Goal: Information Seeking & Learning: Learn about a topic

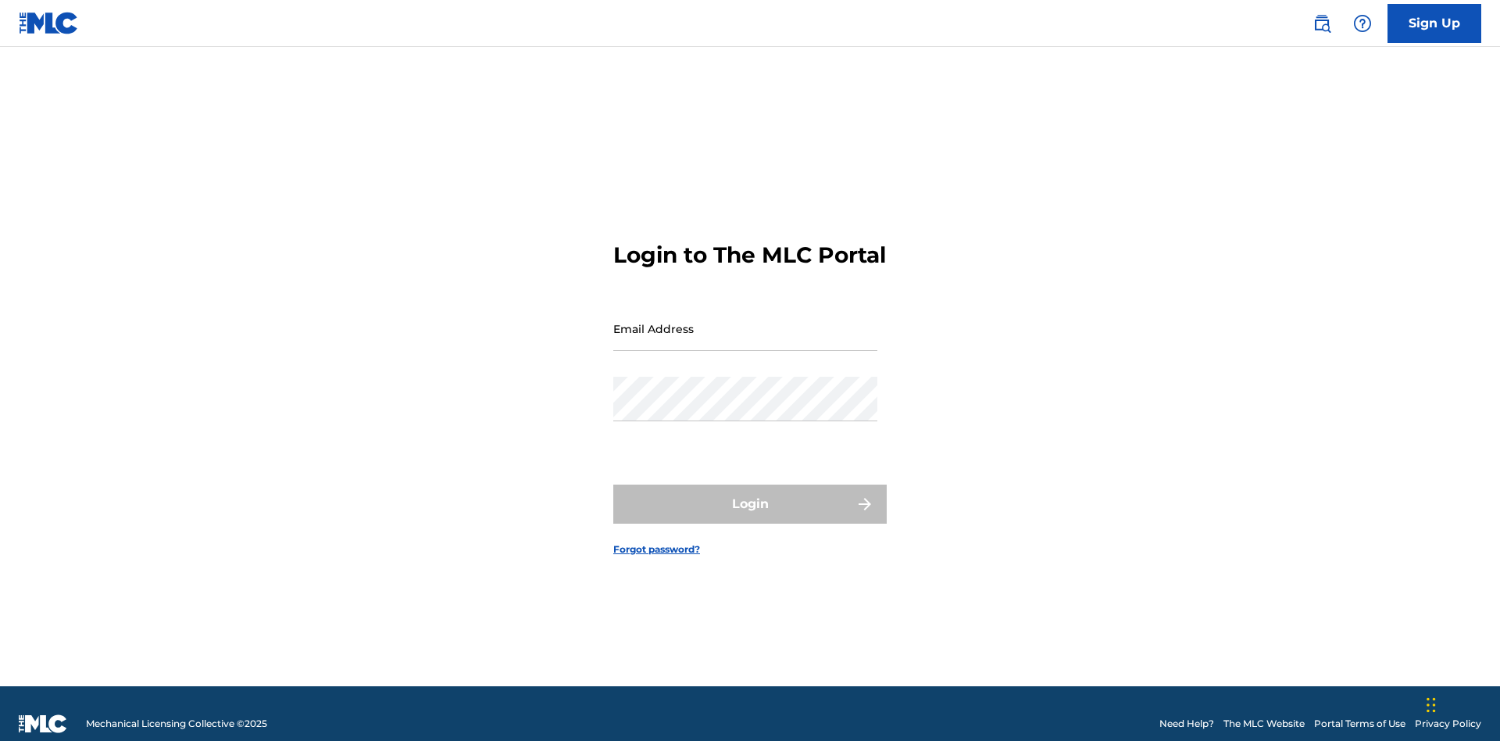
scroll to position [20, 0]
click at [745, 321] on input "Email Address" at bounding box center [745, 328] width 264 height 45
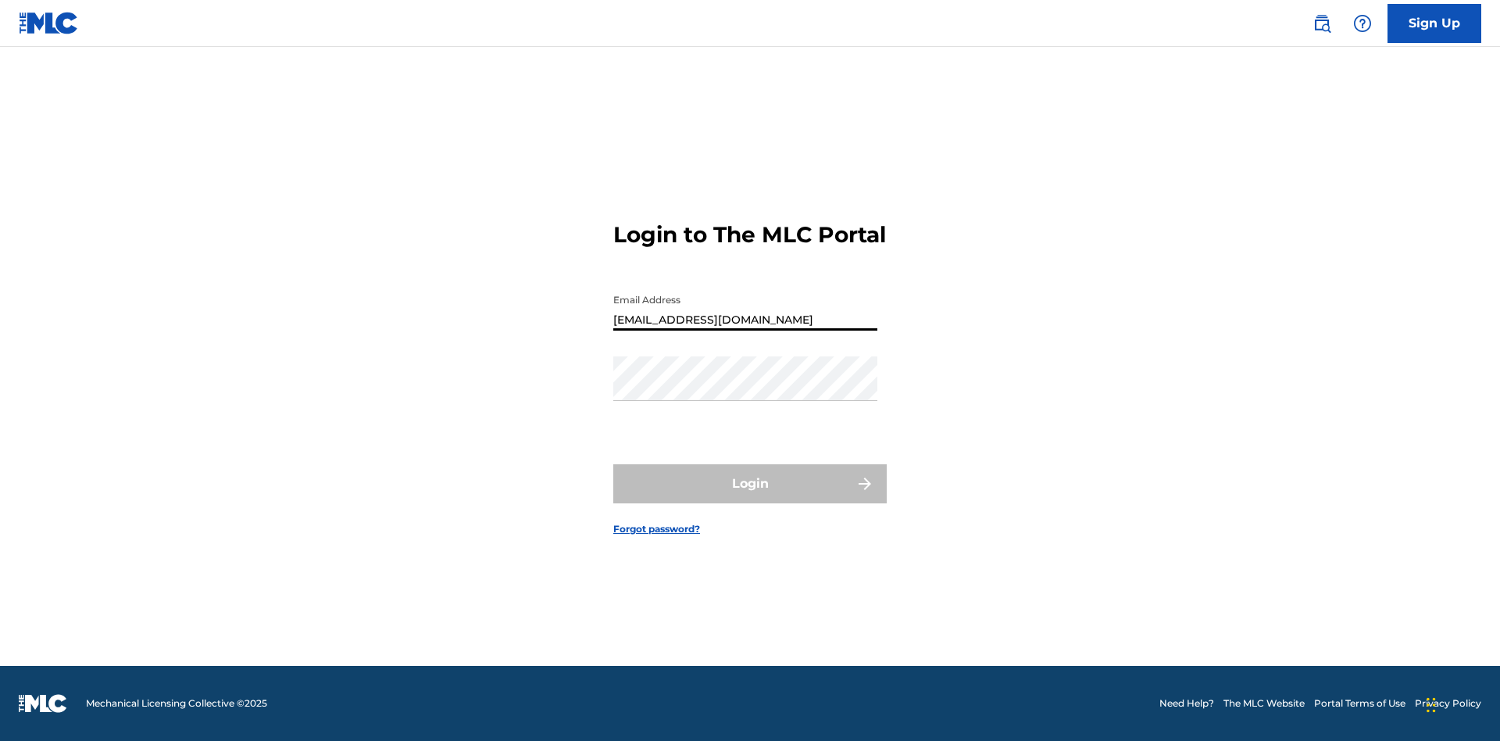
type input "[EMAIL_ADDRESS][DOMAIN_NAME]"
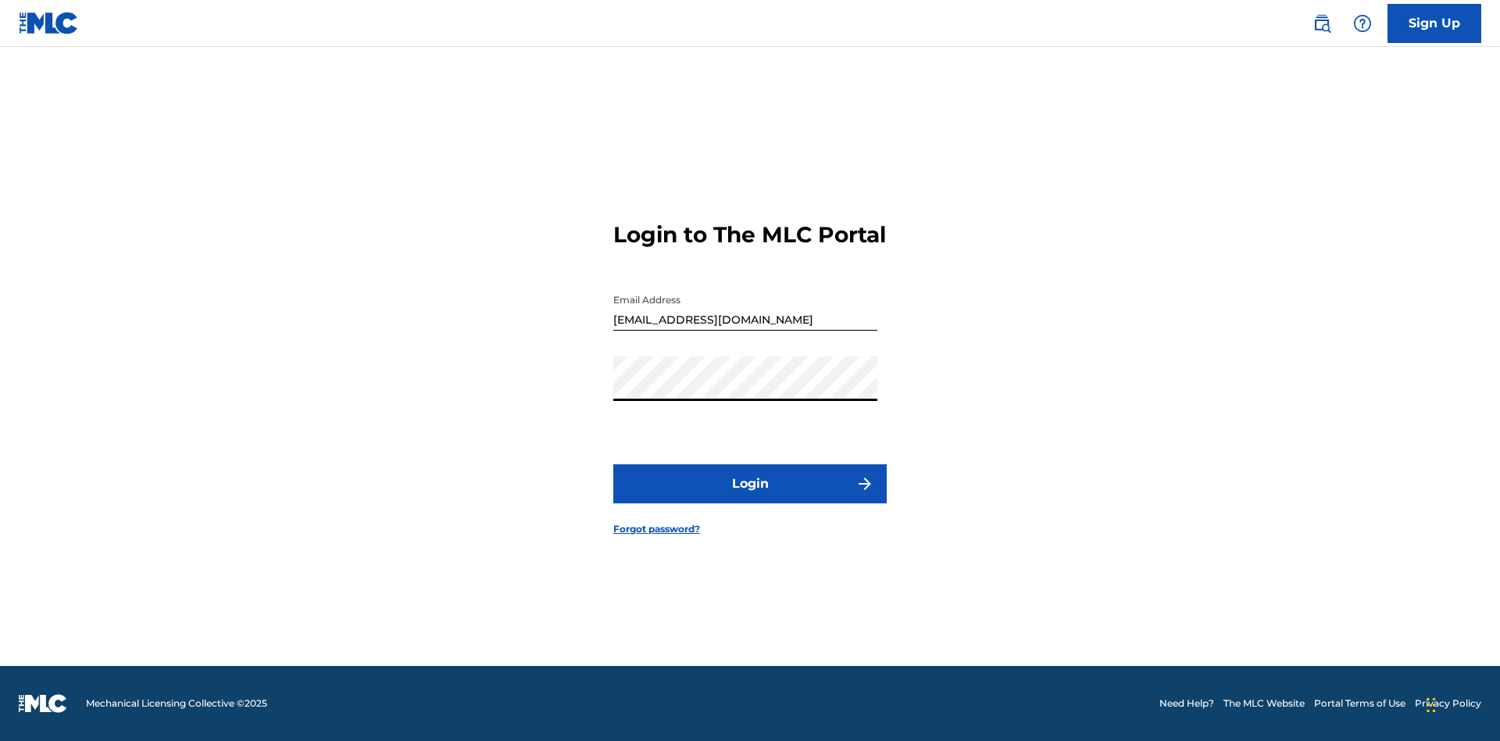
click at [750, 497] on button "Login" at bounding box center [749, 483] width 273 height 39
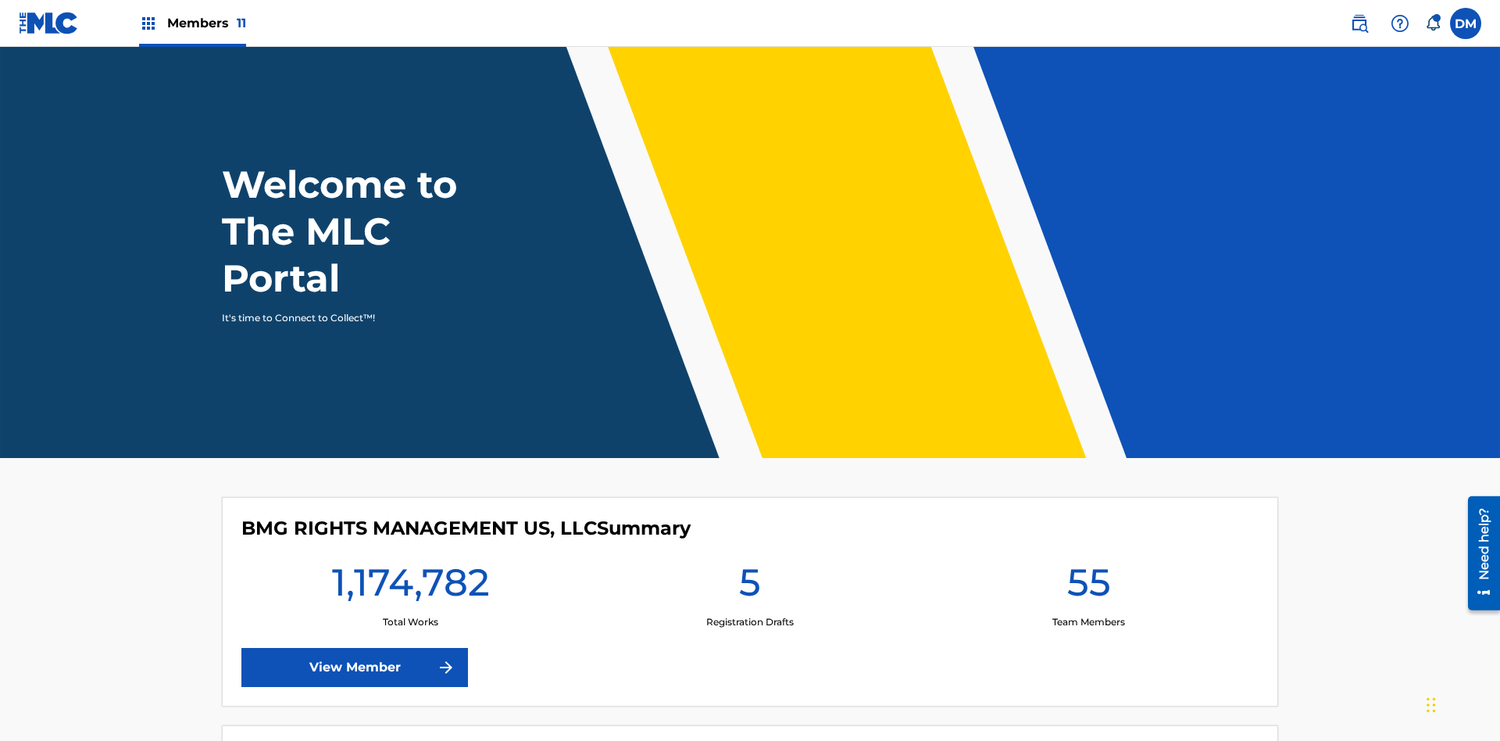
scroll to position [67, 0]
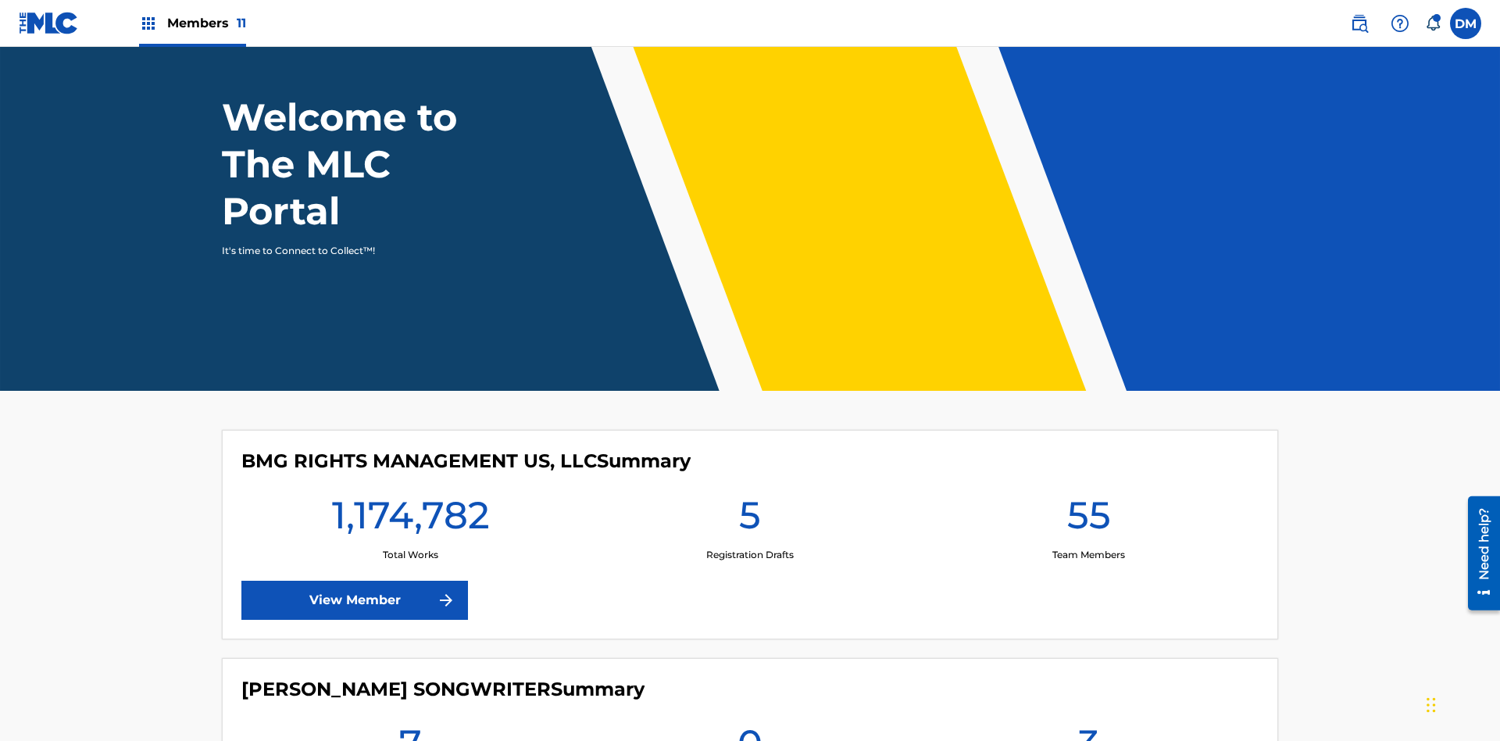
click at [192, 23] on span "Members 11" at bounding box center [206, 23] width 79 height 18
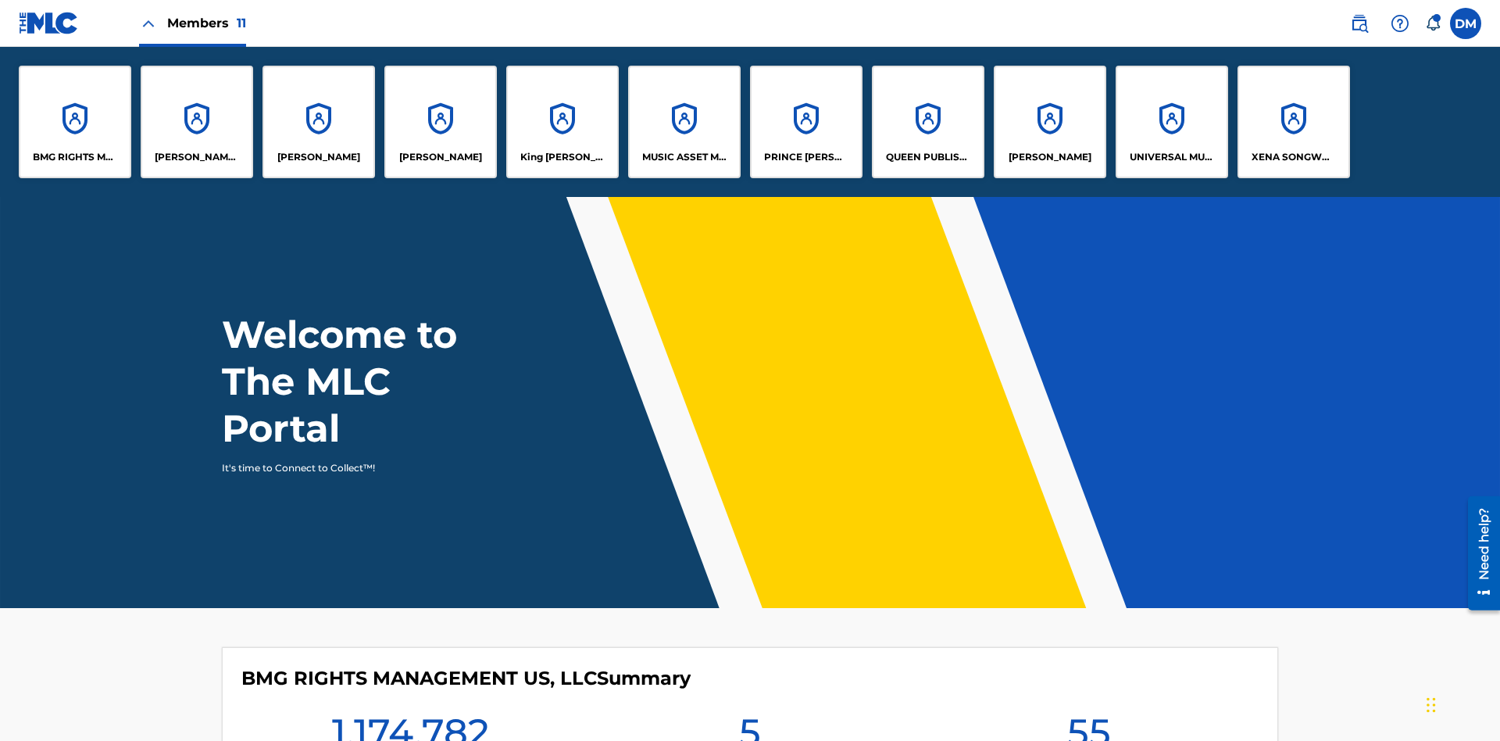
click at [683, 157] on p "MUSIC ASSET MANAGEMENT (MAM)" at bounding box center [684, 157] width 85 height 14
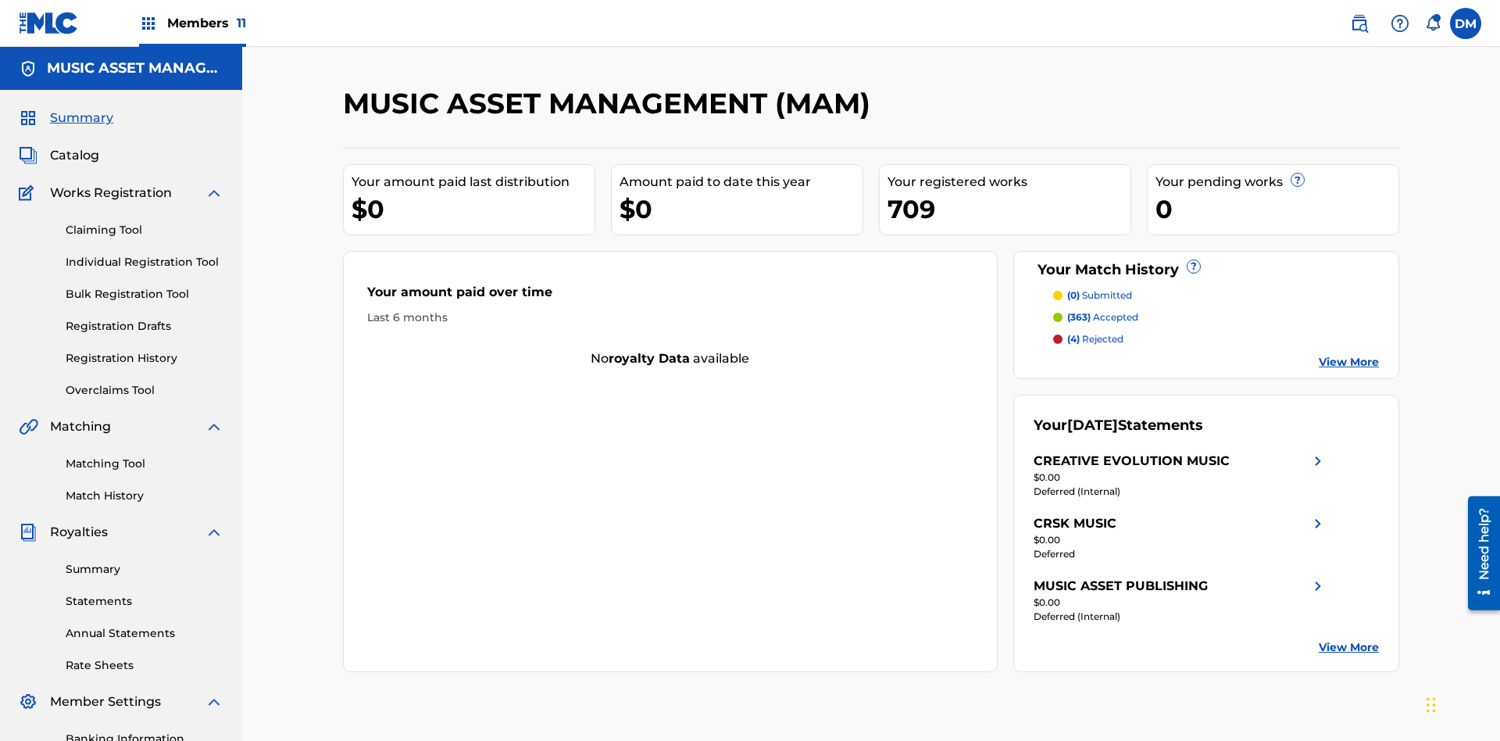
click at [74, 146] on span "Catalog" at bounding box center [74, 155] width 49 height 19
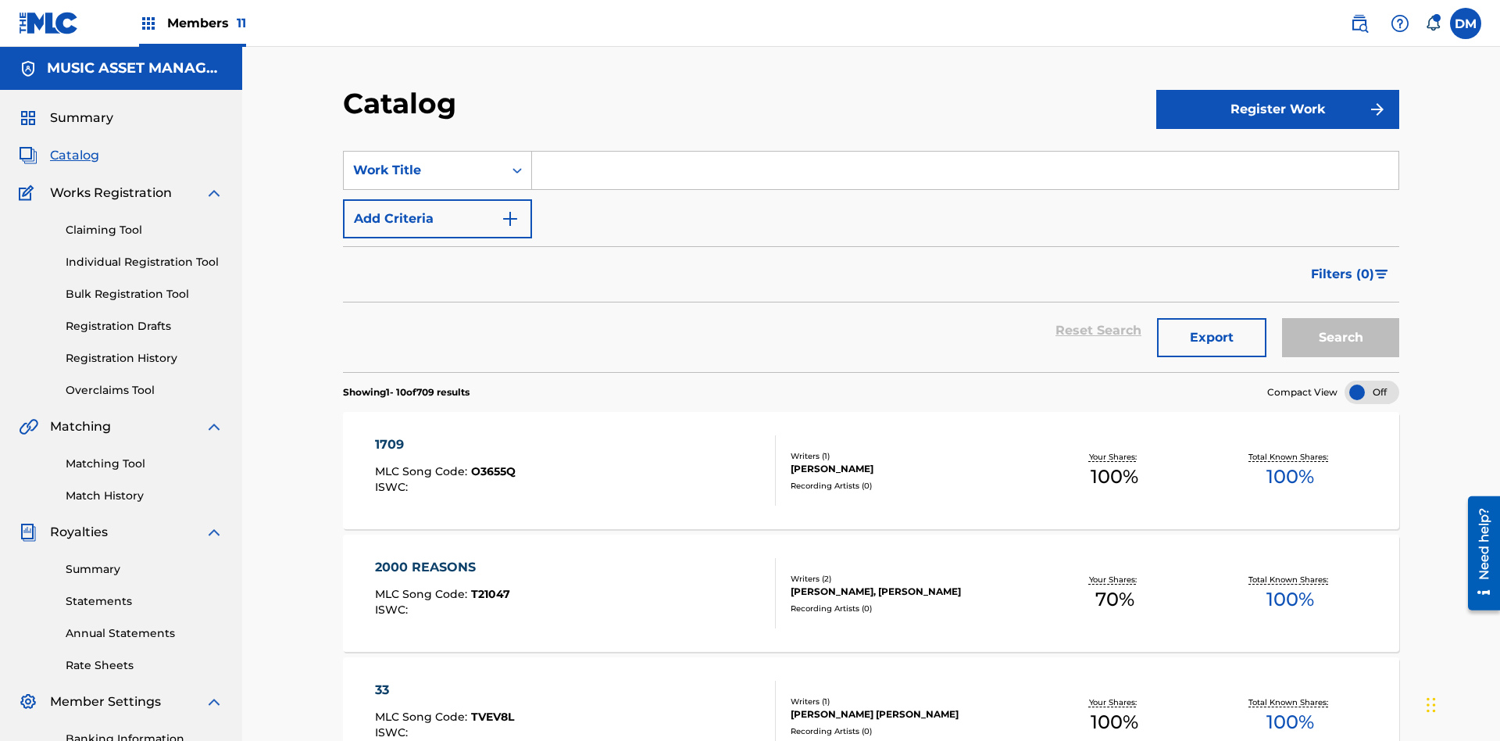
scroll to position [287, 0]
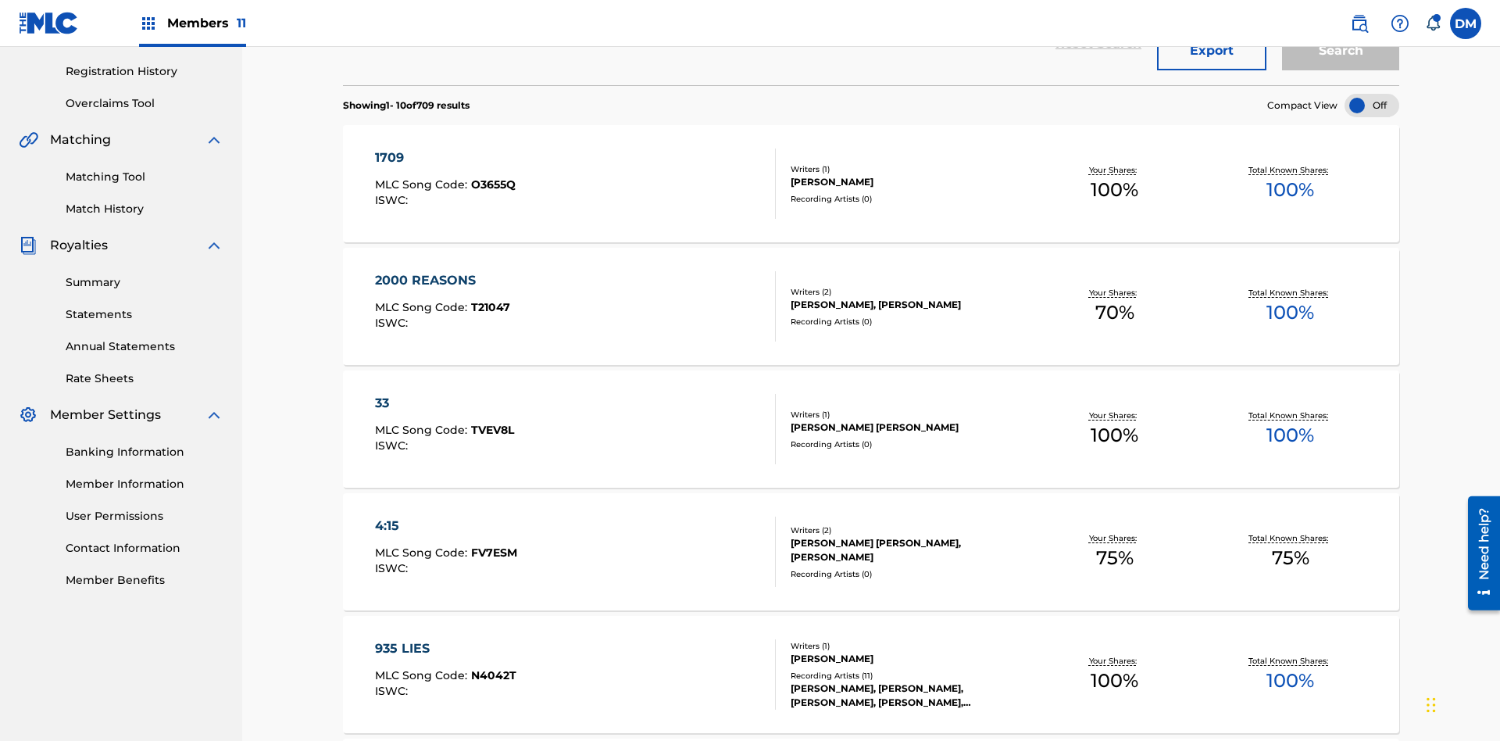
click at [1372, 105] on div at bounding box center [1371, 105] width 55 height 23
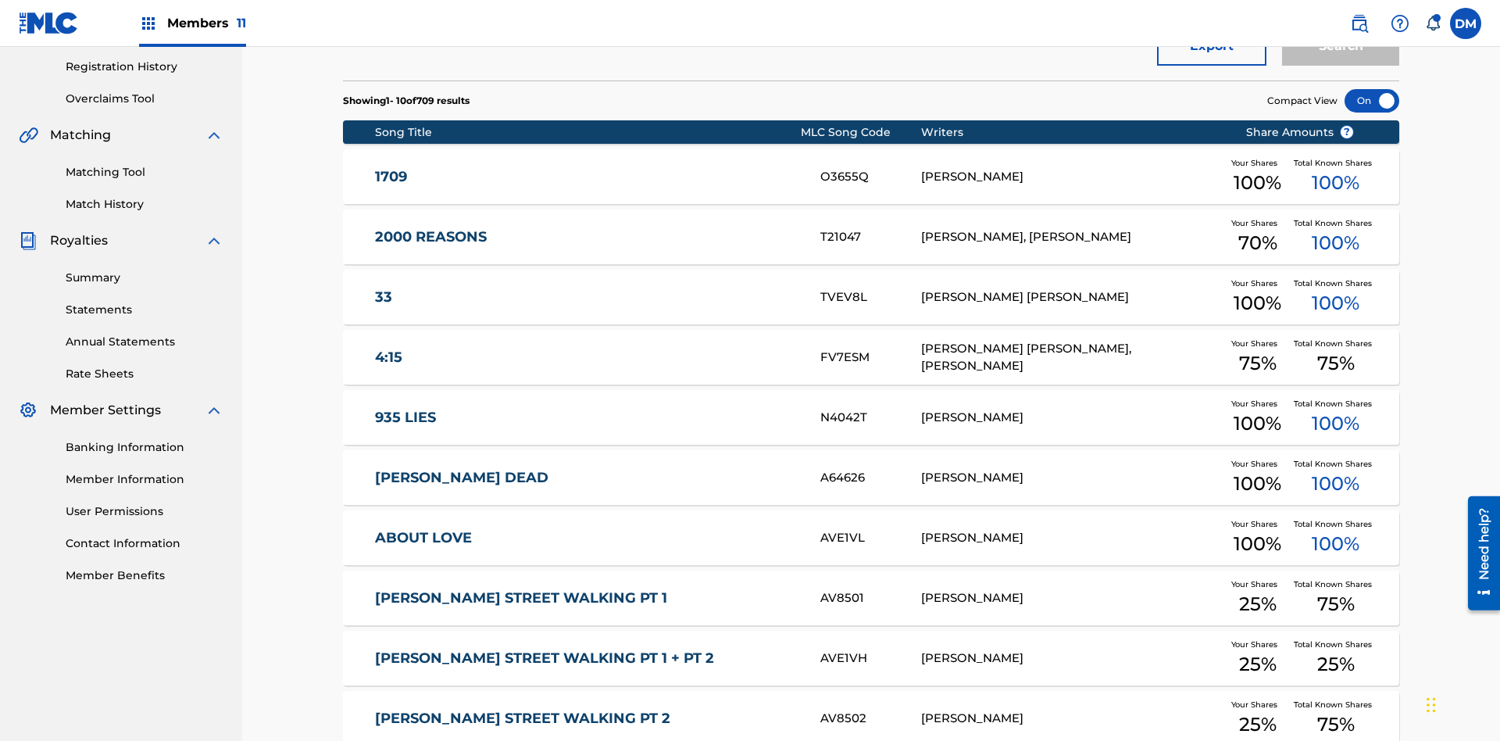
scroll to position [451, 0]
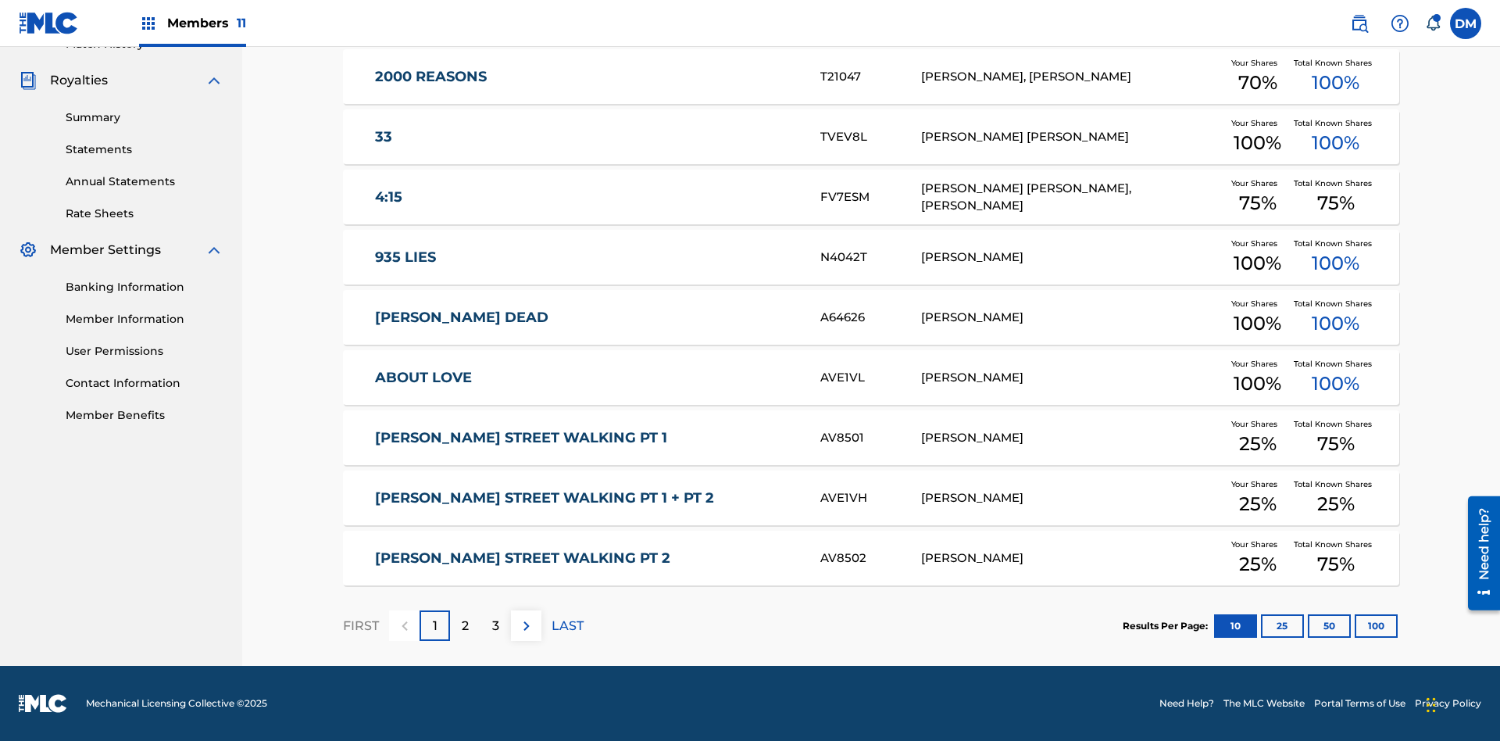
click at [1214, 625] on button "10" at bounding box center [1235, 625] width 43 height 23
click at [360, 625] on p "FIRST" at bounding box center [361, 625] width 36 height 19
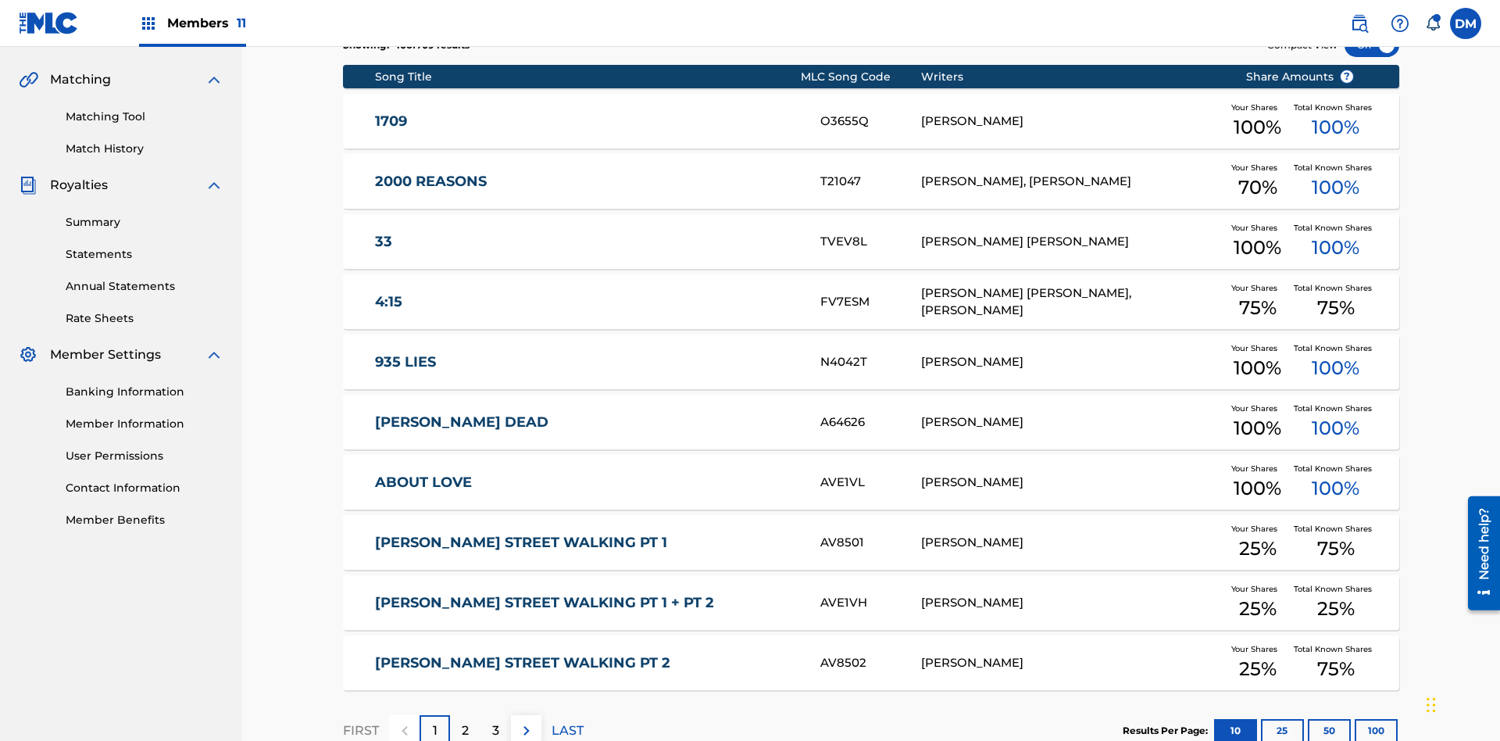
scroll to position [228, 0]
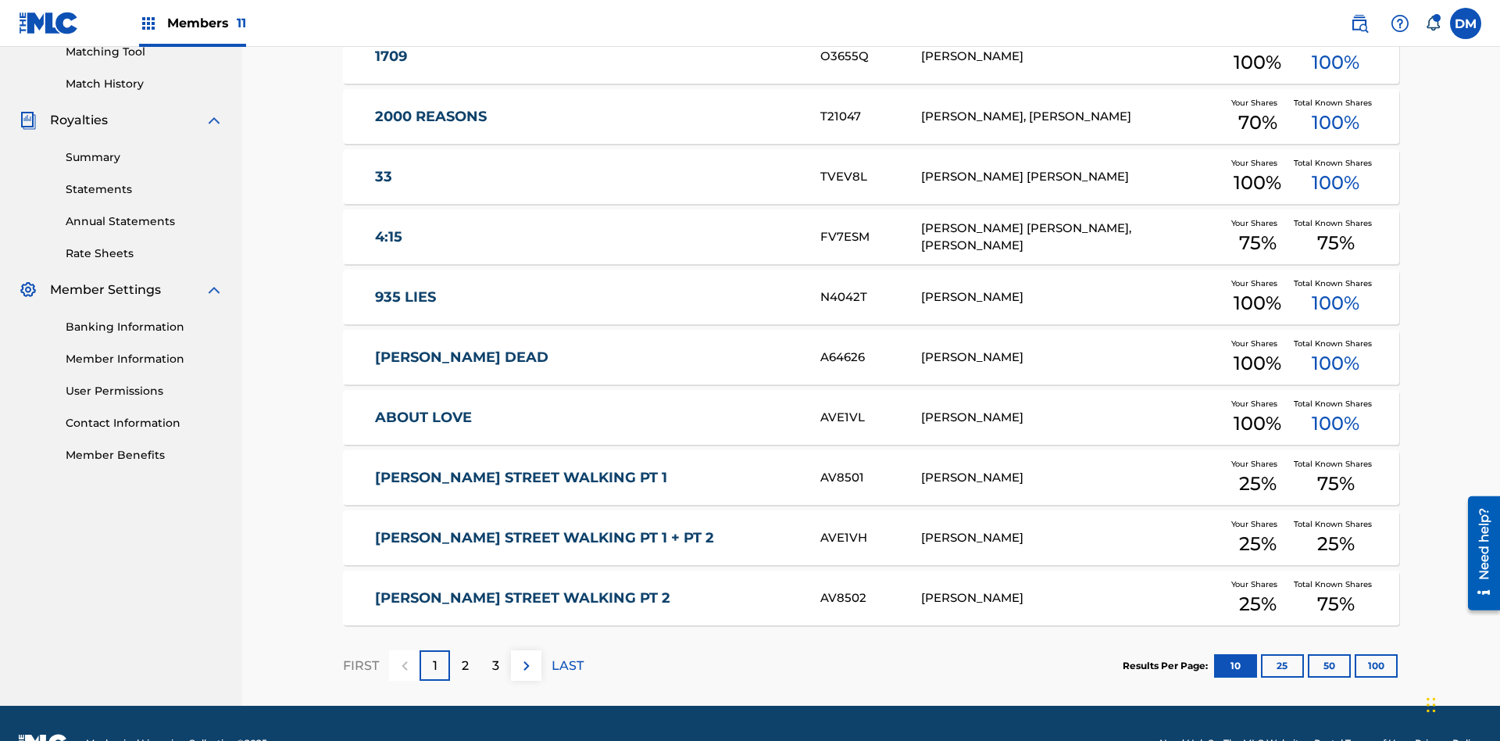
click at [526, 656] on img at bounding box center [526, 665] width 19 height 19
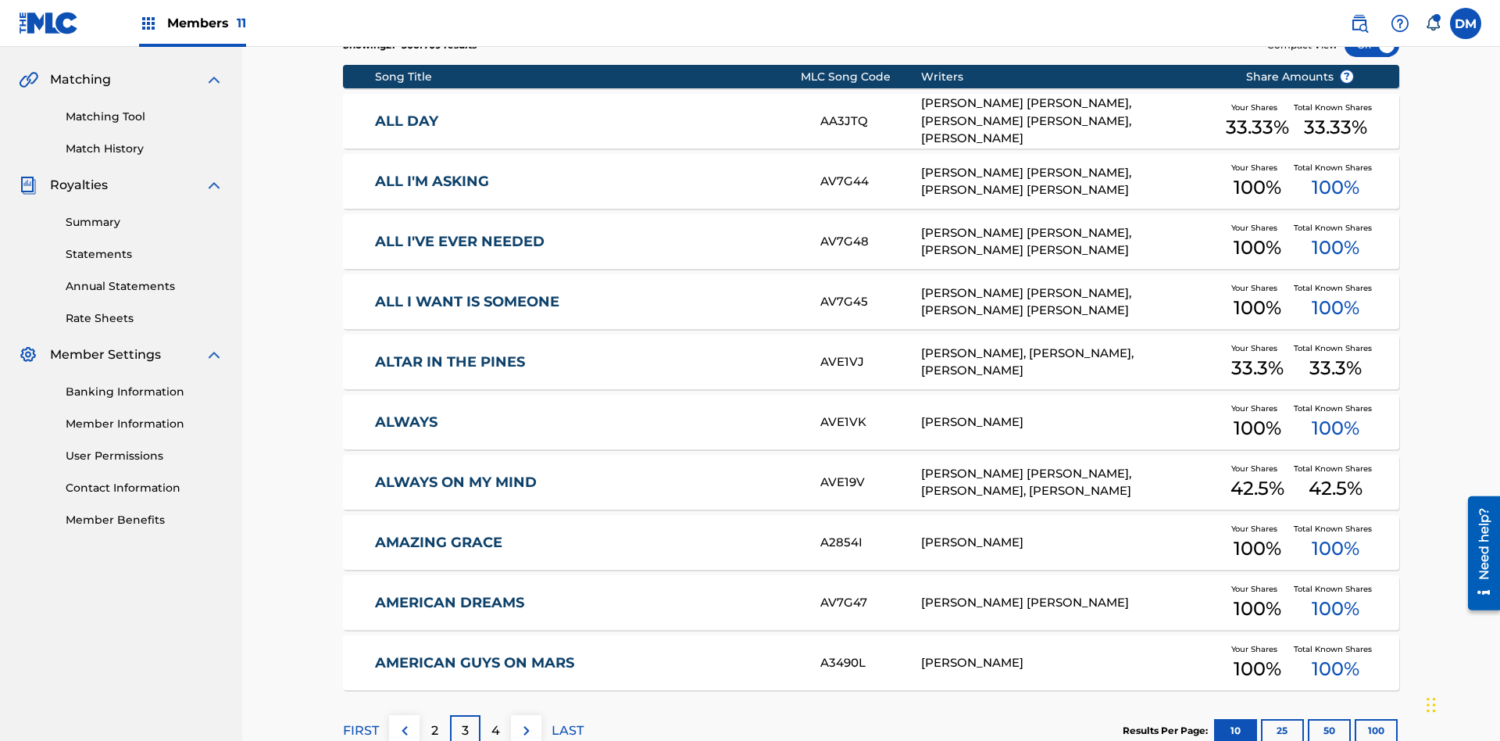
scroll to position [291, 0]
click at [526, 721] on img at bounding box center [526, 730] width 19 height 19
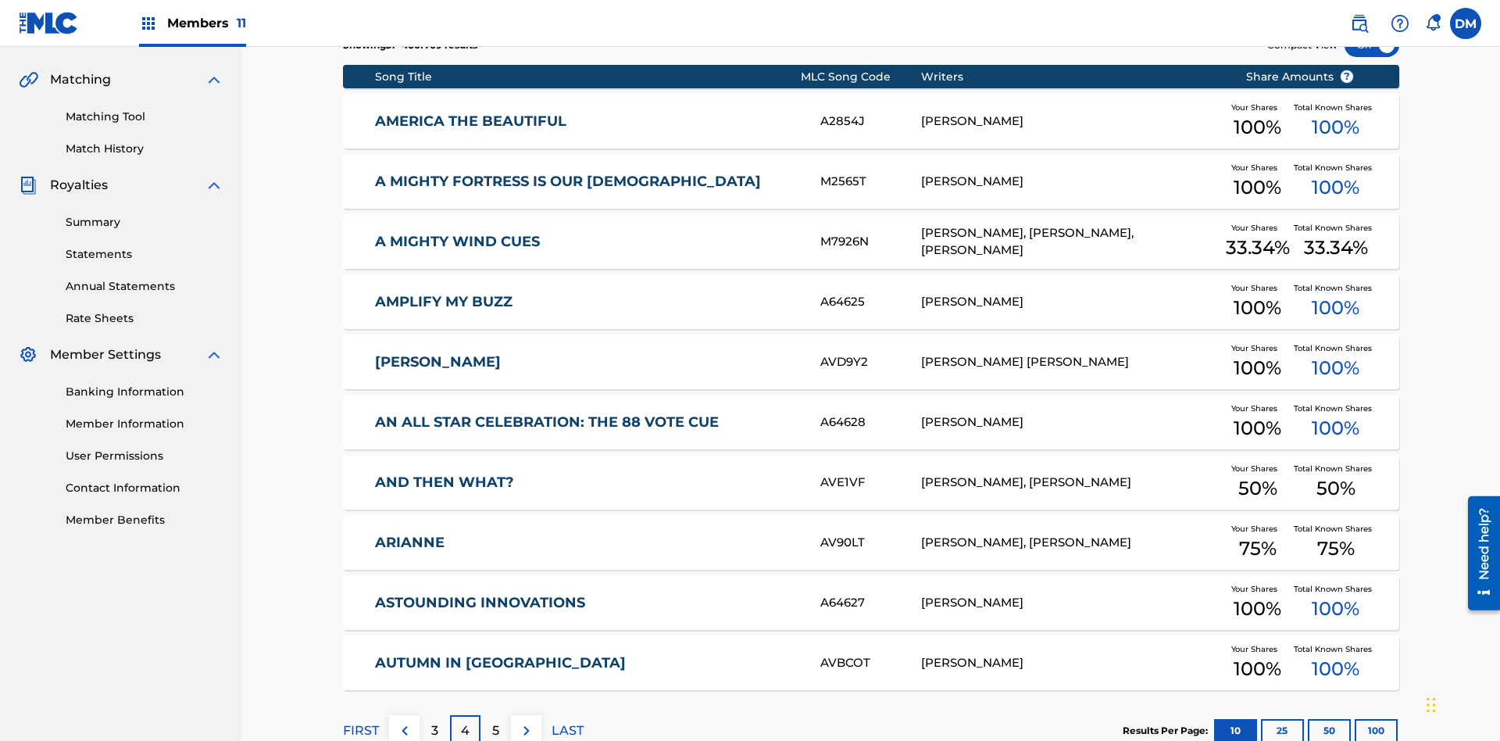
click at [526, 721] on img at bounding box center [526, 730] width 19 height 19
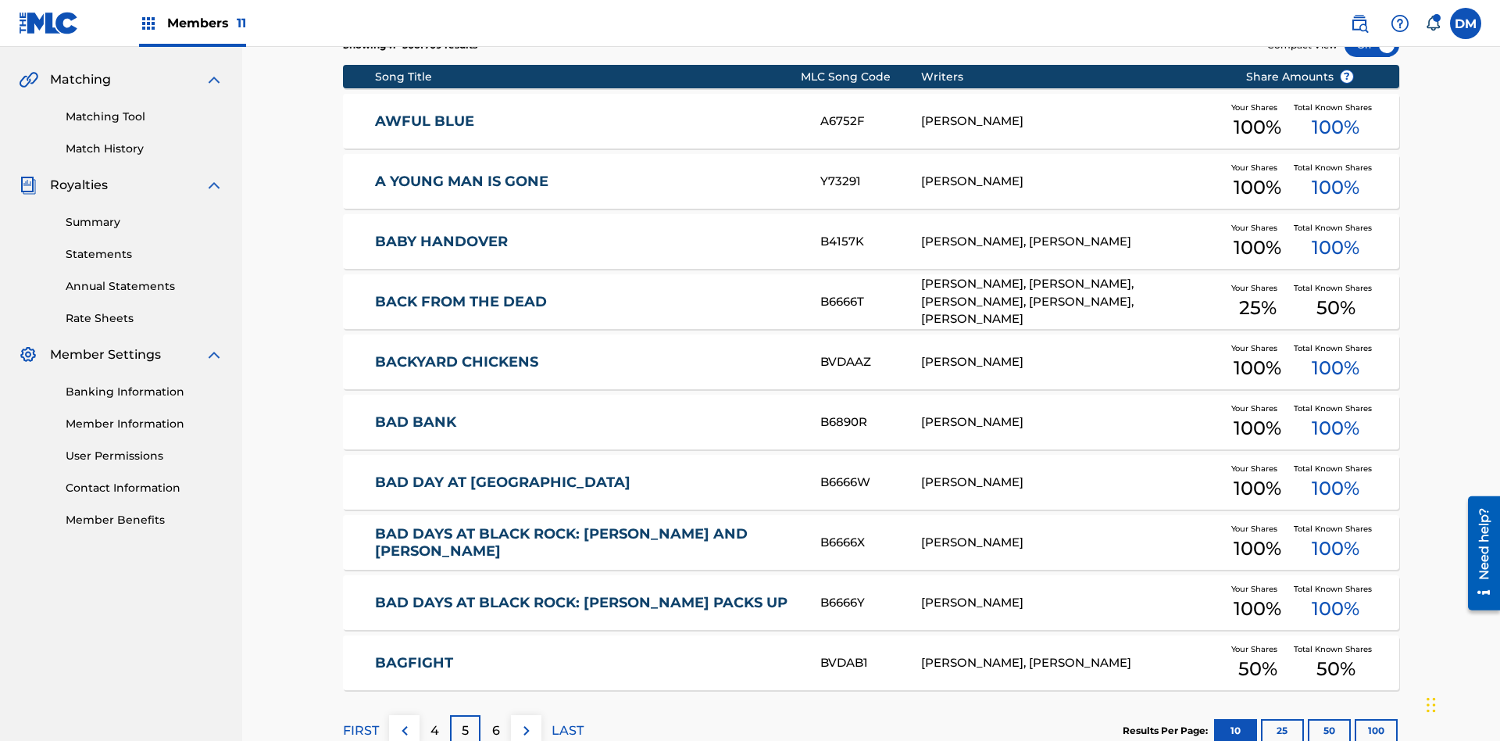
click at [526, 721] on img at bounding box center [526, 730] width 19 height 19
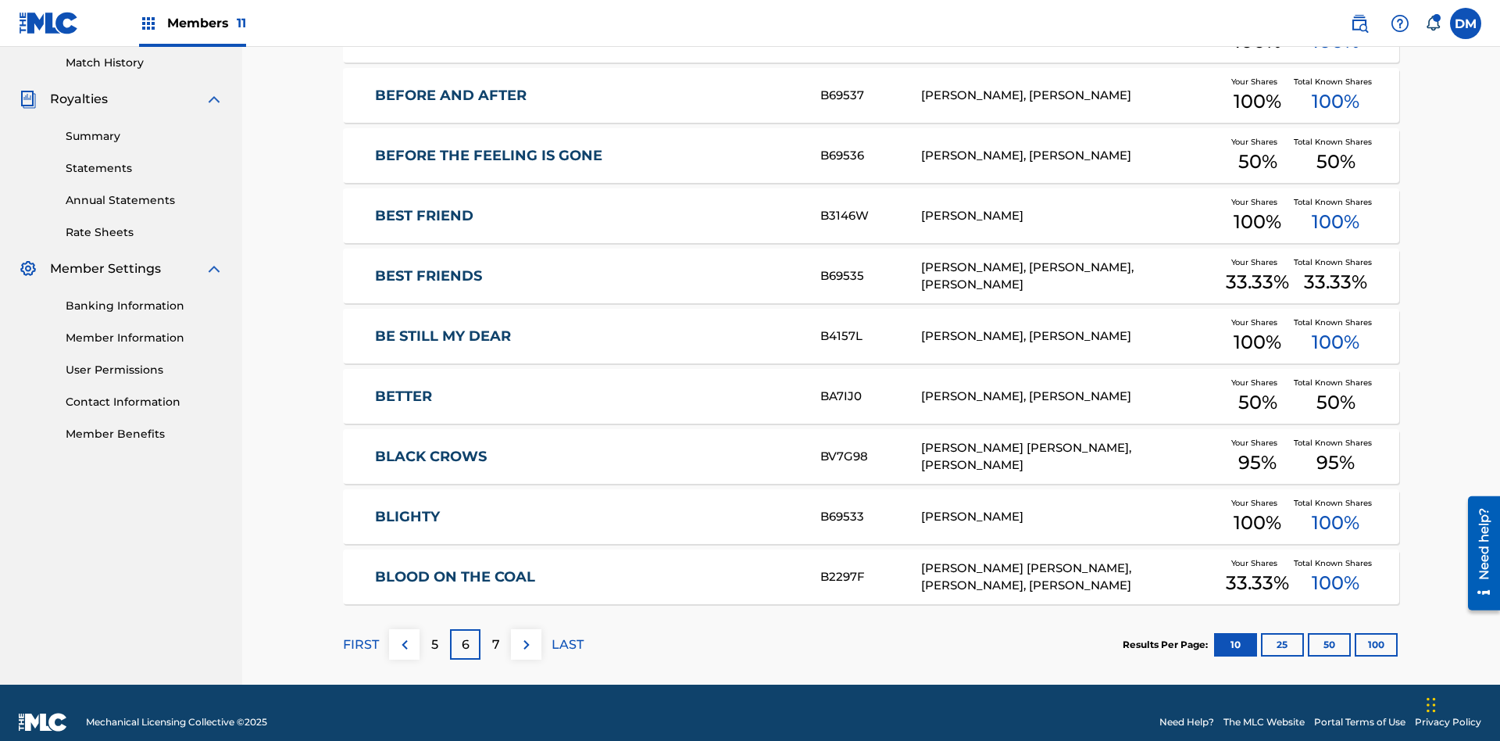
click at [526, 635] on img at bounding box center [526, 644] width 19 height 19
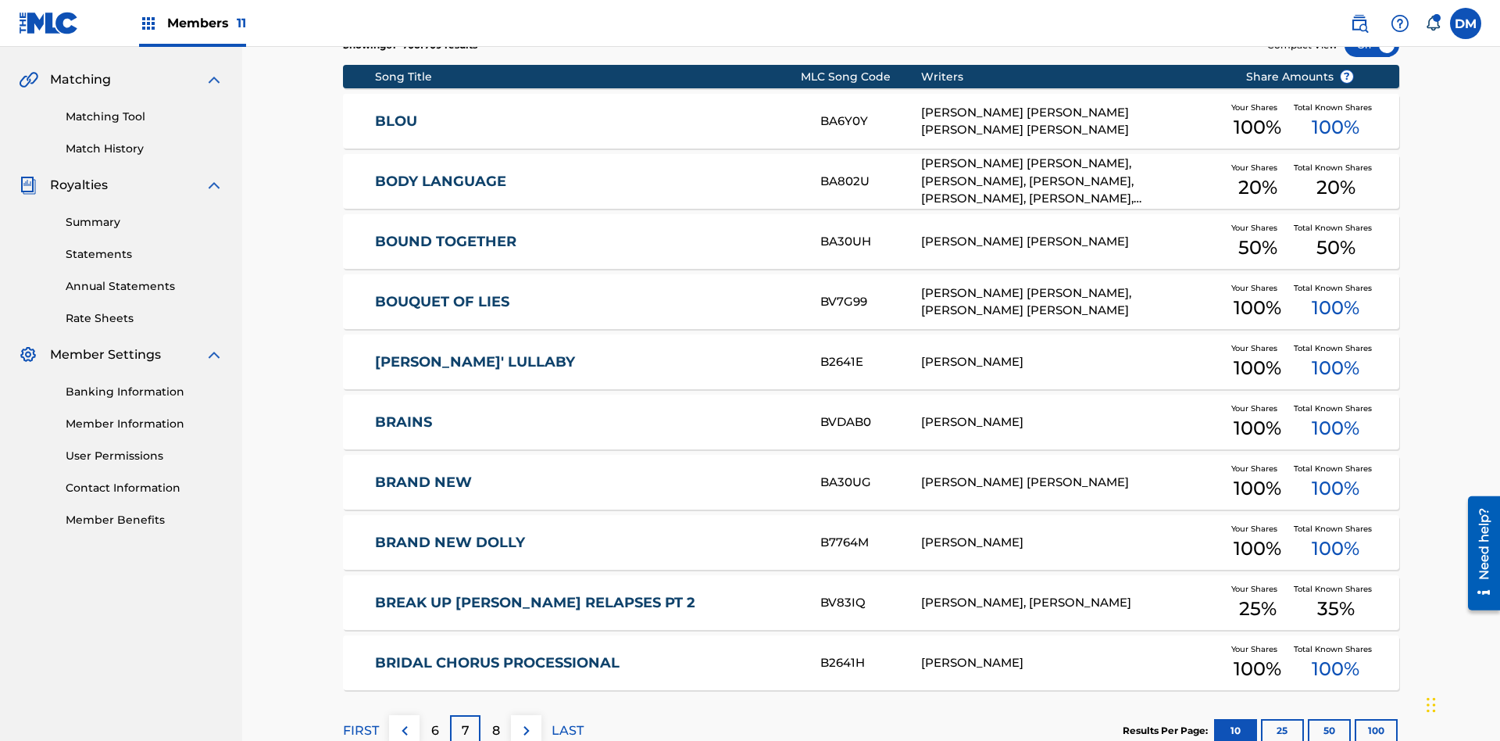
click at [526, 721] on img at bounding box center [526, 730] width 19 height 19
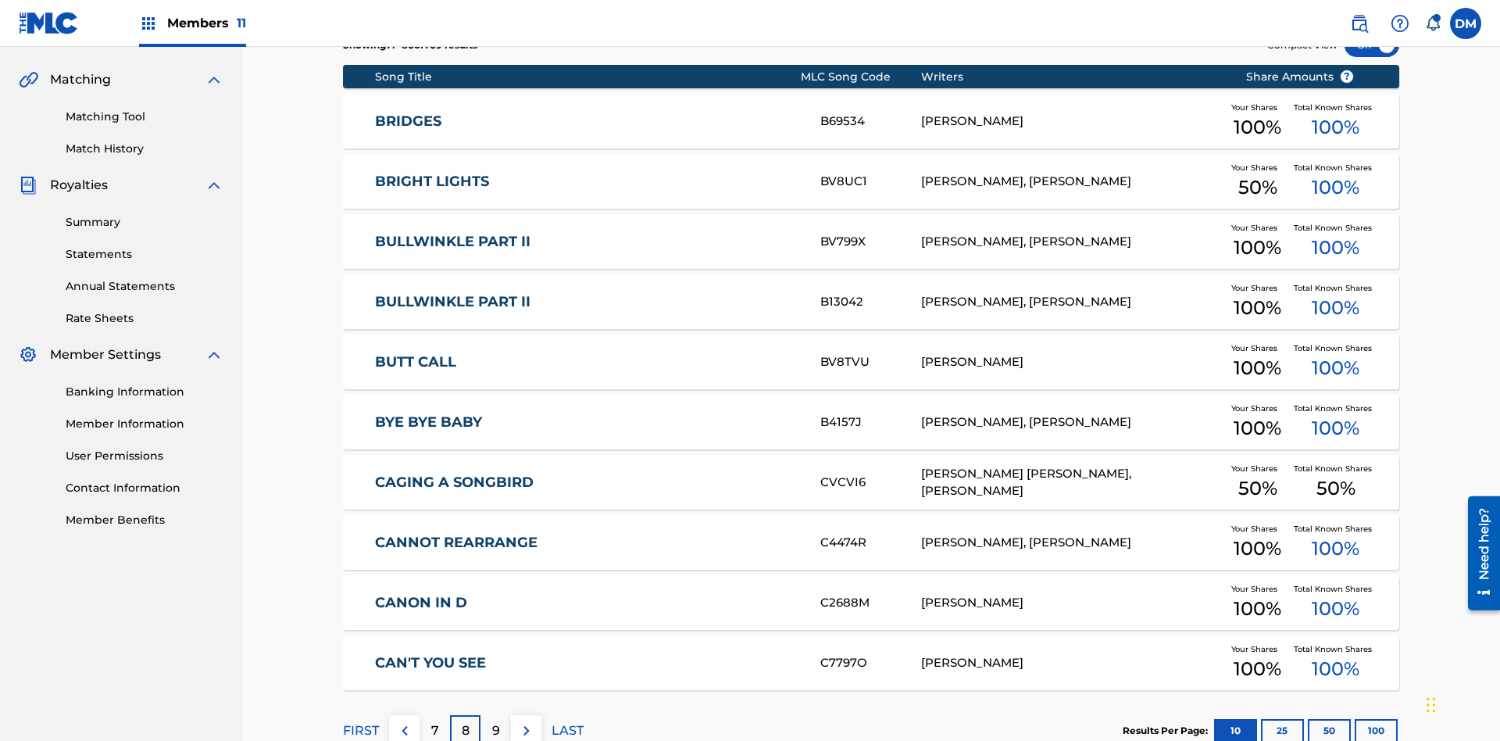
click at [526, 721] on img at bounding box center [526, 730] width 19 height 19
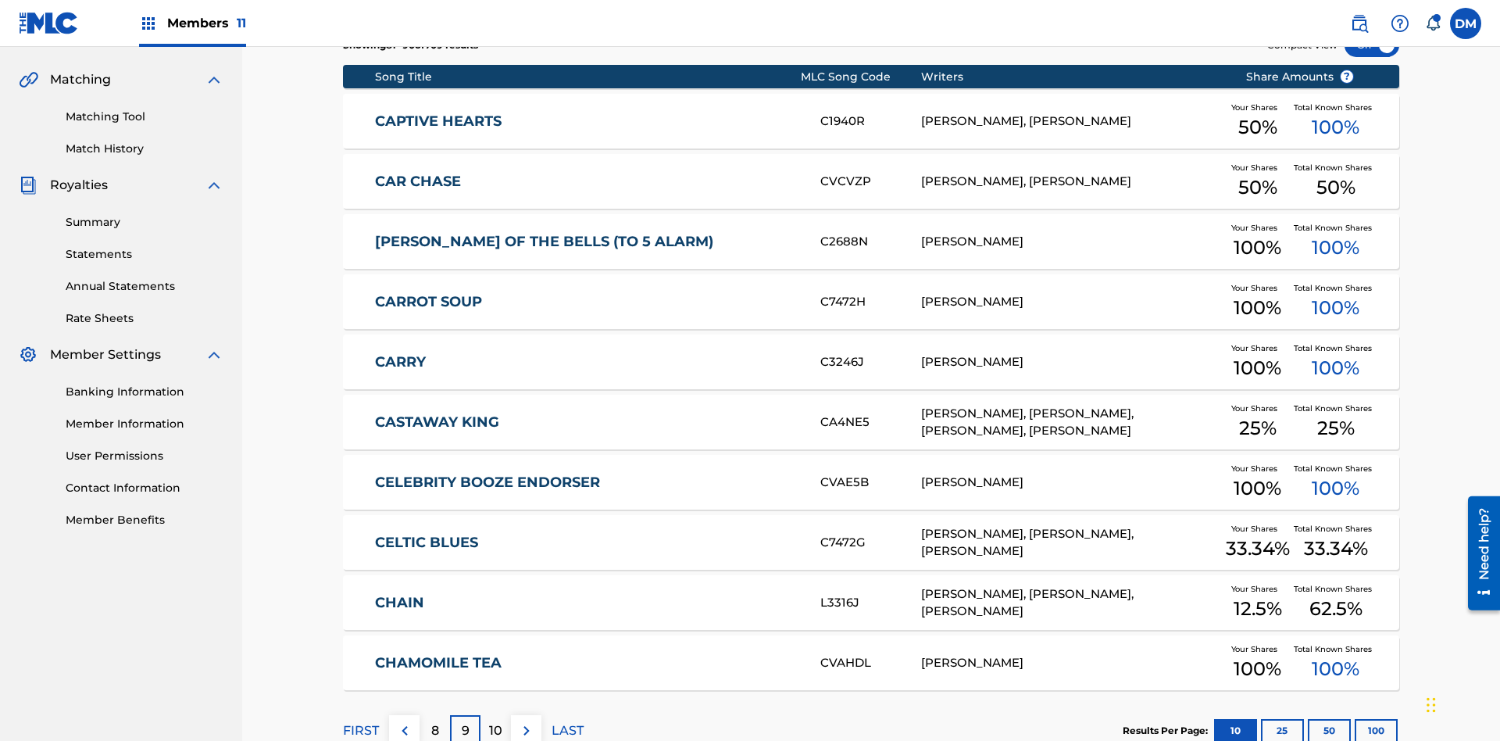
click at [526, 721] on img at bounding box center [526, 730] width 19 height 19
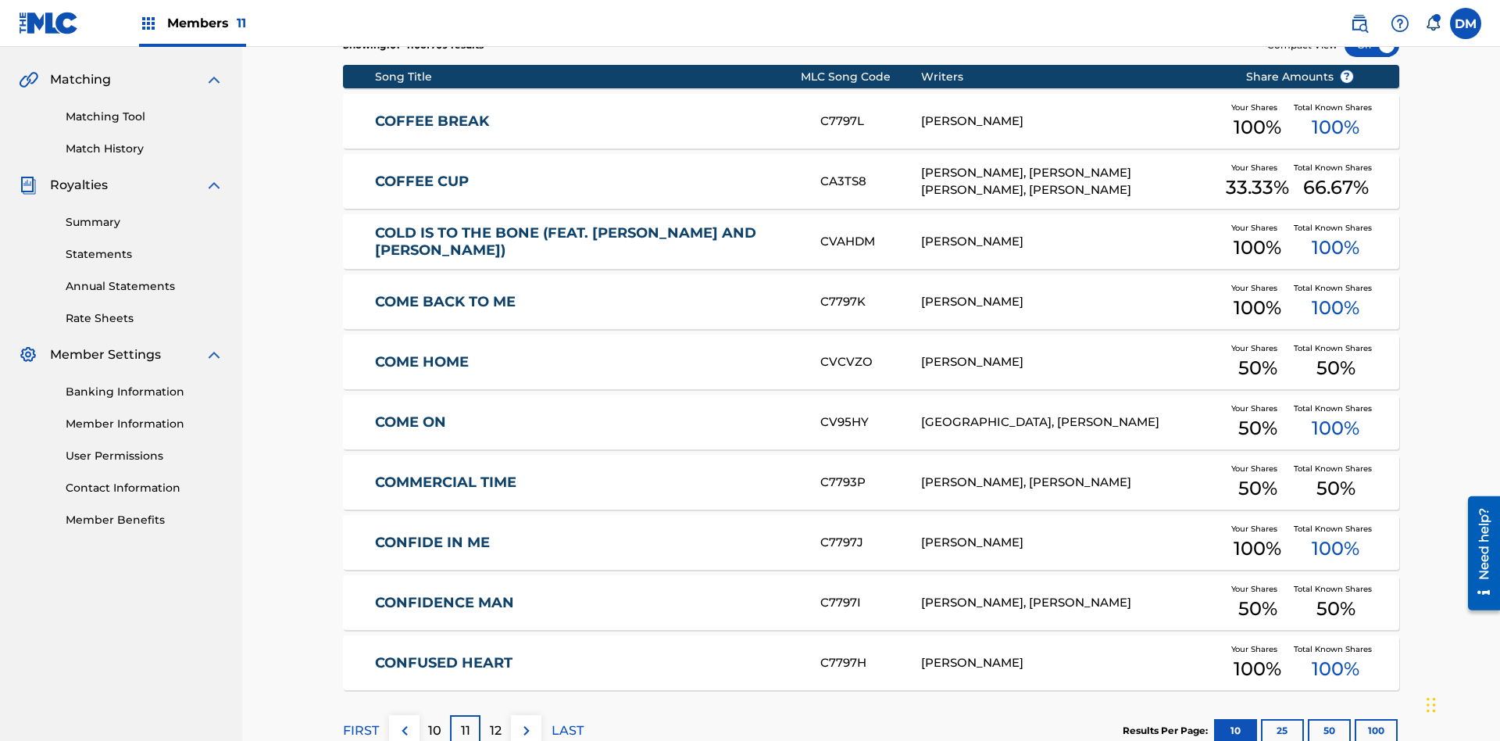
click at [526, 721] on img at bounding box center [526, 730] width 19 height 19
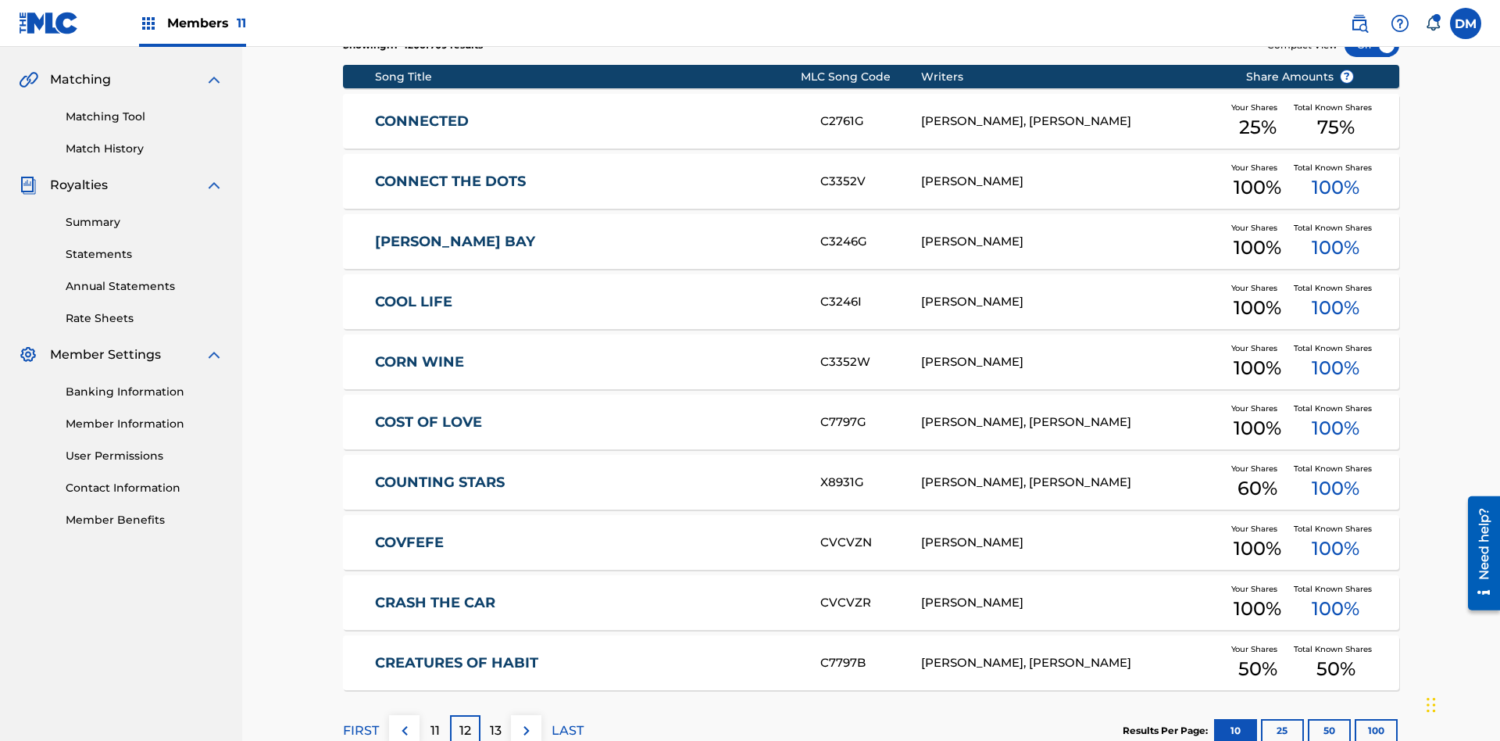
click at [526, 721] on img at bounding box center [526, 730] width 19 height 19
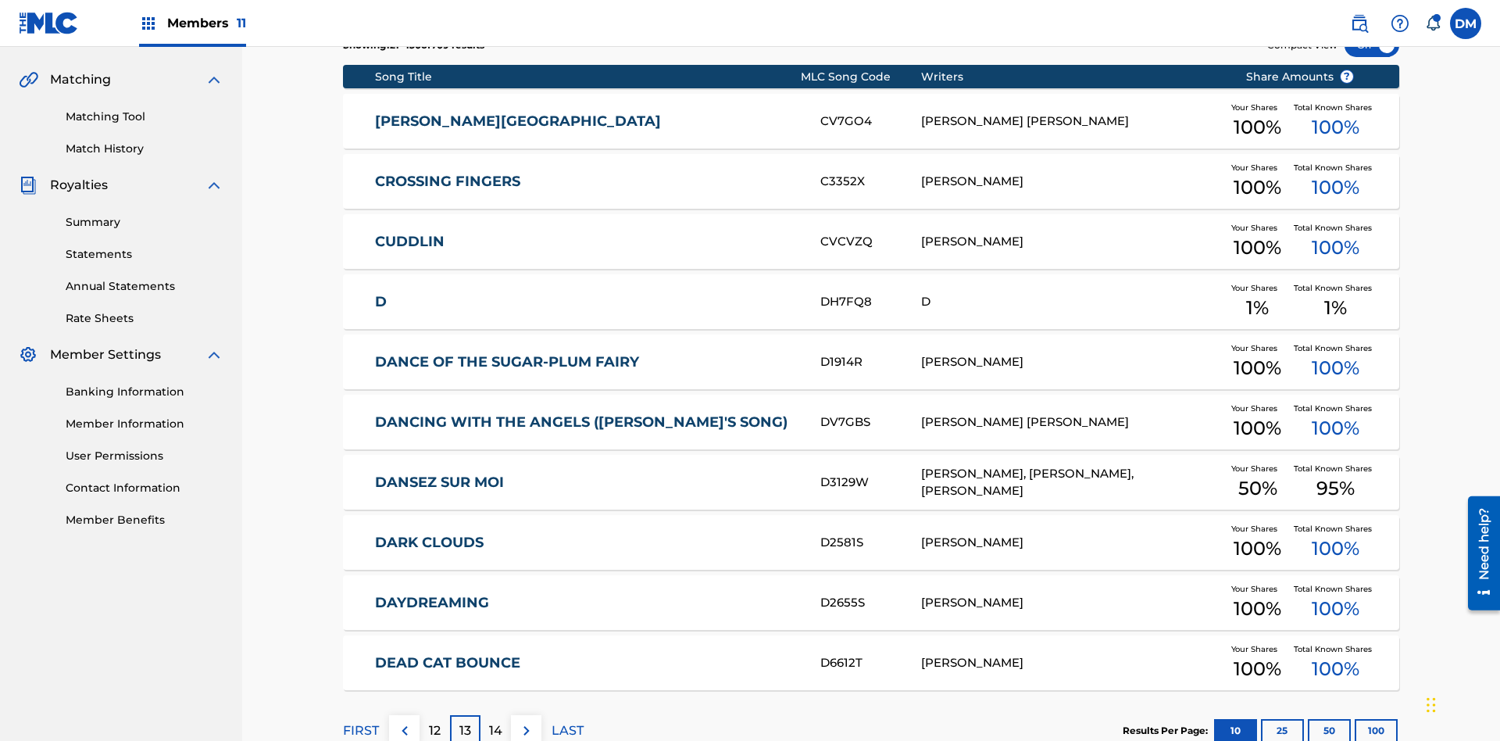
click at [526, 721] on img at bounding box center [526, 730] width 19 height 19
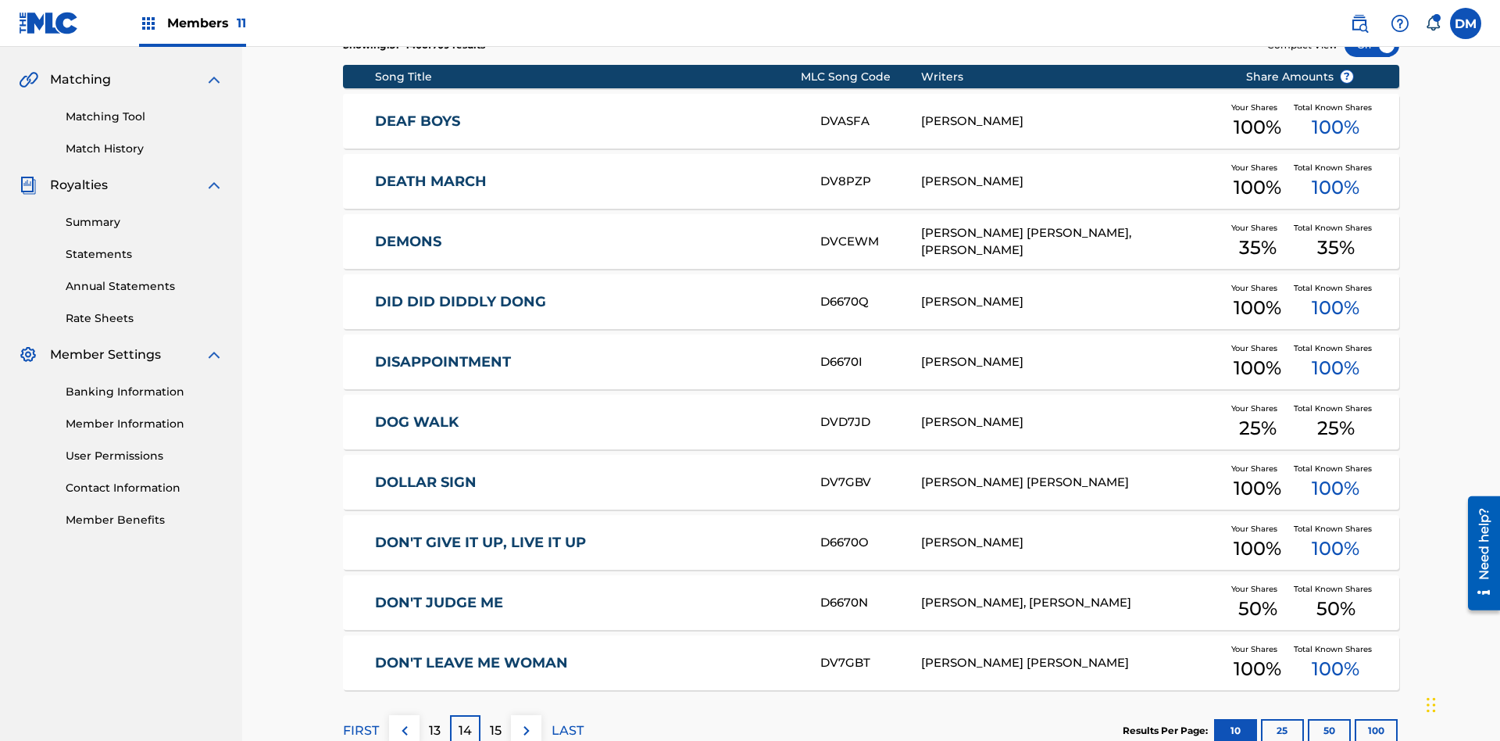
click at [526, 721] on img at bounding box center [526, 730] width 19 height 19
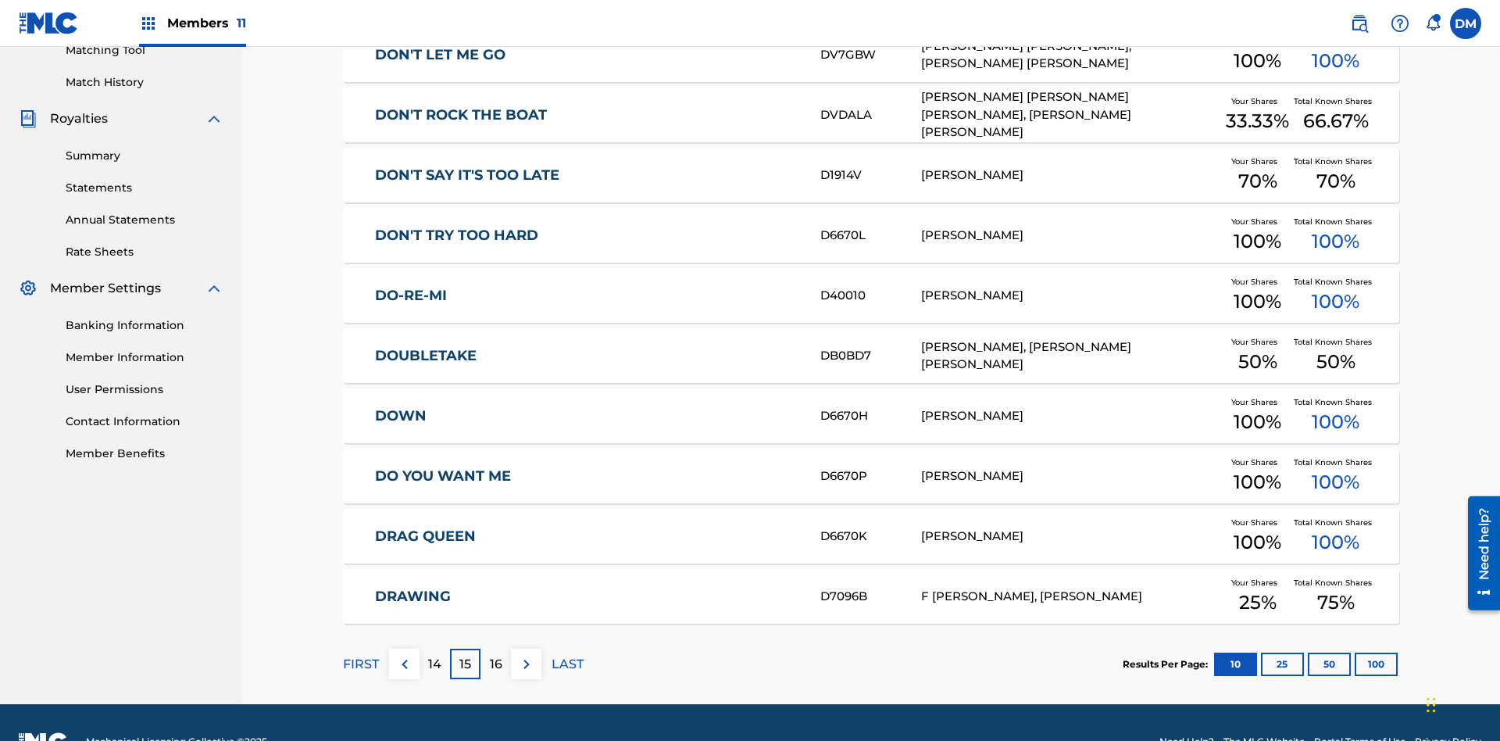
click at [526, 655] on img at bounding box center [526, 664] width 19 height 19
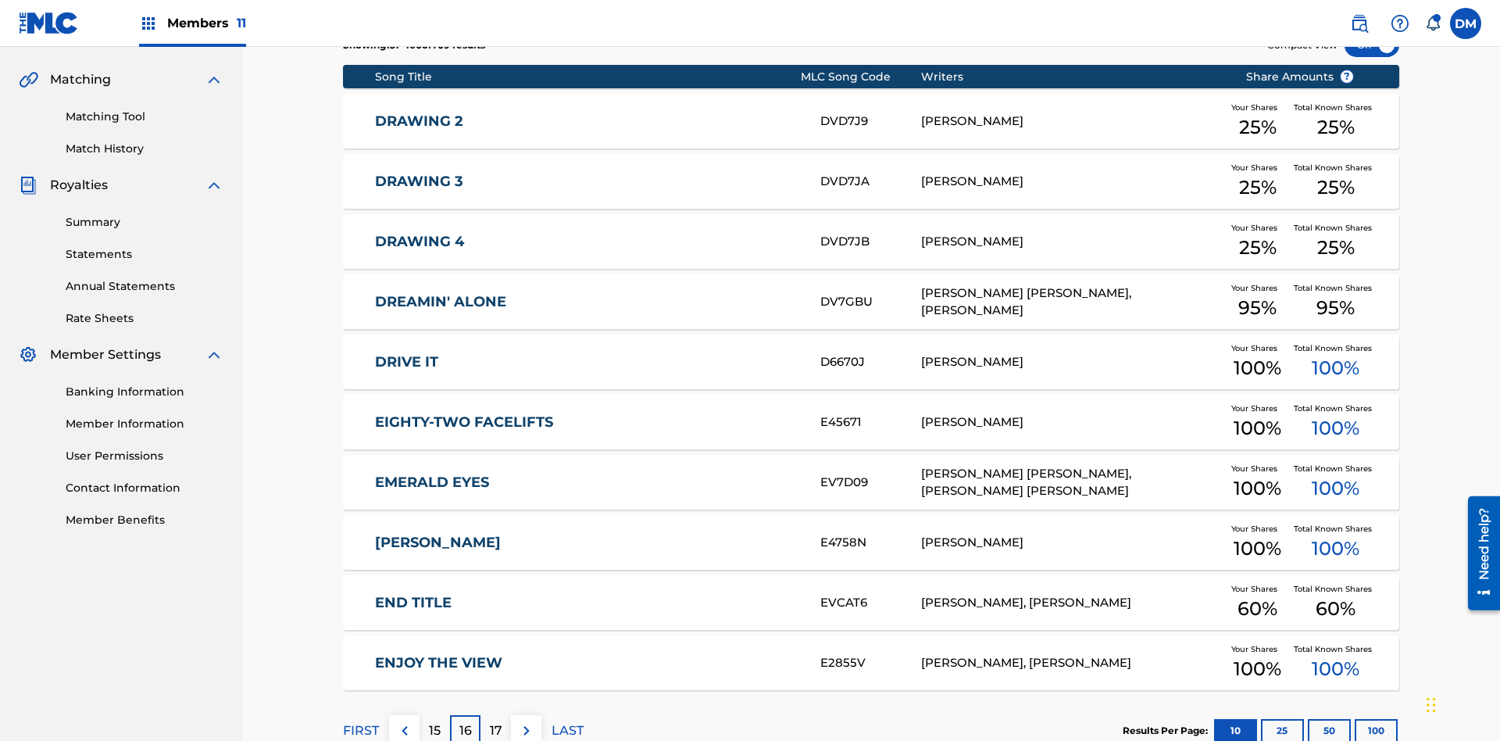
click at [526, 721] on img at bounding box center [526, 730] width 19 height 19
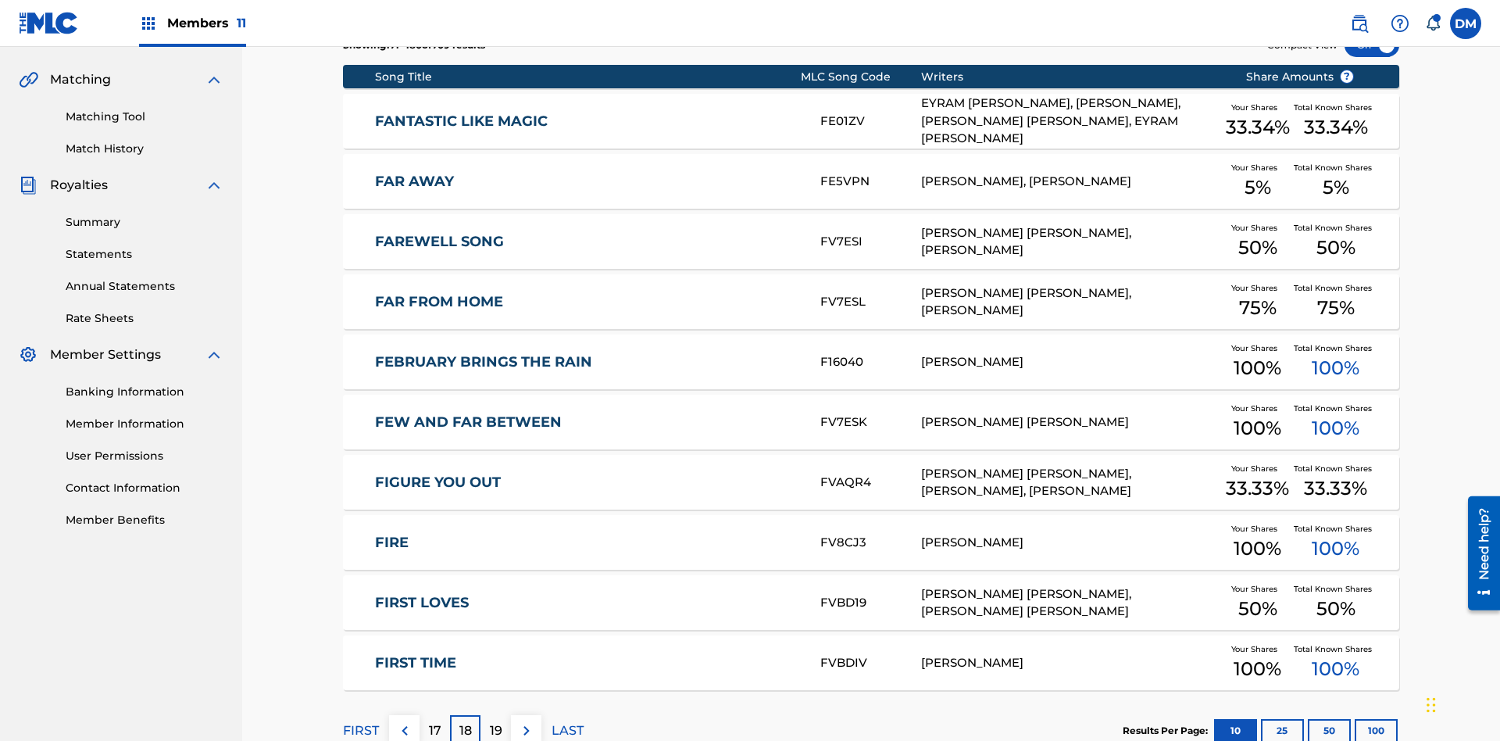
click at [526, 721] on img at bounding box center [526, 730] width 19 height 19
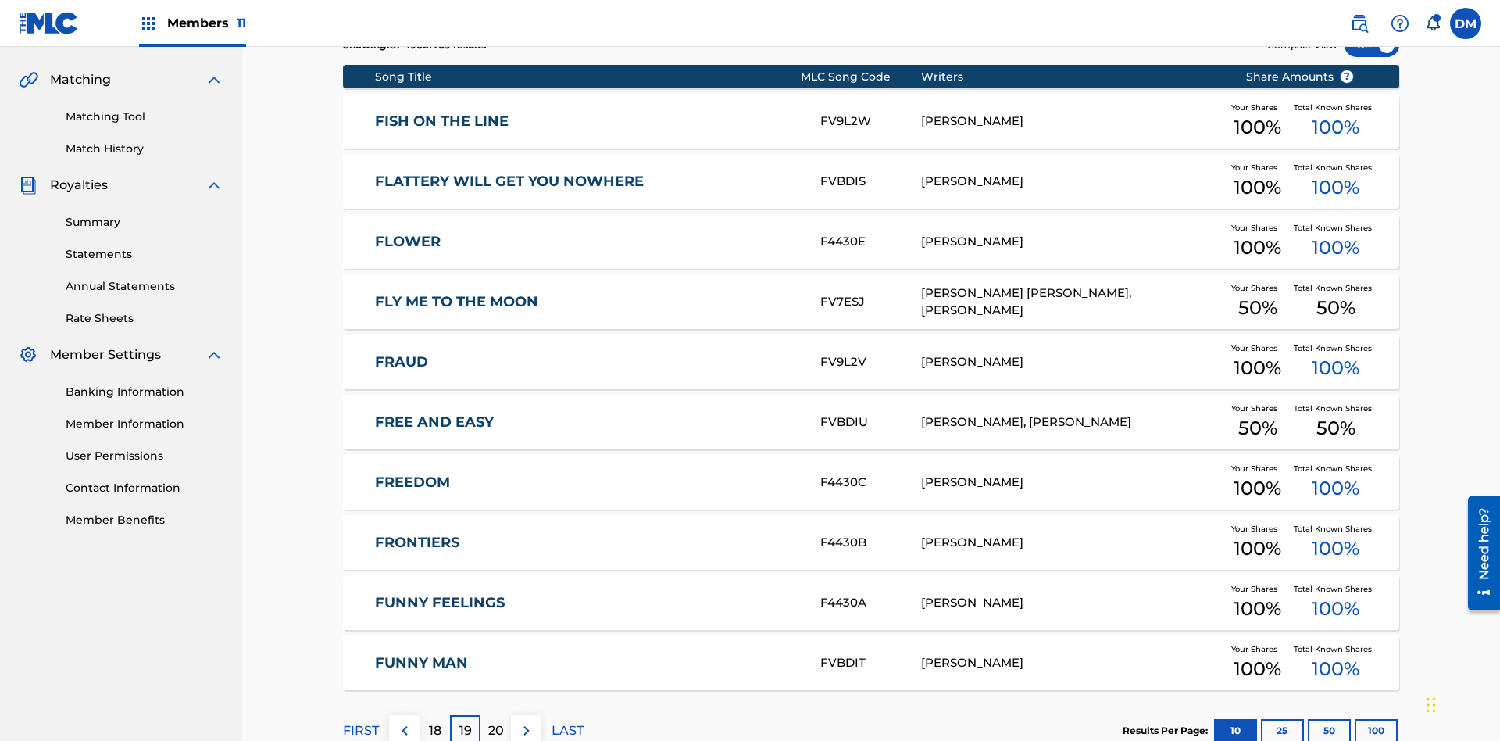
scroll to position [228, 0]
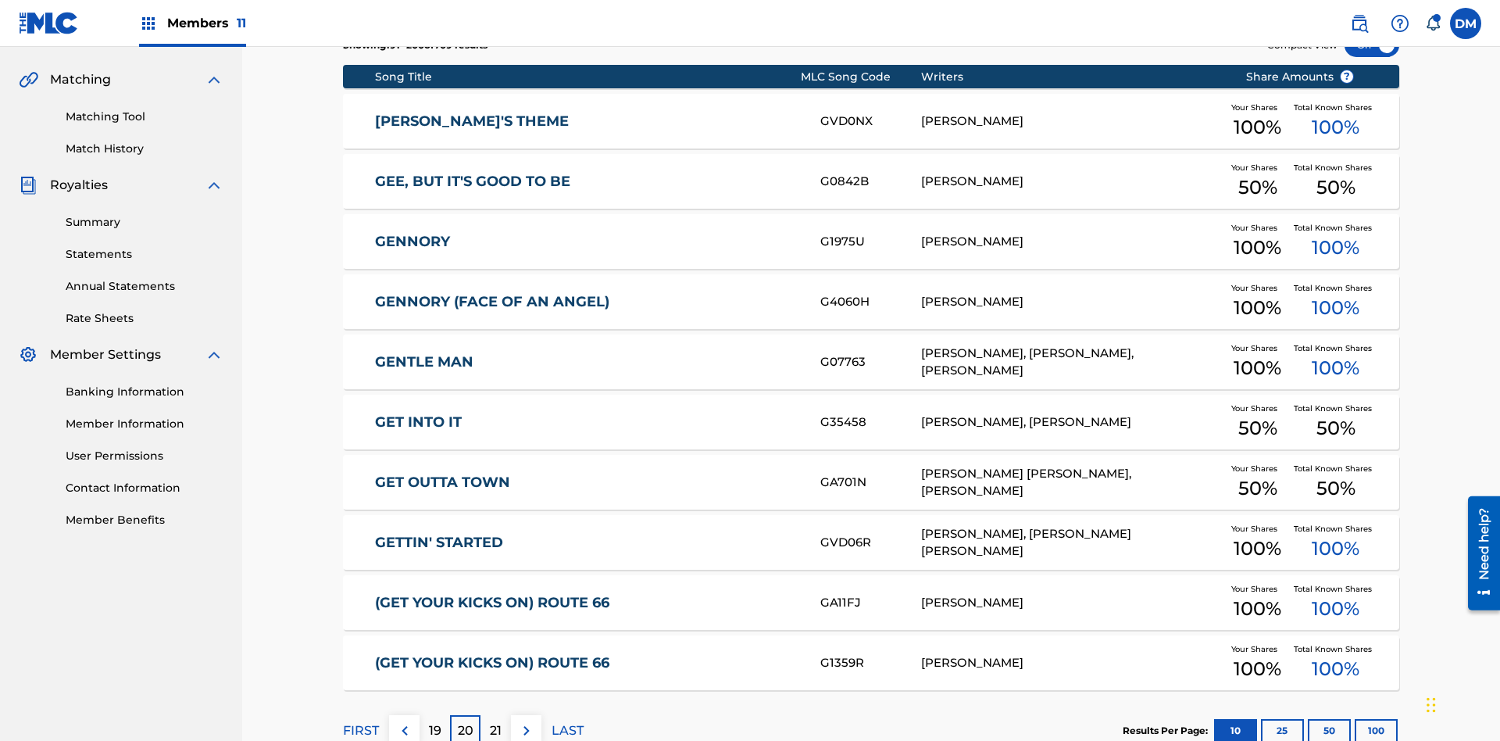
scroll to position [291, 0]
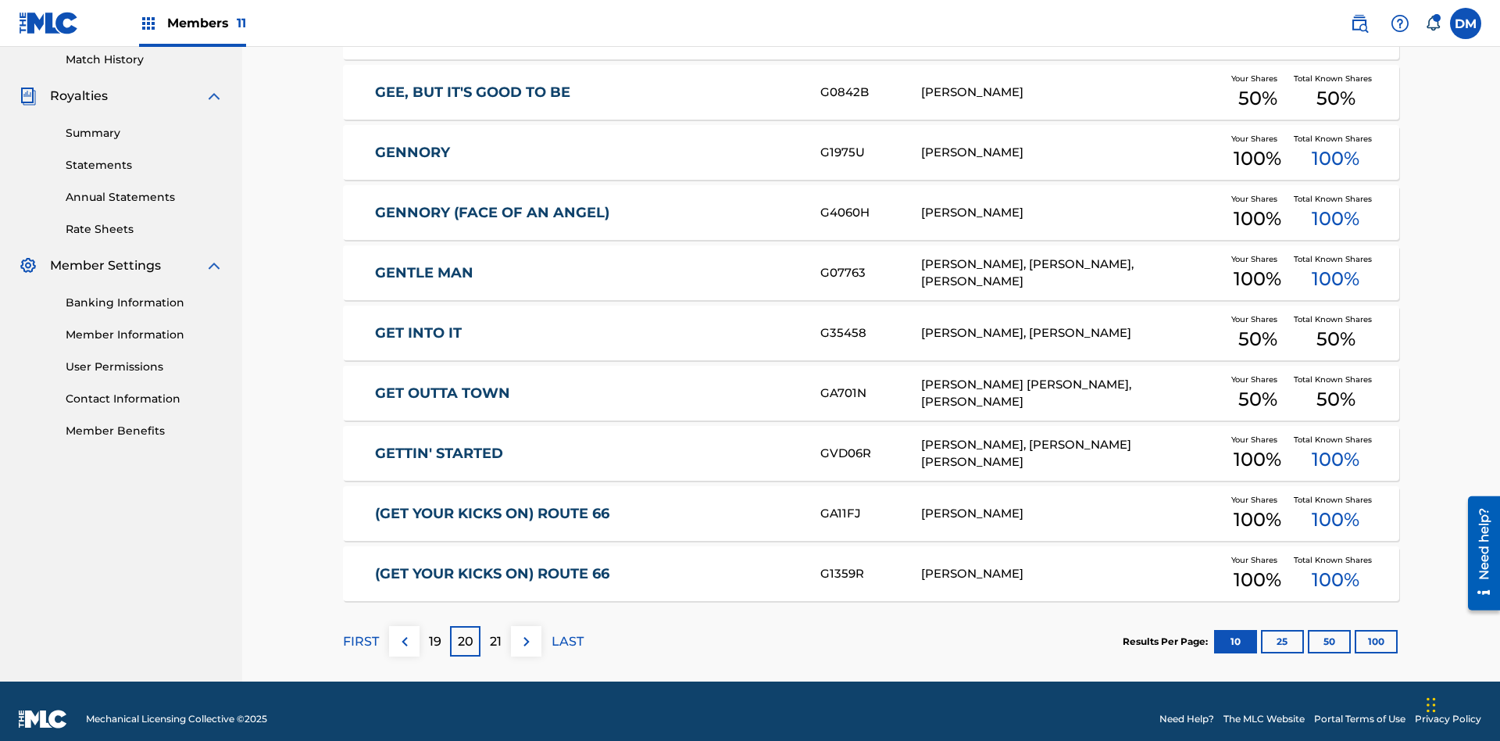
click at [526, 632] on img at bounding box center [526, 641] width 19 height 19
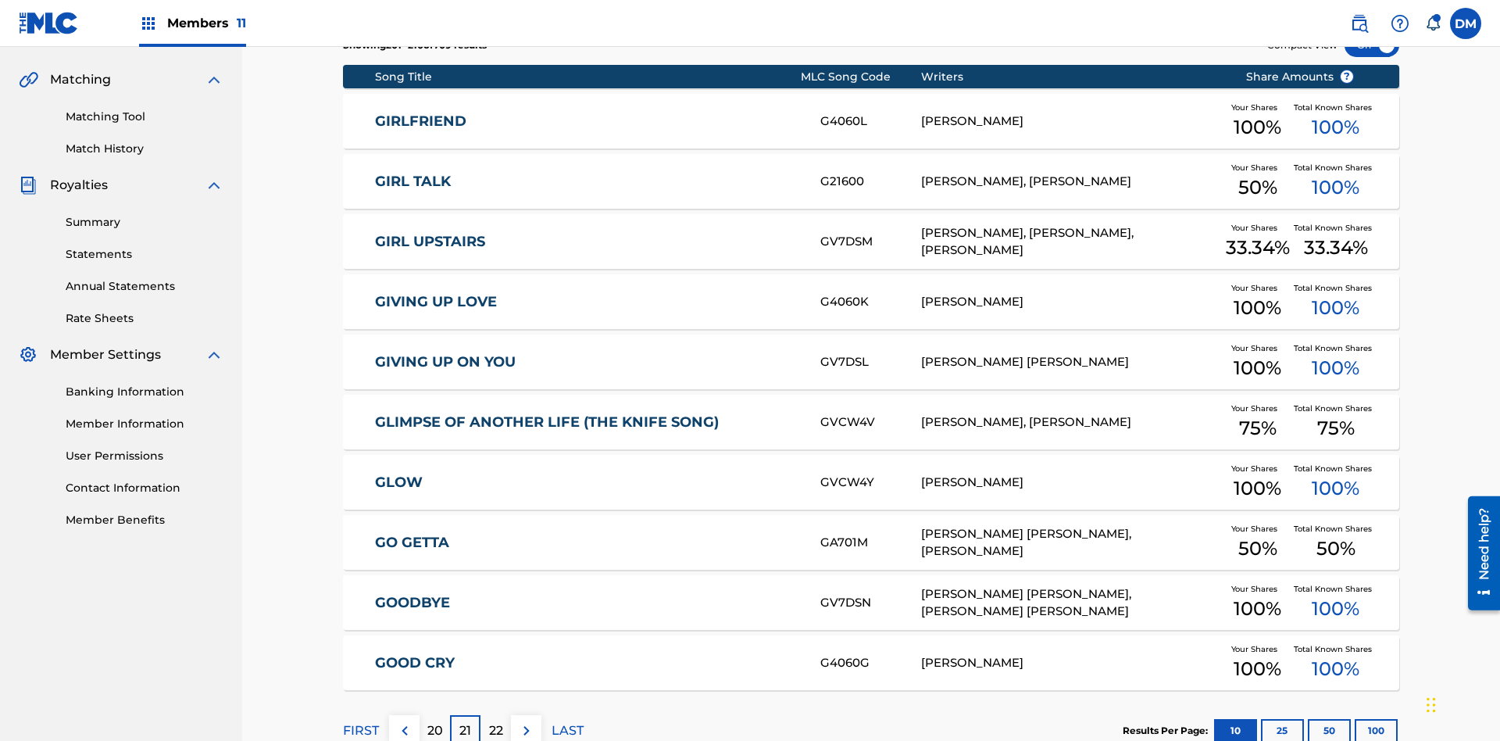
click at [526, 721] on img at bounding box center [526, 730] width 19 height 19
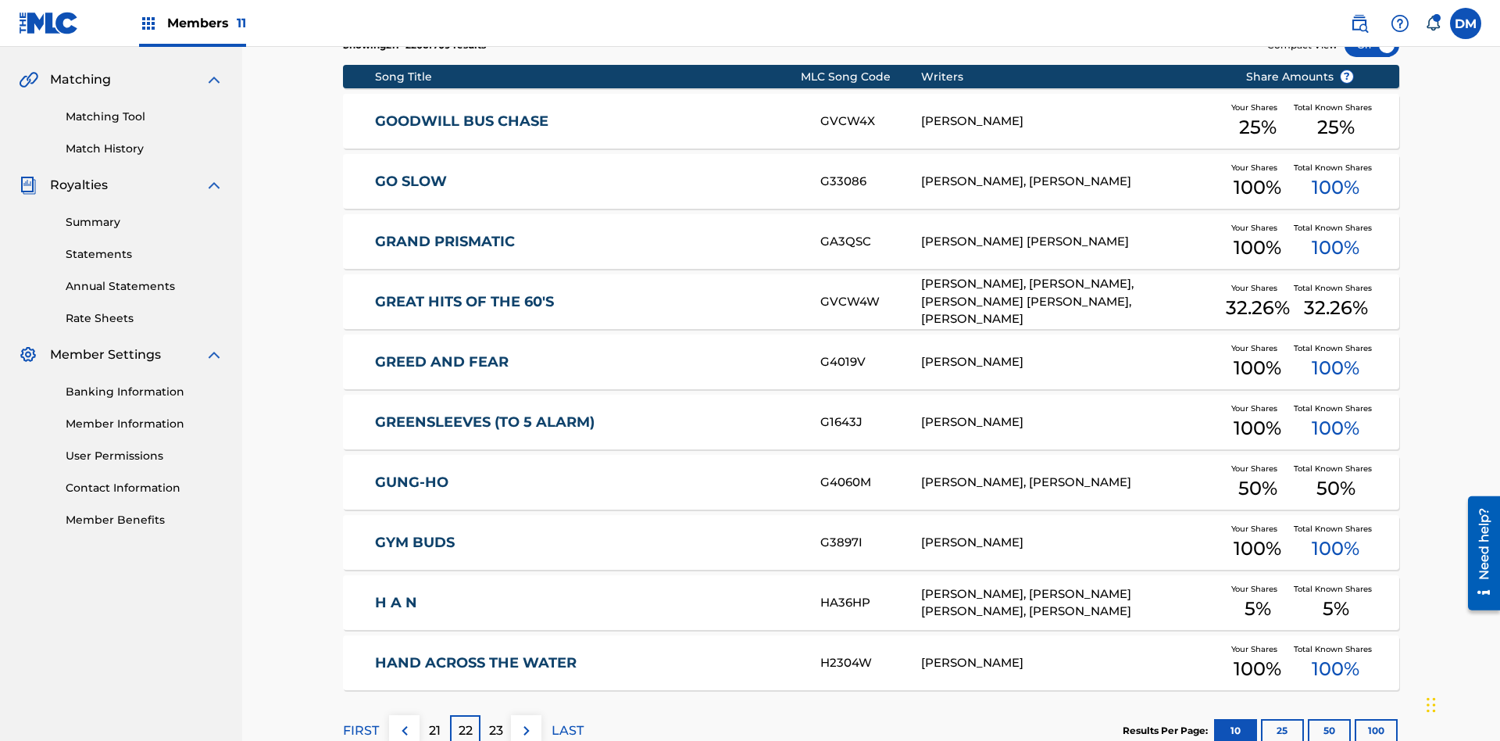
click at [526, 721] on img at bounding box center [526, 730] width 19 height 19
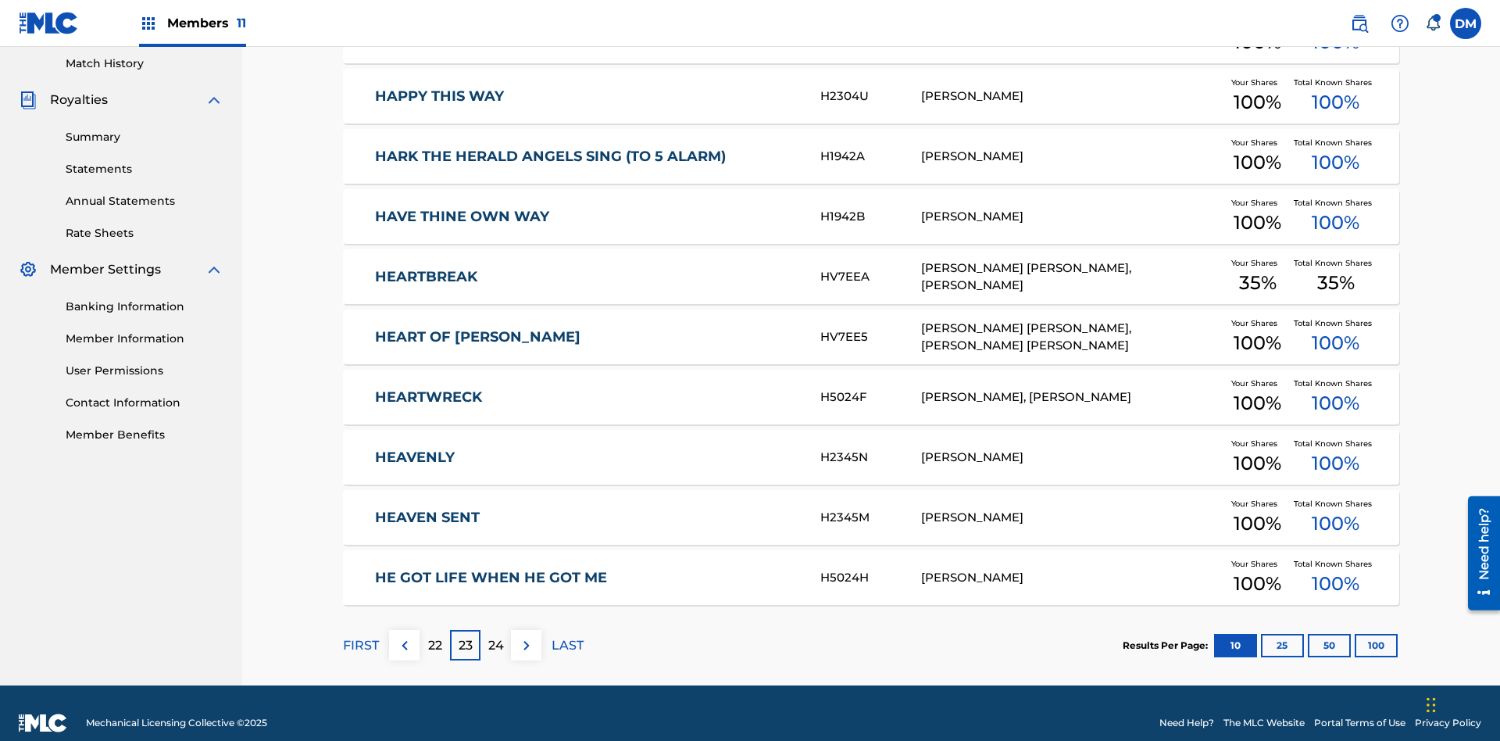
click at [526, 636] on img at bounding box center [526, 645] width 19 height 19
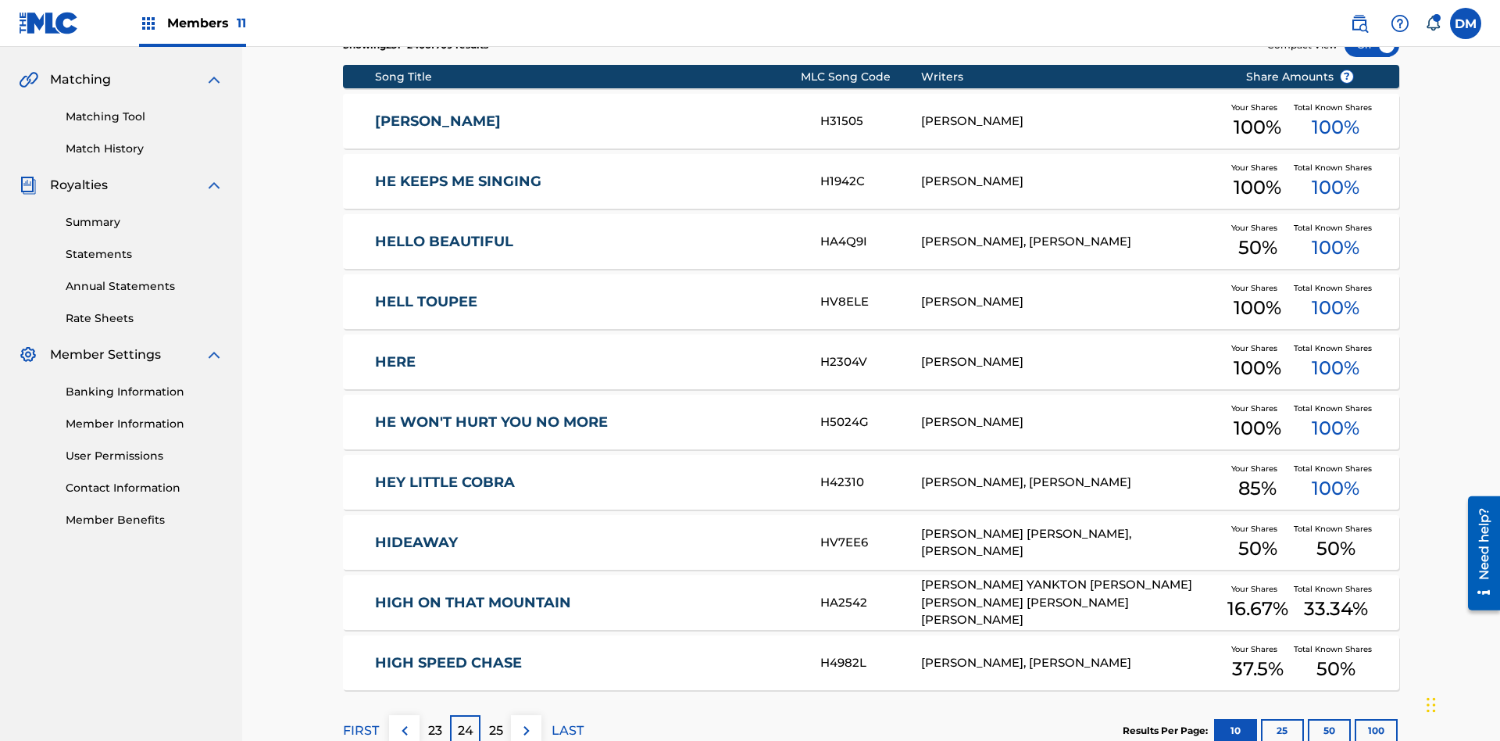
click at [526, 721] on img at bounding box center [526, 730] width 19 height 19
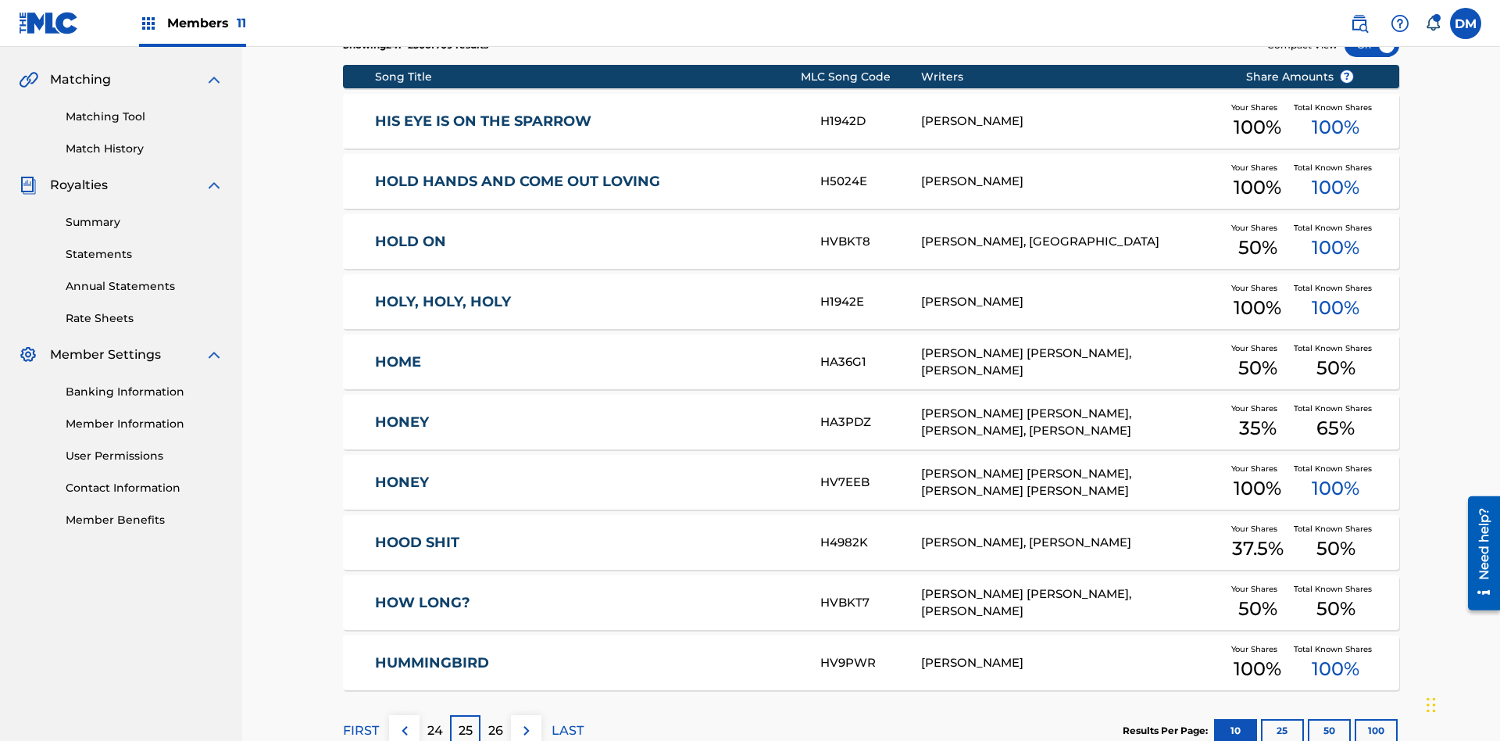
click at [526, 721] on img at bounding box center [526, 730] width 19 height 19
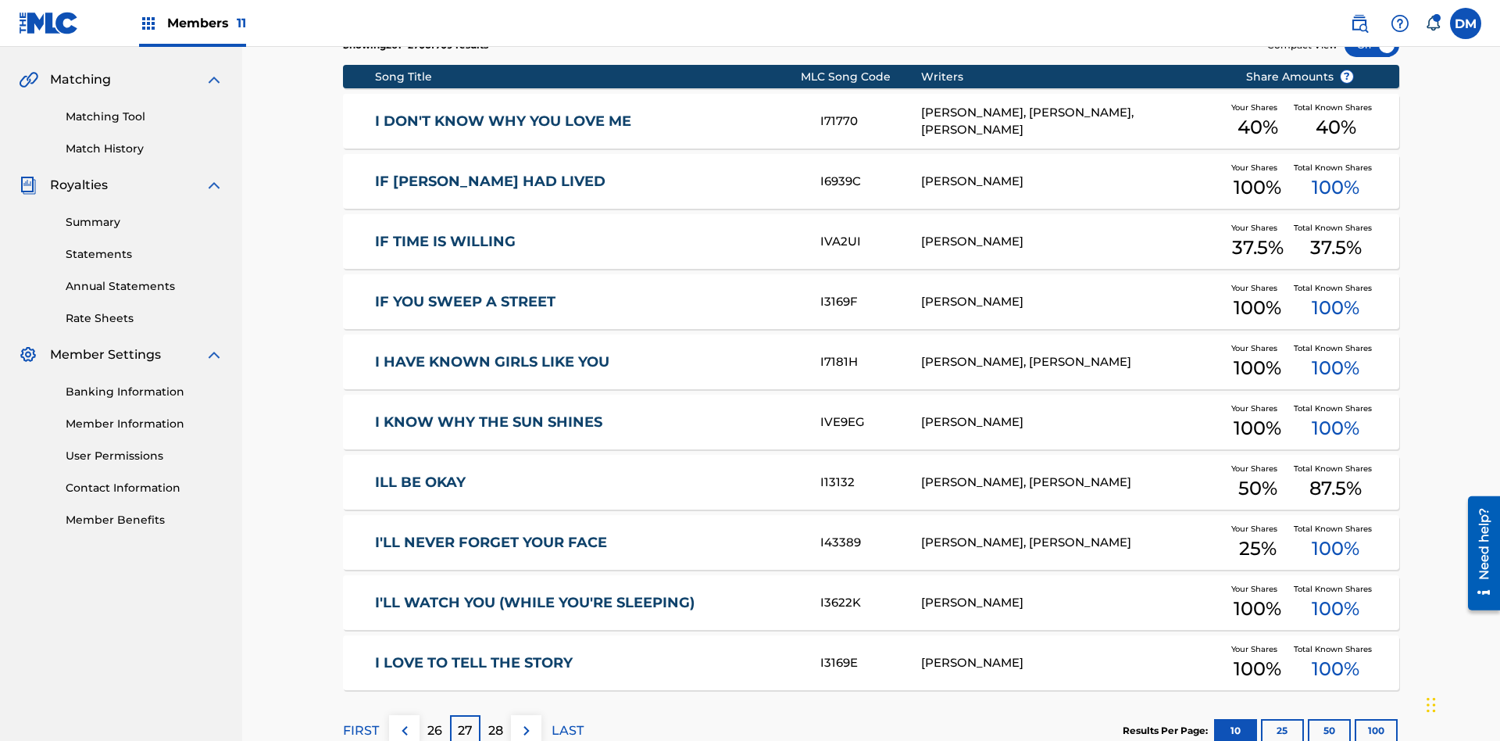
click at [526, 721] on img at bounding box center [526, 730] width 19 height 19
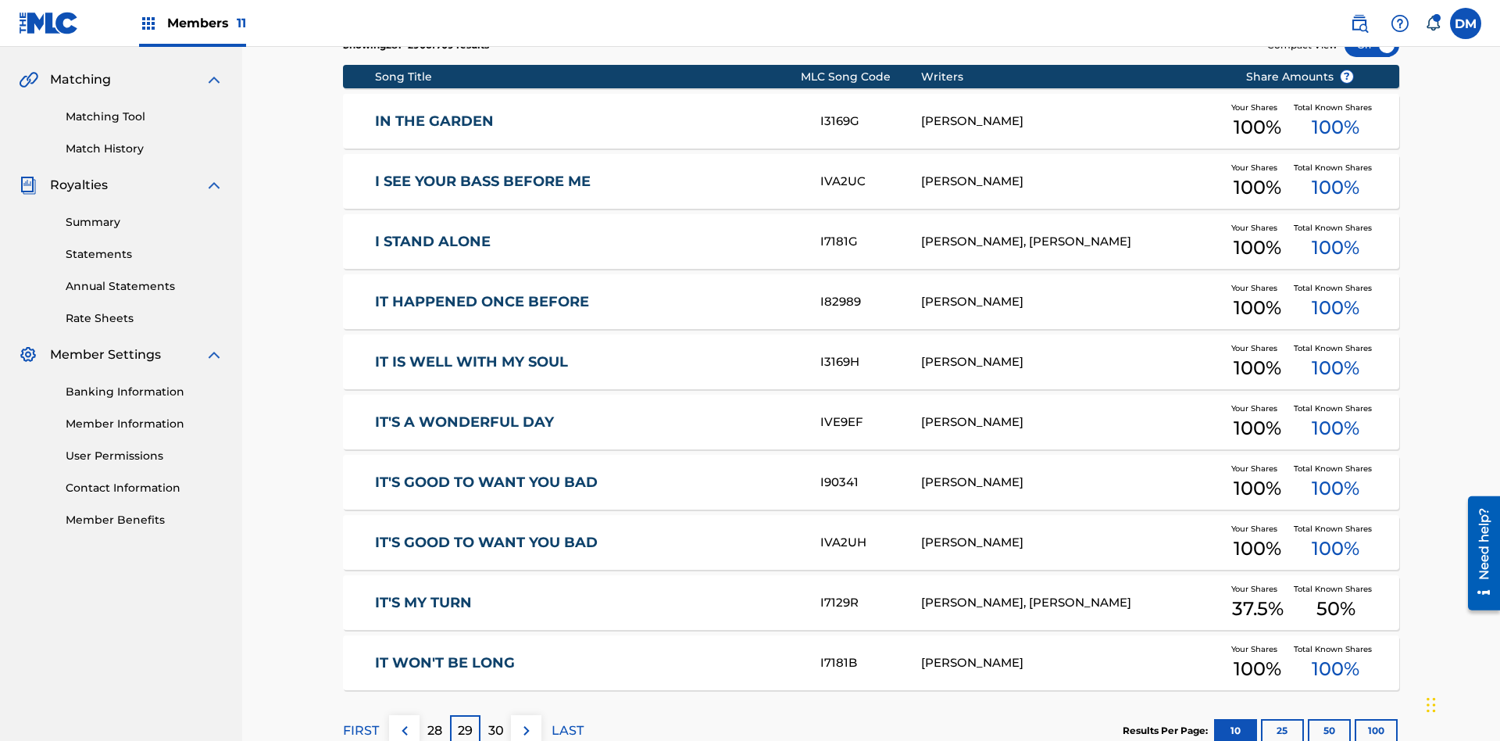
click at [526, 721] on img at bounding box center [526, 730] width 19 height 19
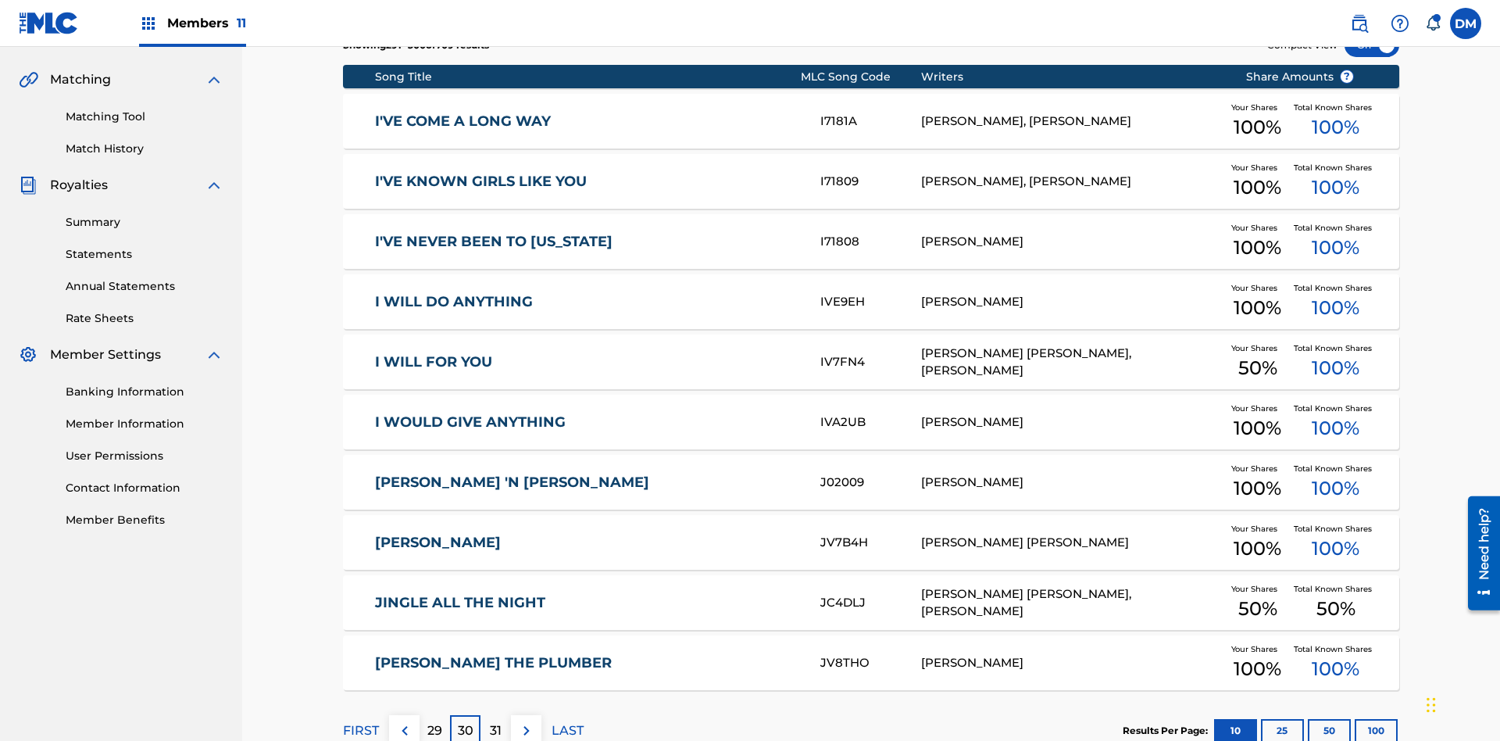
click at [526, 721] on img at bounding box center [526, 730] width 19 height 19
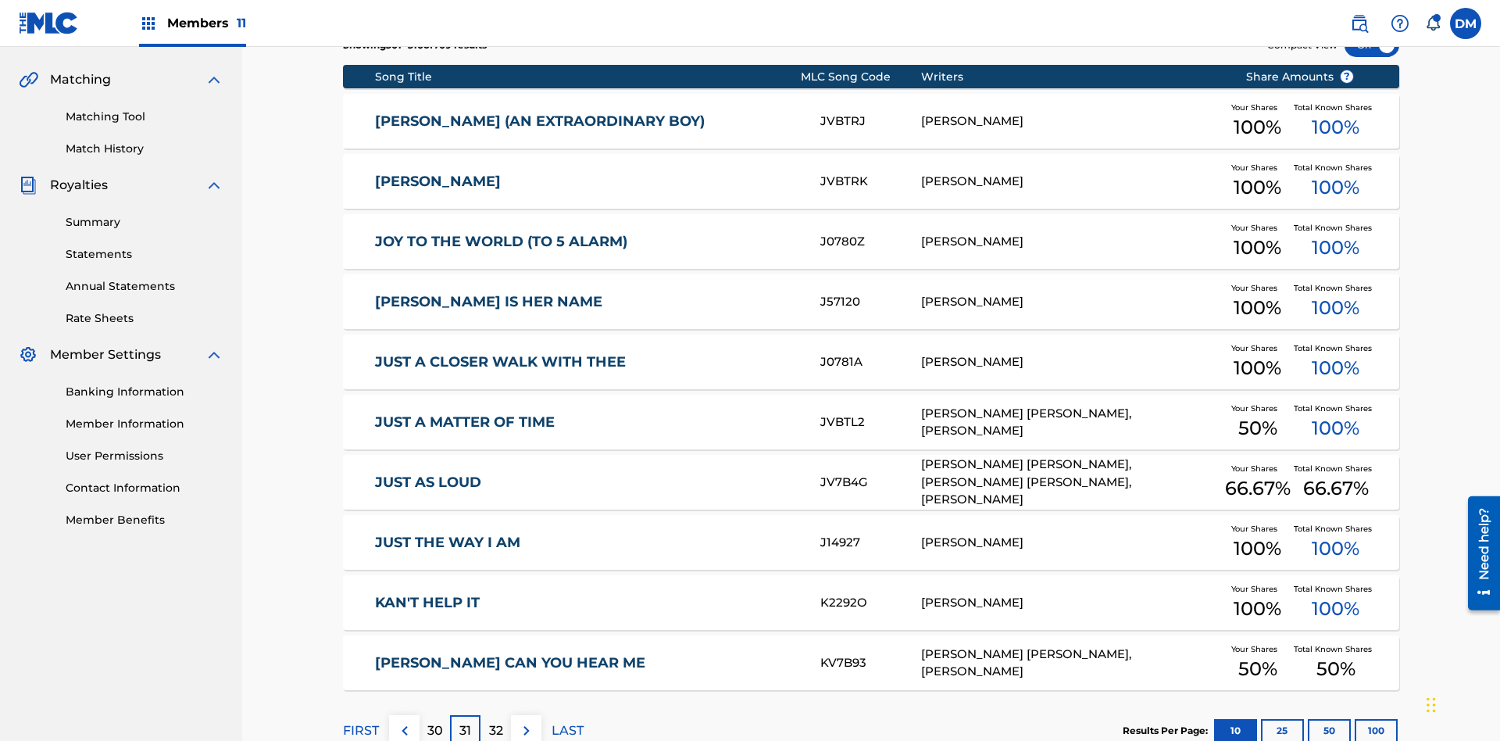
scroll to position [228, 0]
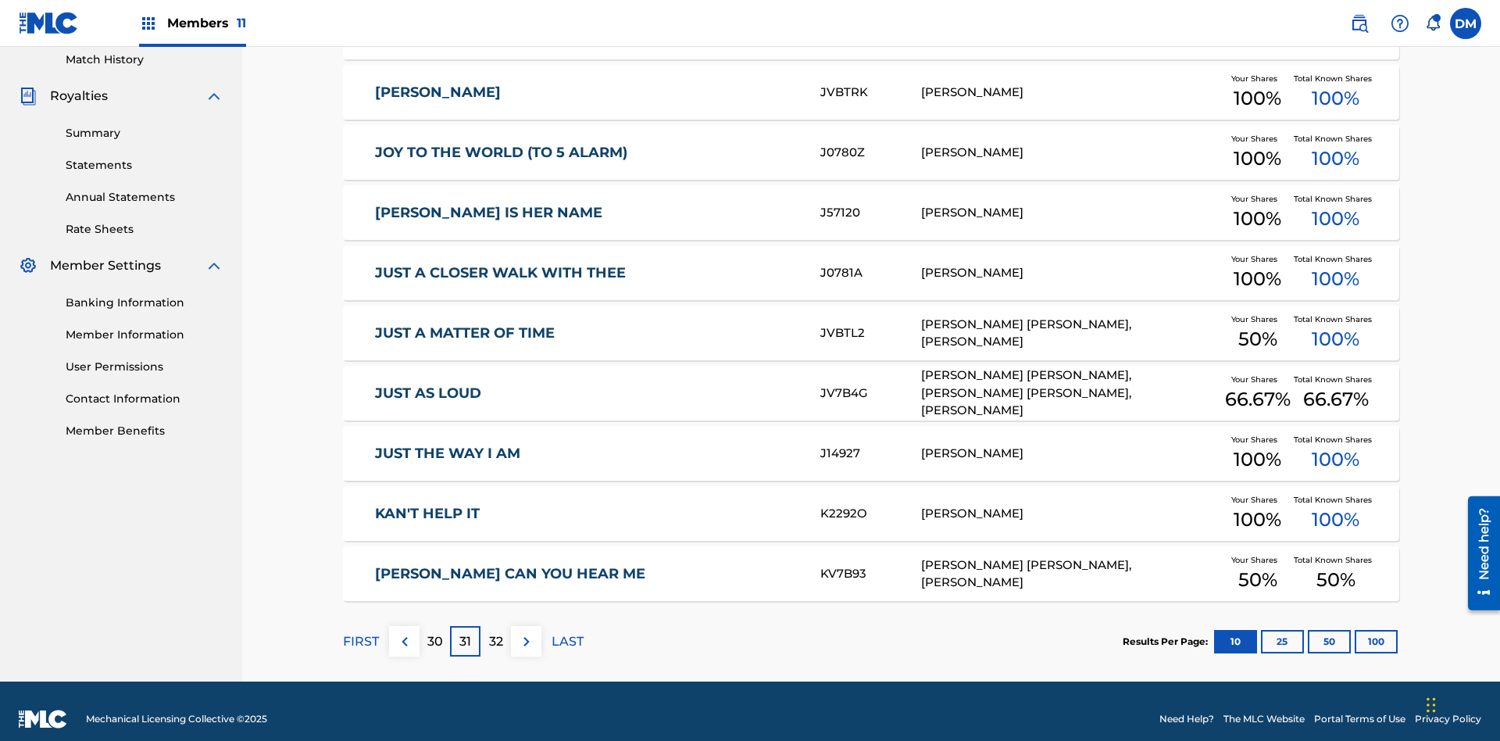
click at [526, 632] on img at bounding box center [526, 641] width 19 height 19
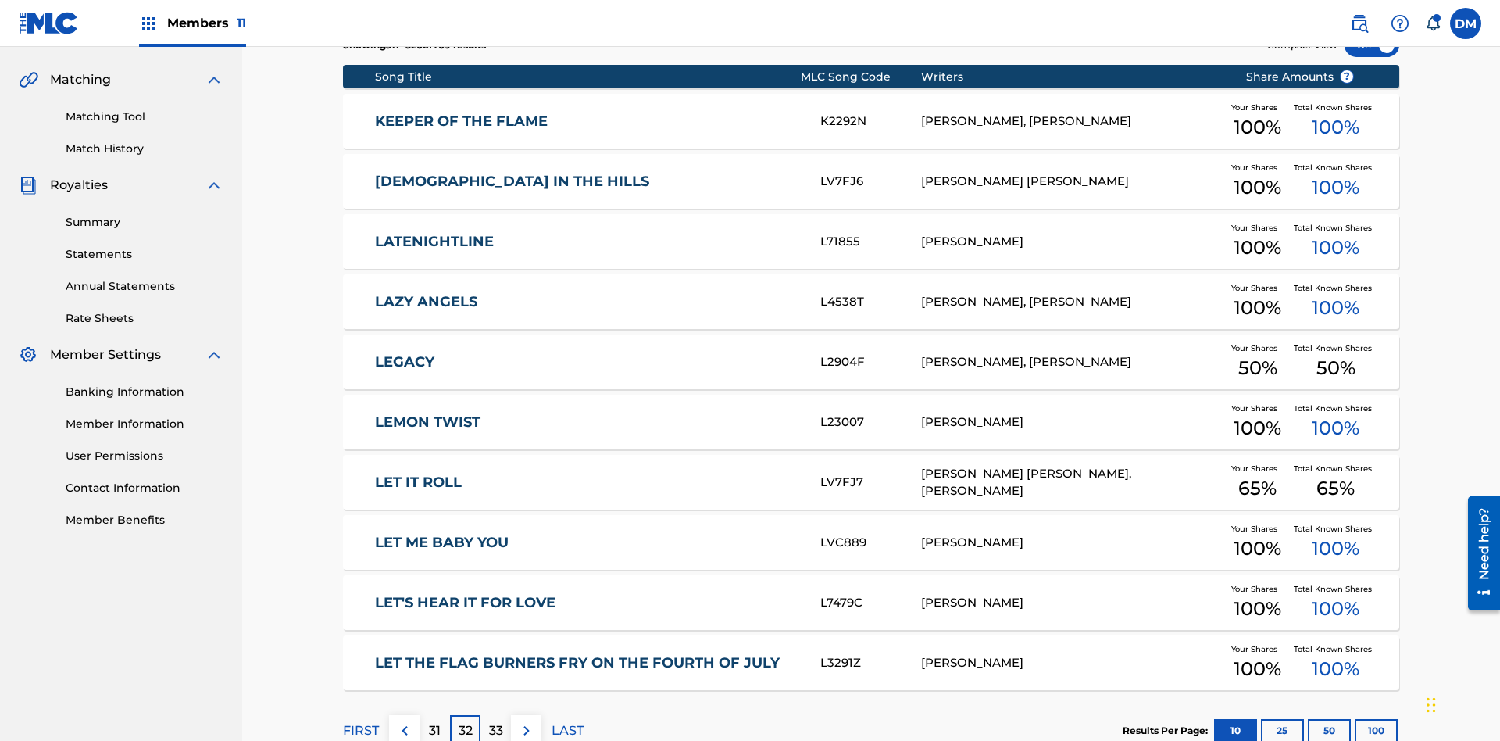
scroll to position [291, 0]
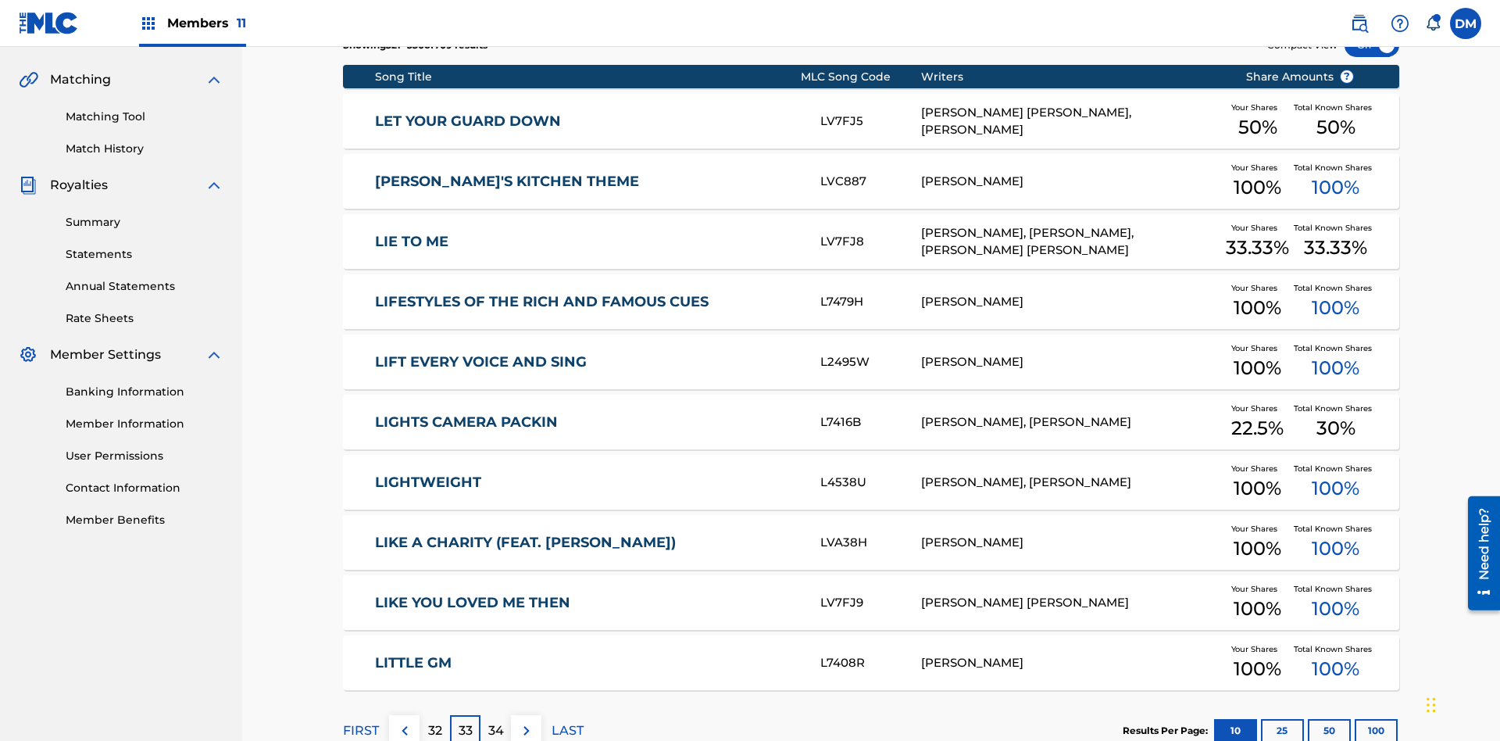
click at [526, 721] on img at bounding box center [526, 730] width 19 height 19
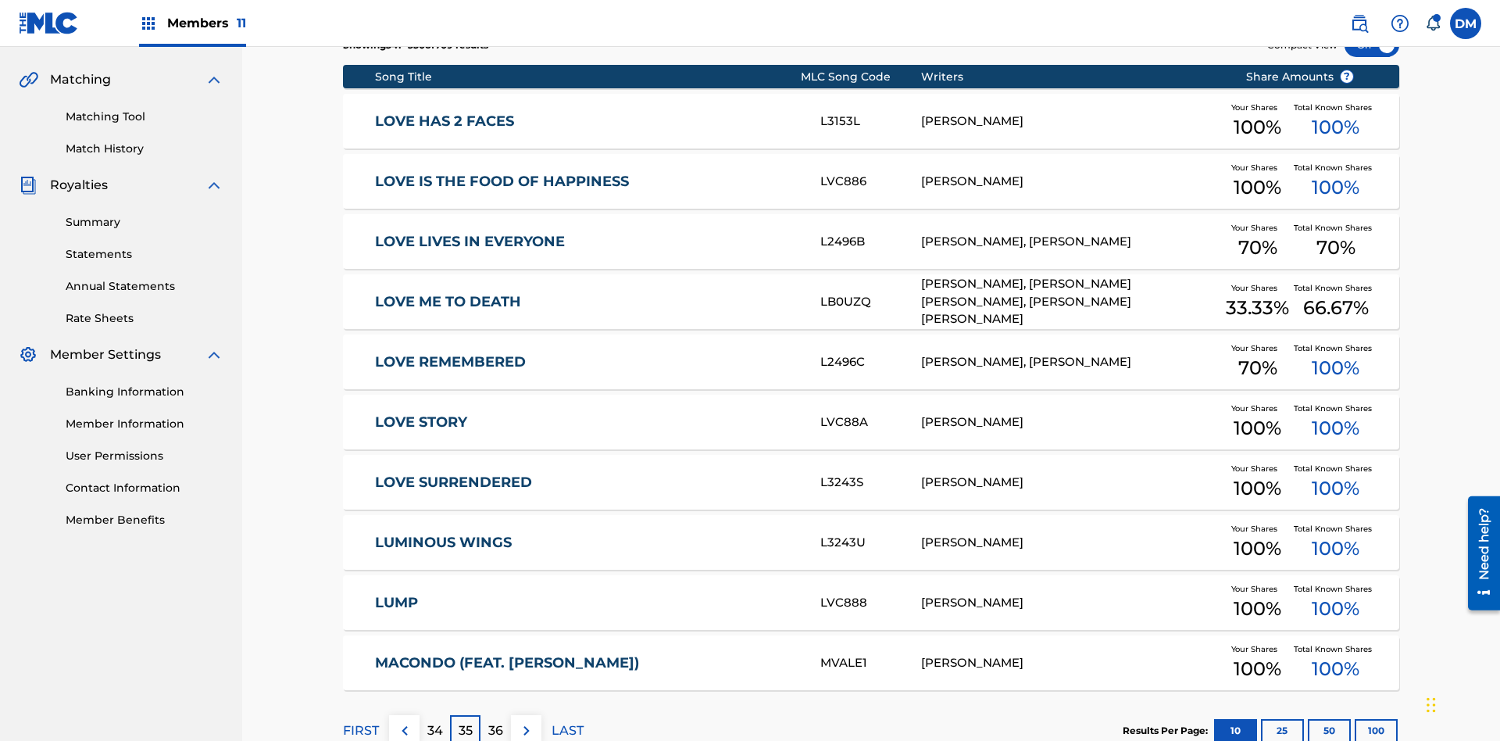
click at [526, 721] on img at bounding box center [526, 730] width 19 height 19
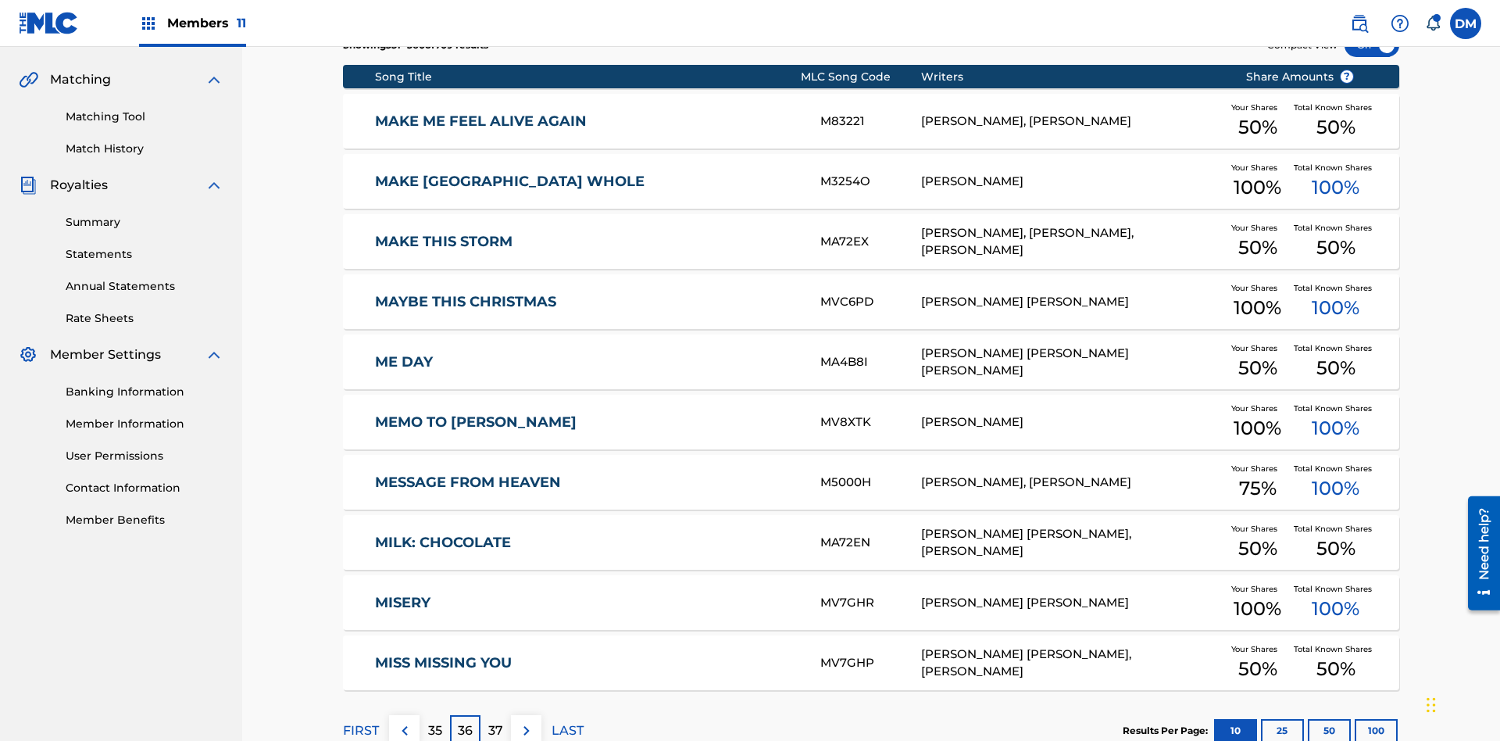
click at [526, 721] on img at bounding box center [526, 730] width 19 height 19
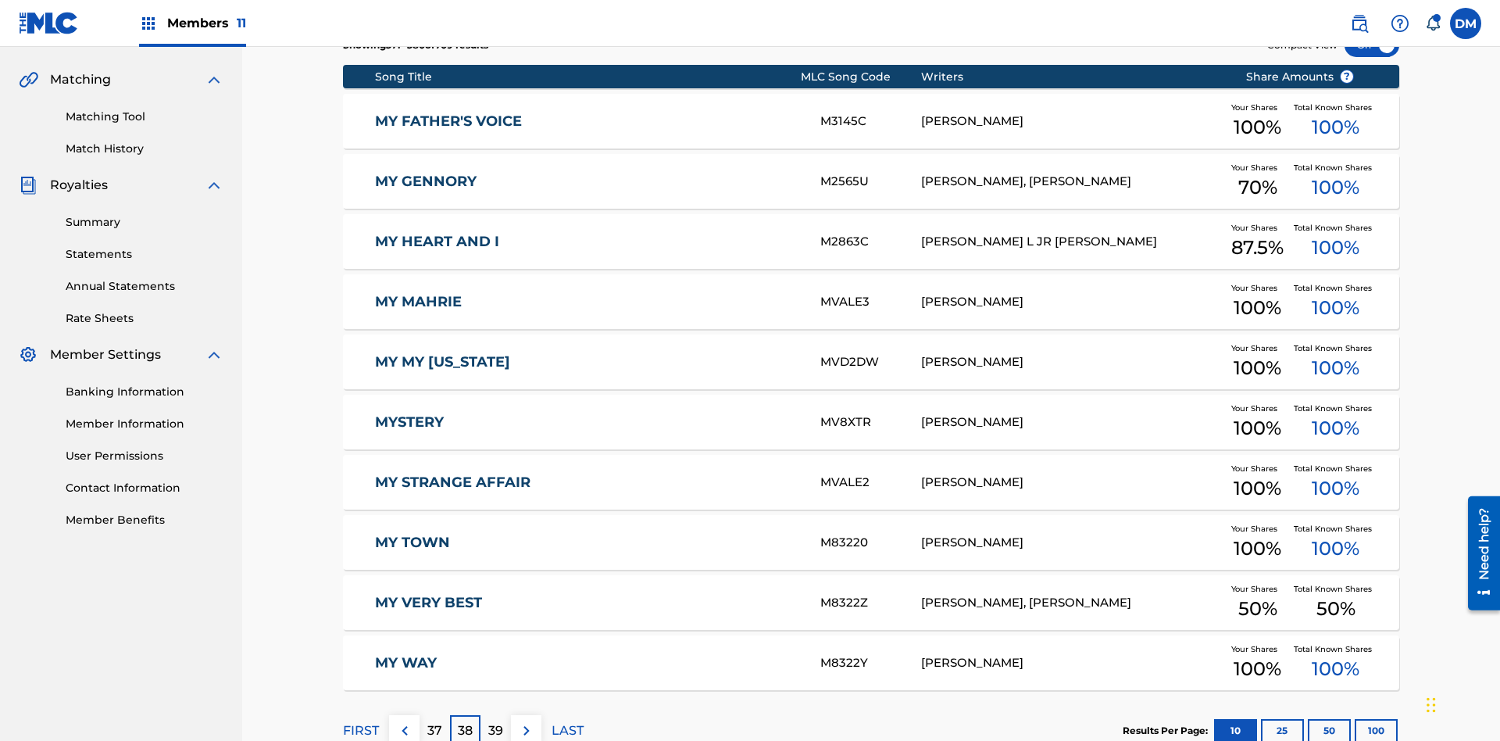
click at [526, 721] on img at bounding box center [526, 730] width 19 height 19
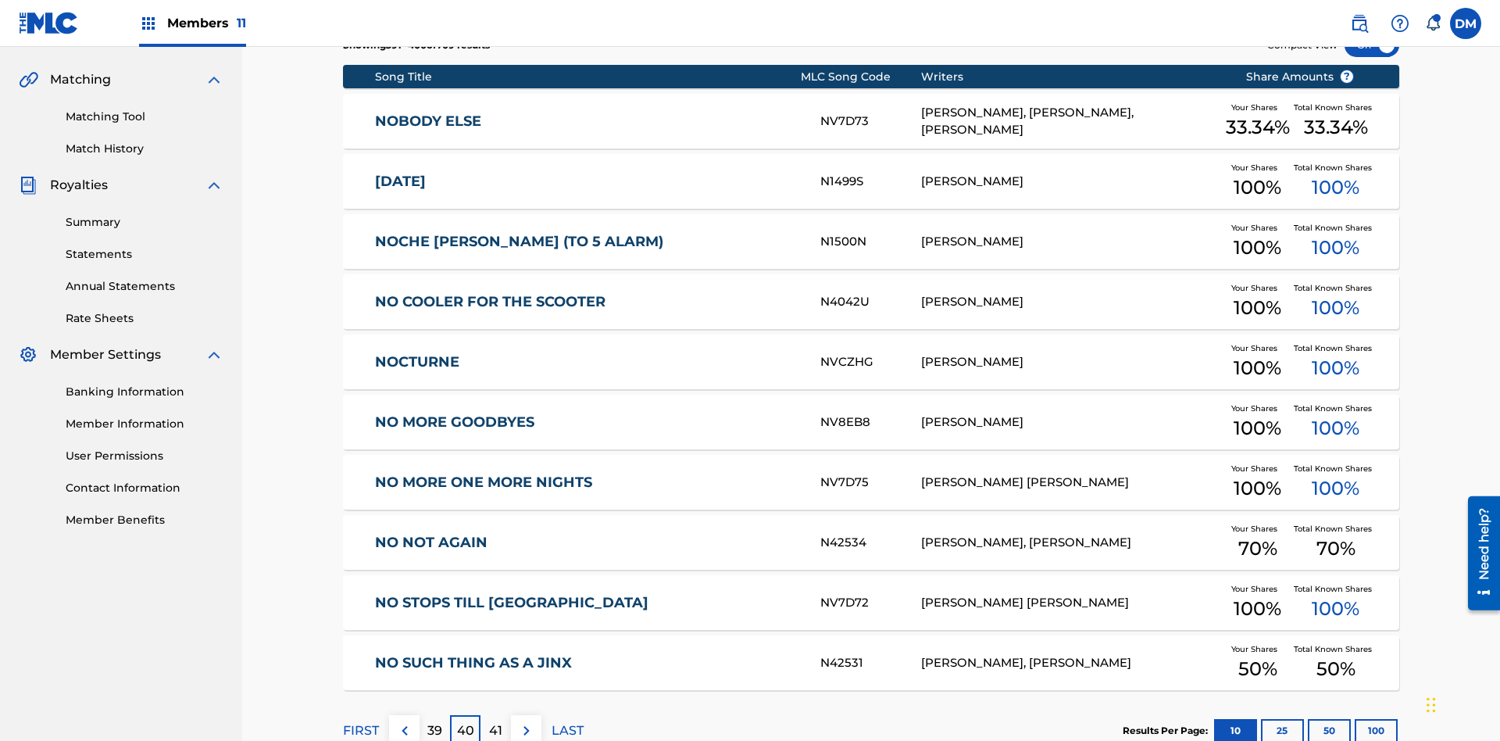
click at [526, 721] on img at bounding box center [526, 730] width 19 height 19
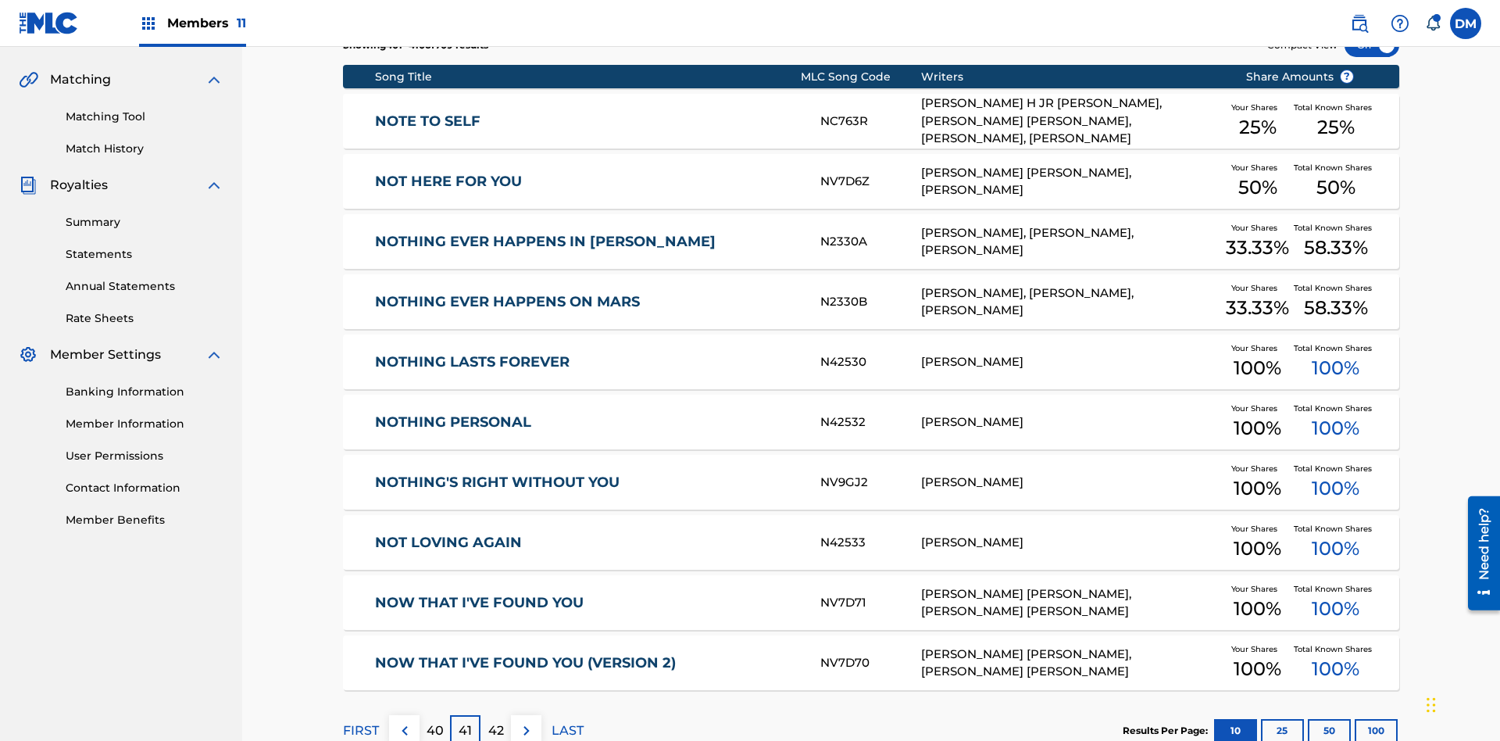
scroll to position [228, 0]
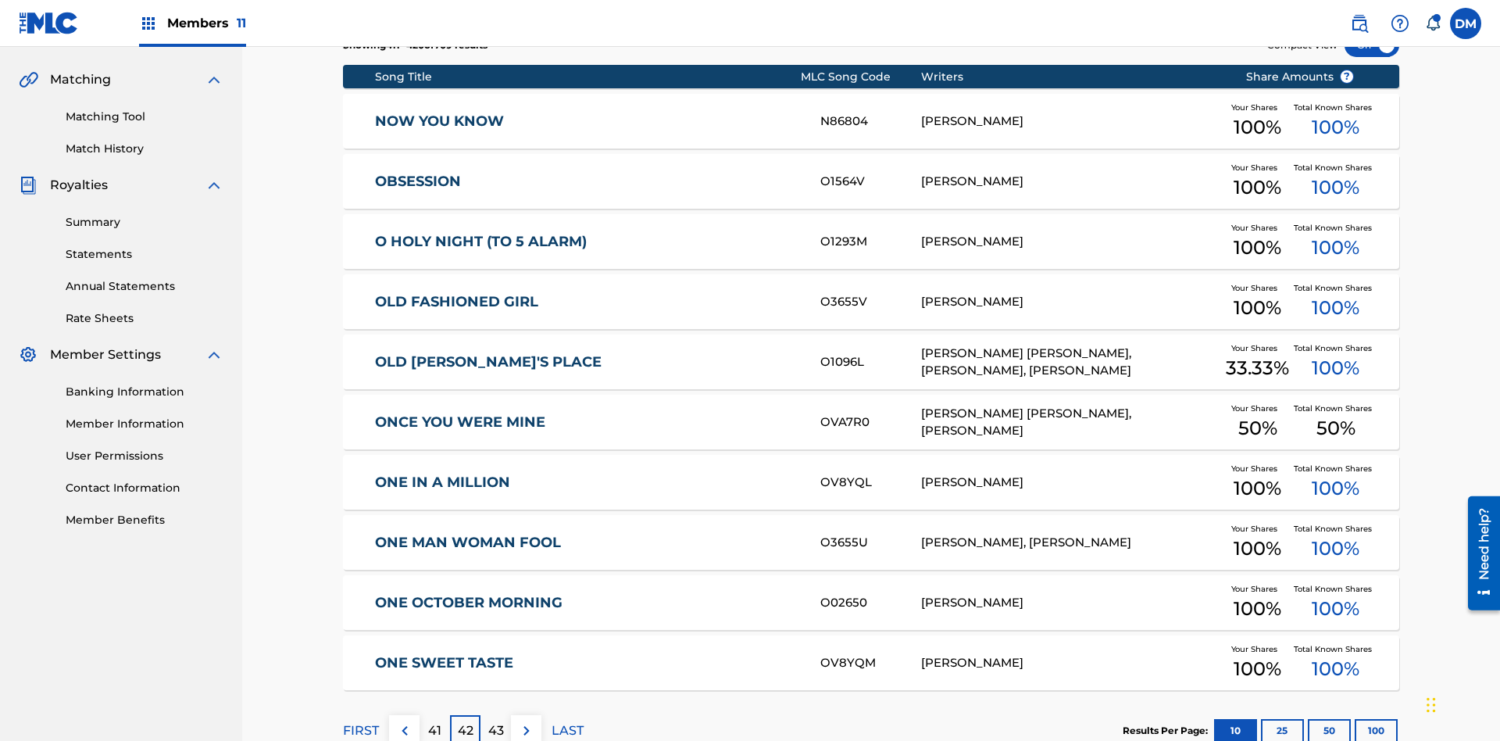
scroll to position [291, 0]
click at [526, 721] on img at bounding box center [526, 730] width 19 height 19
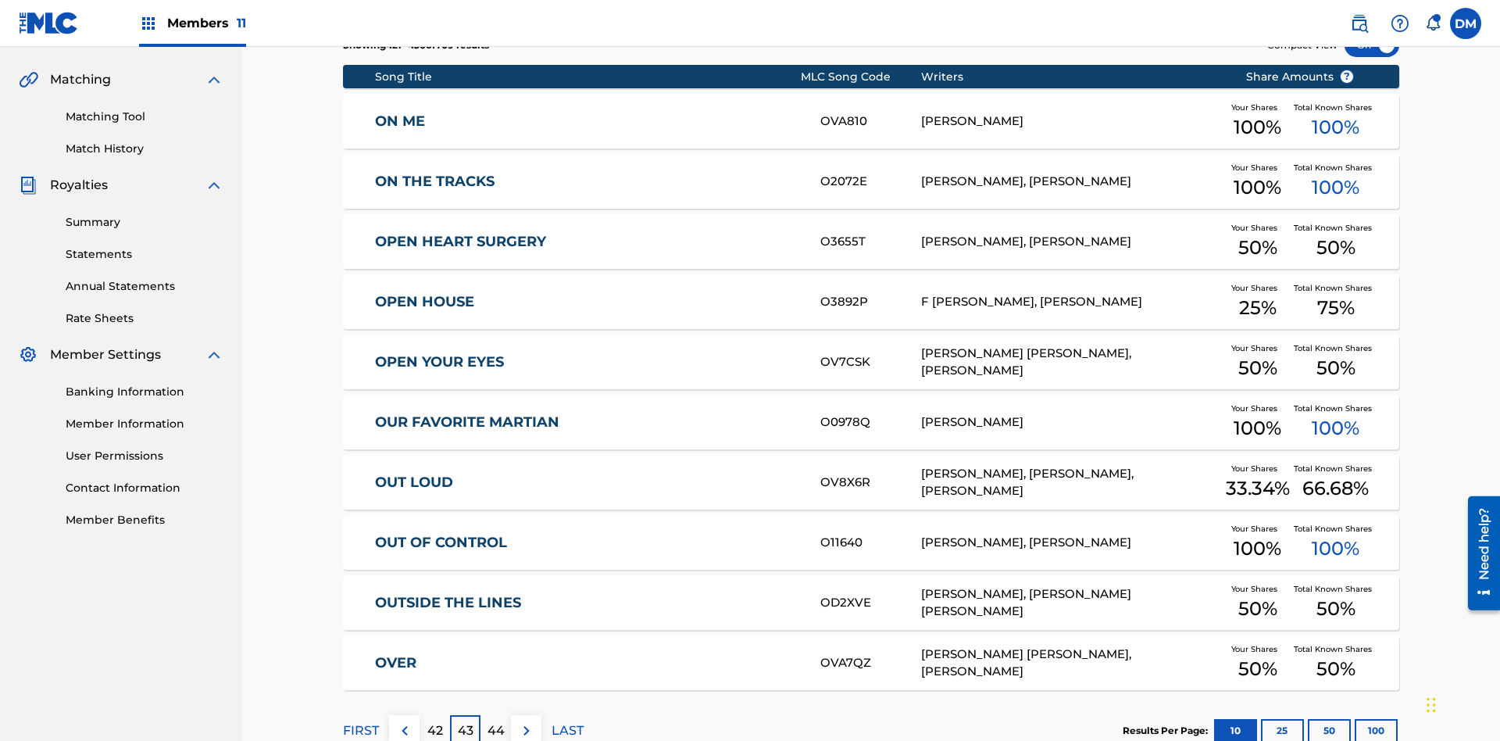
click at [526, 721] on img at bounding box center [526, 730] width 19 height 19
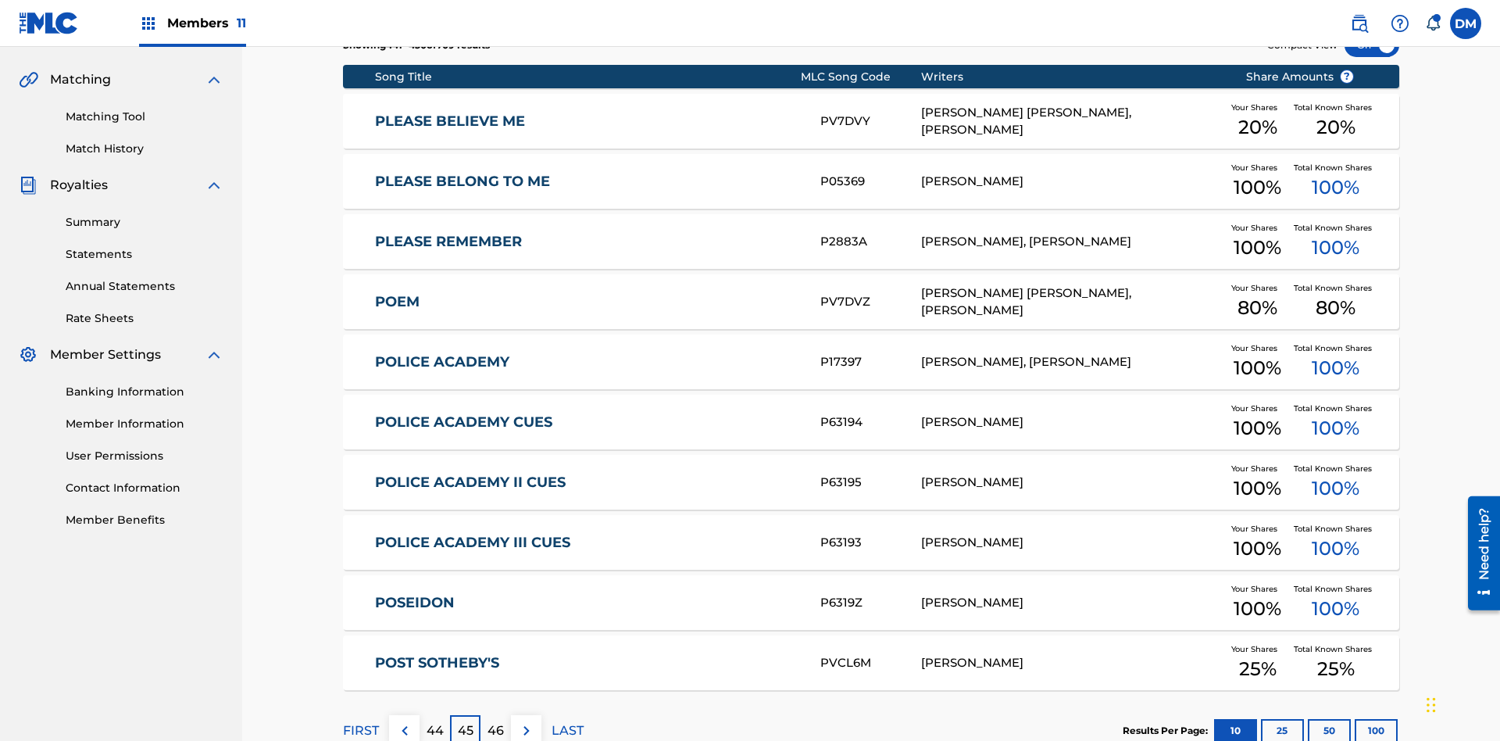
click at [526, 721] on img at bounding box center [526, 730] width 19 height 19
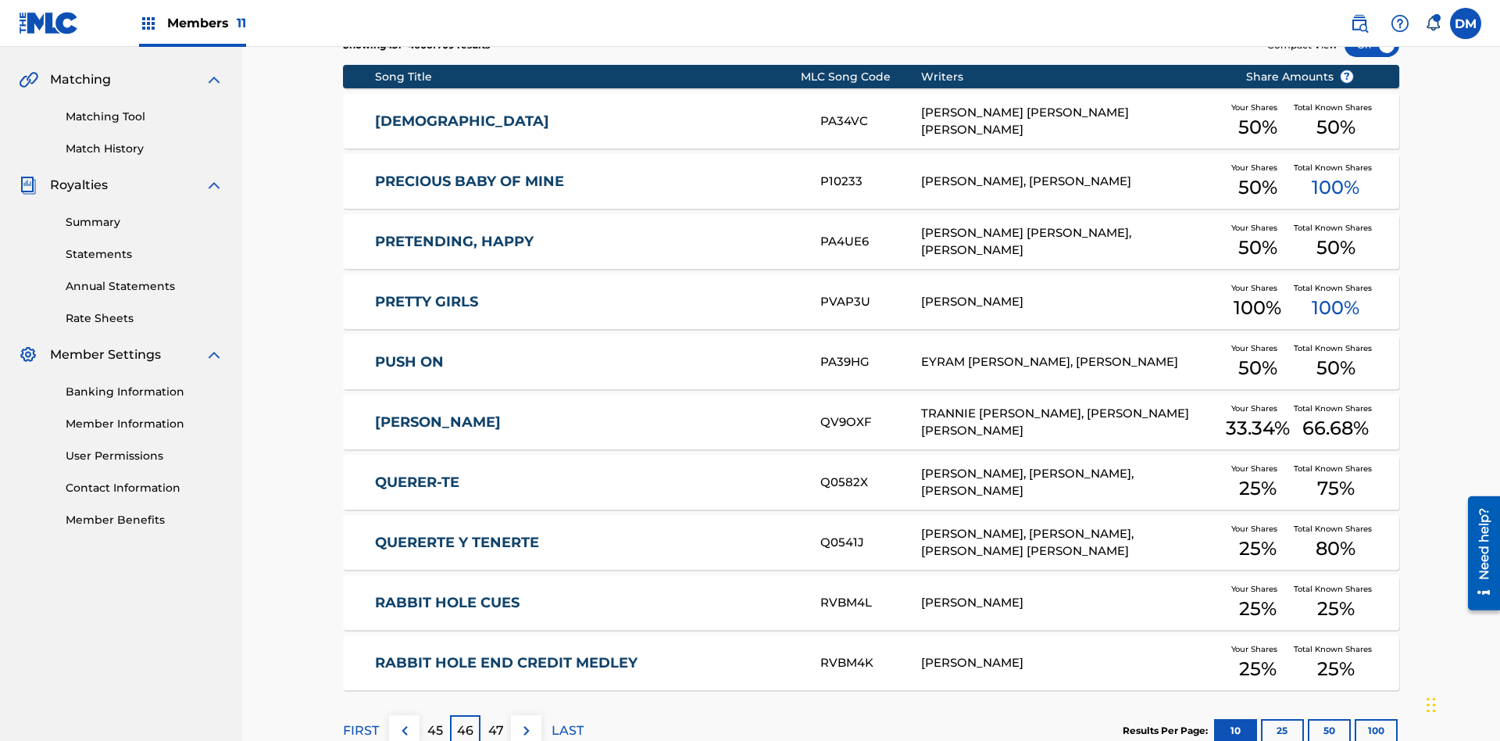
click at [526, 721] on img at bounding box center [526, 730] width 19 height 19
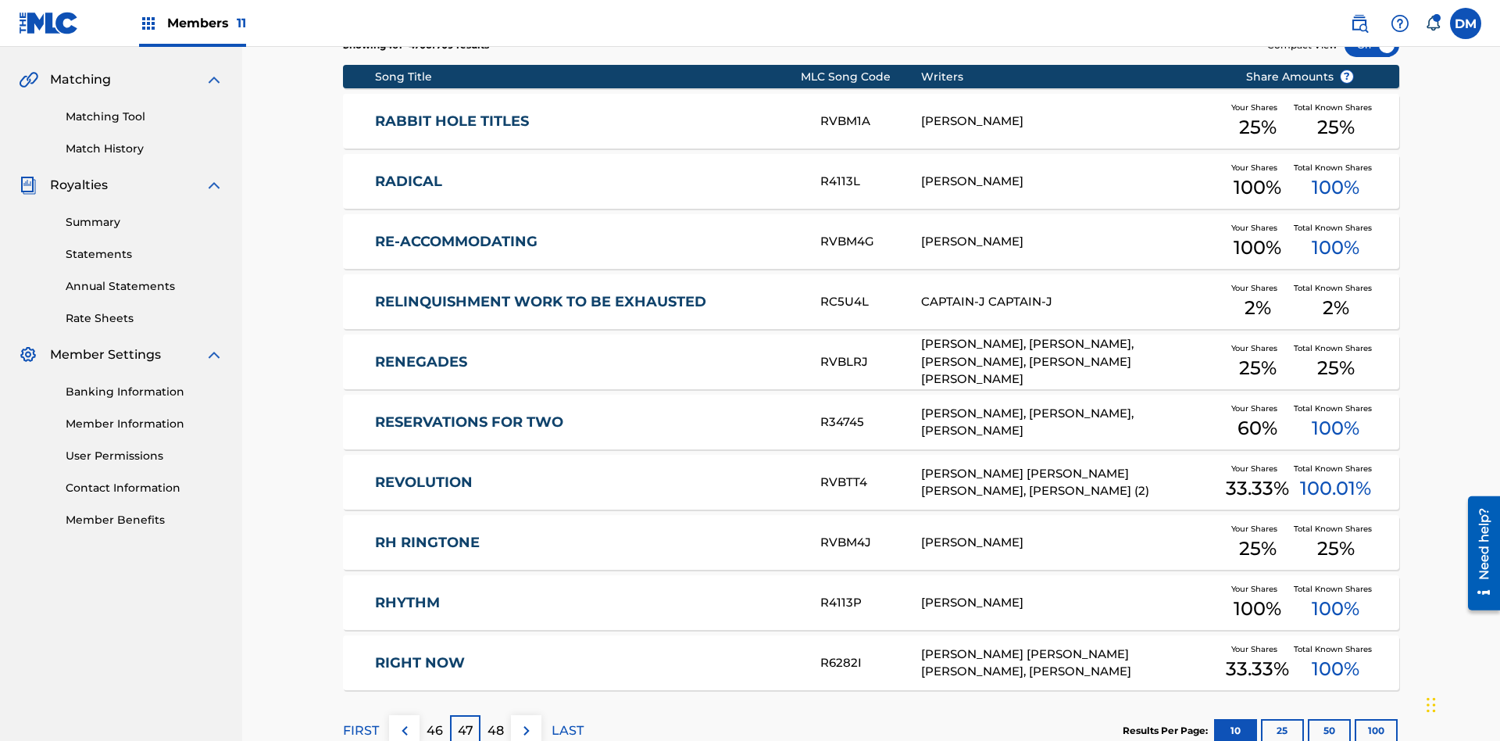
click at [526, 721] on img at bounding box center [526, 730] width 19 height 19
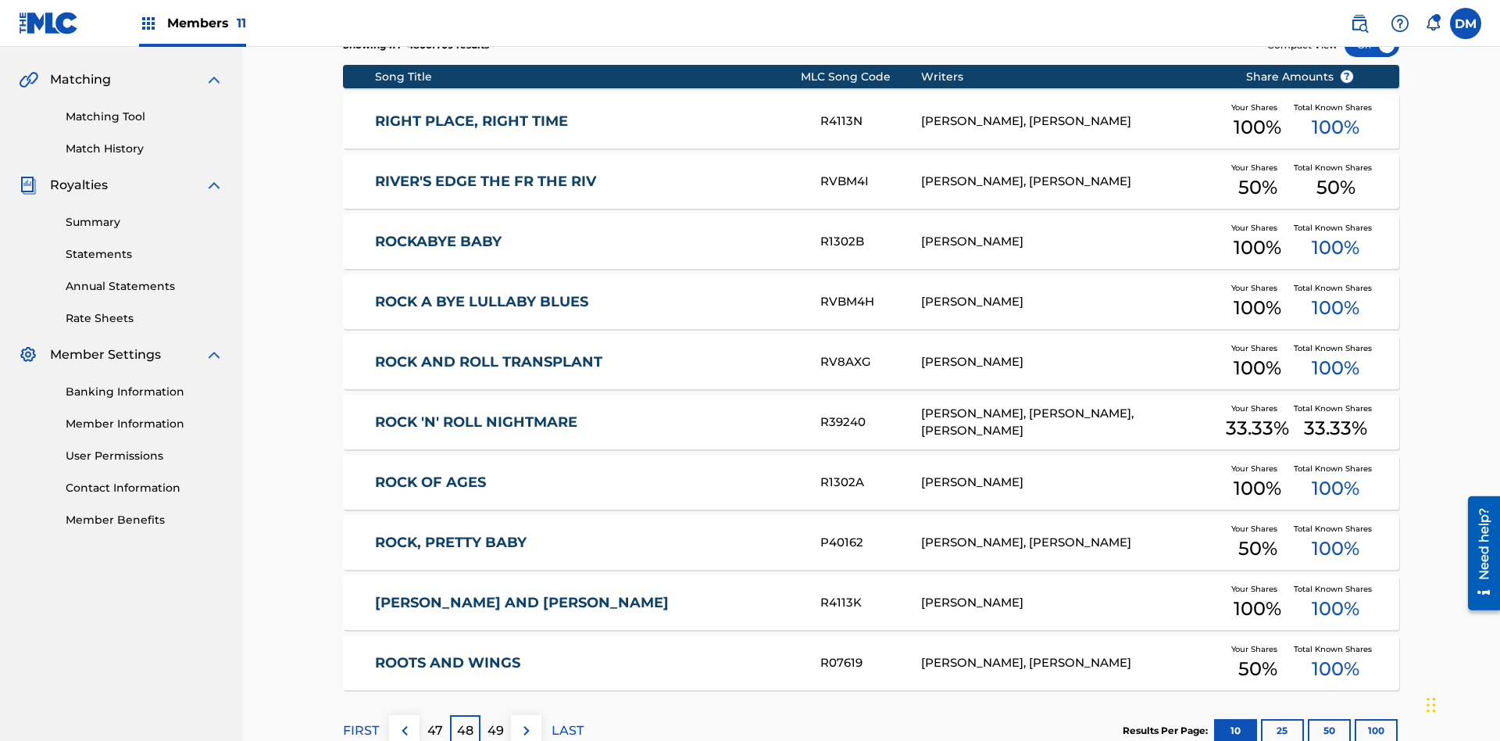
click at [526, 721] on img at bounding box center [526, 730] width 19 height 19
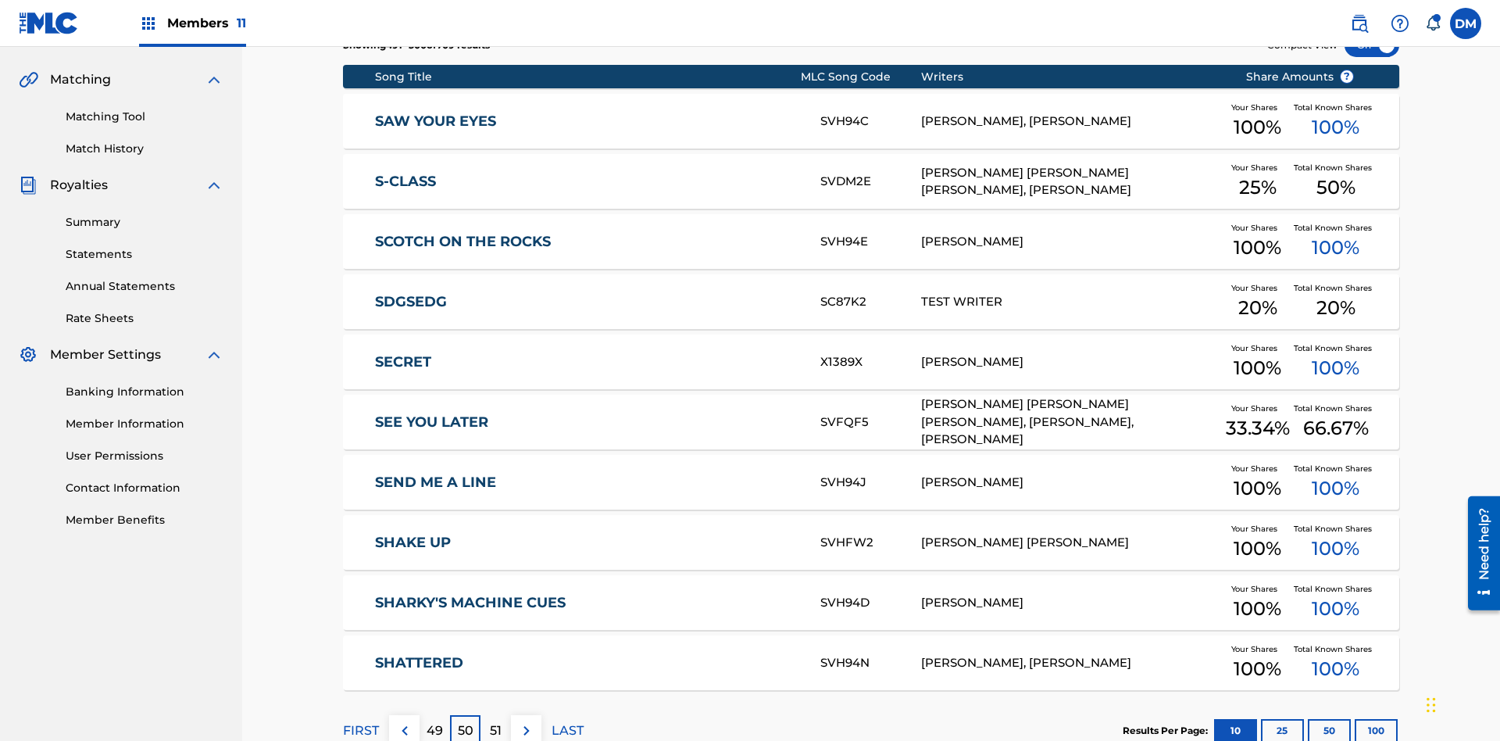
click at [526, 721] on img at bounding box center [526, 730] width 19 height 19
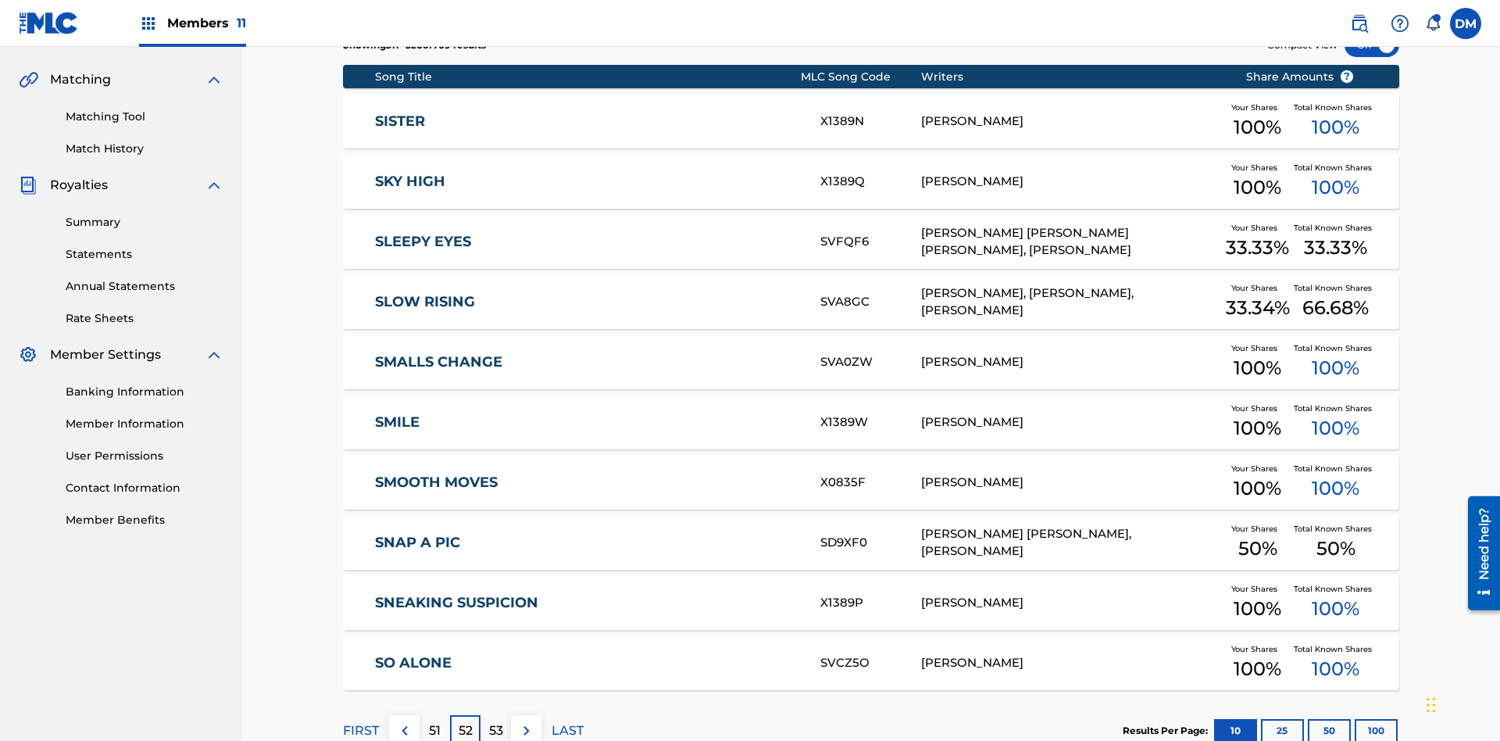
click at [526, 721] on img at bounding box center [526, 730] width 19 height 19
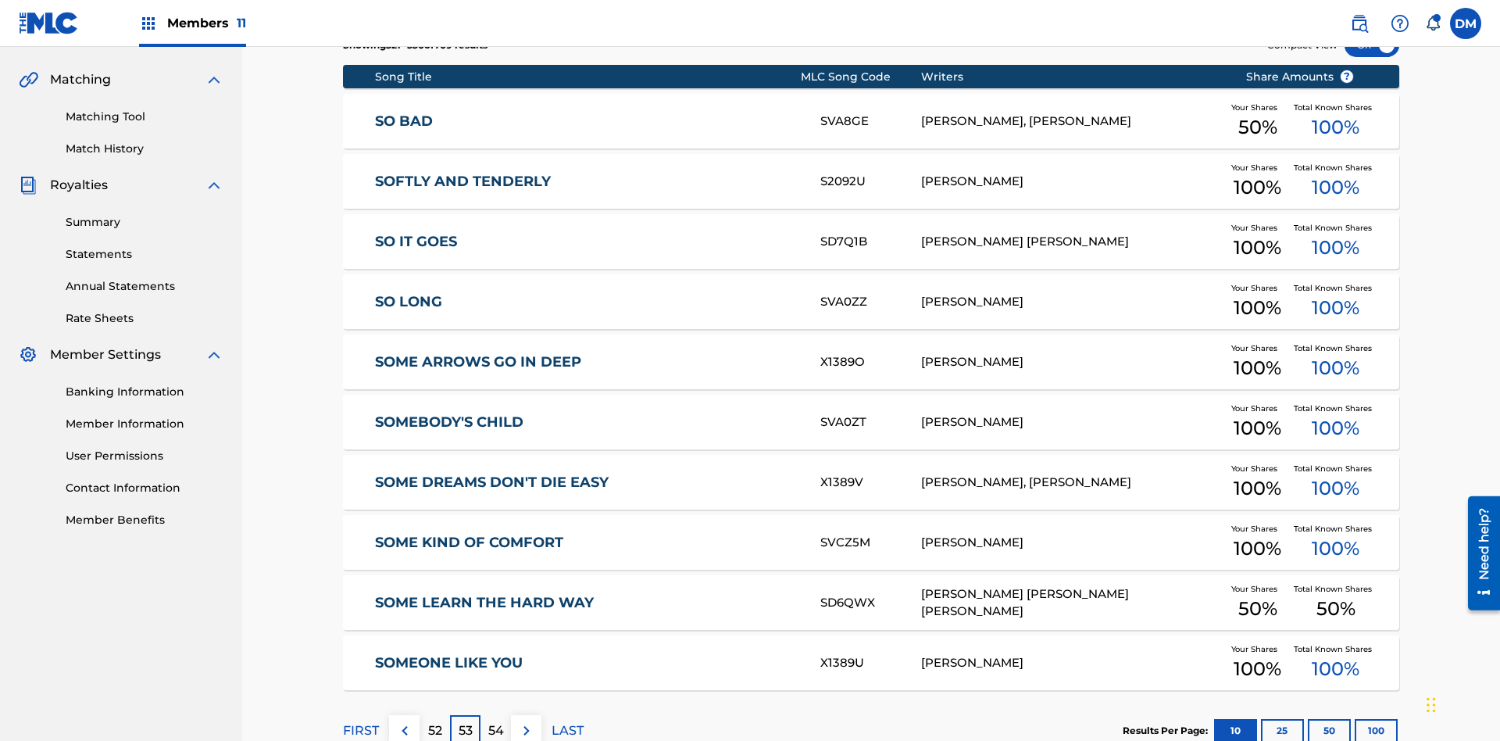
scroll to position [228, 0]
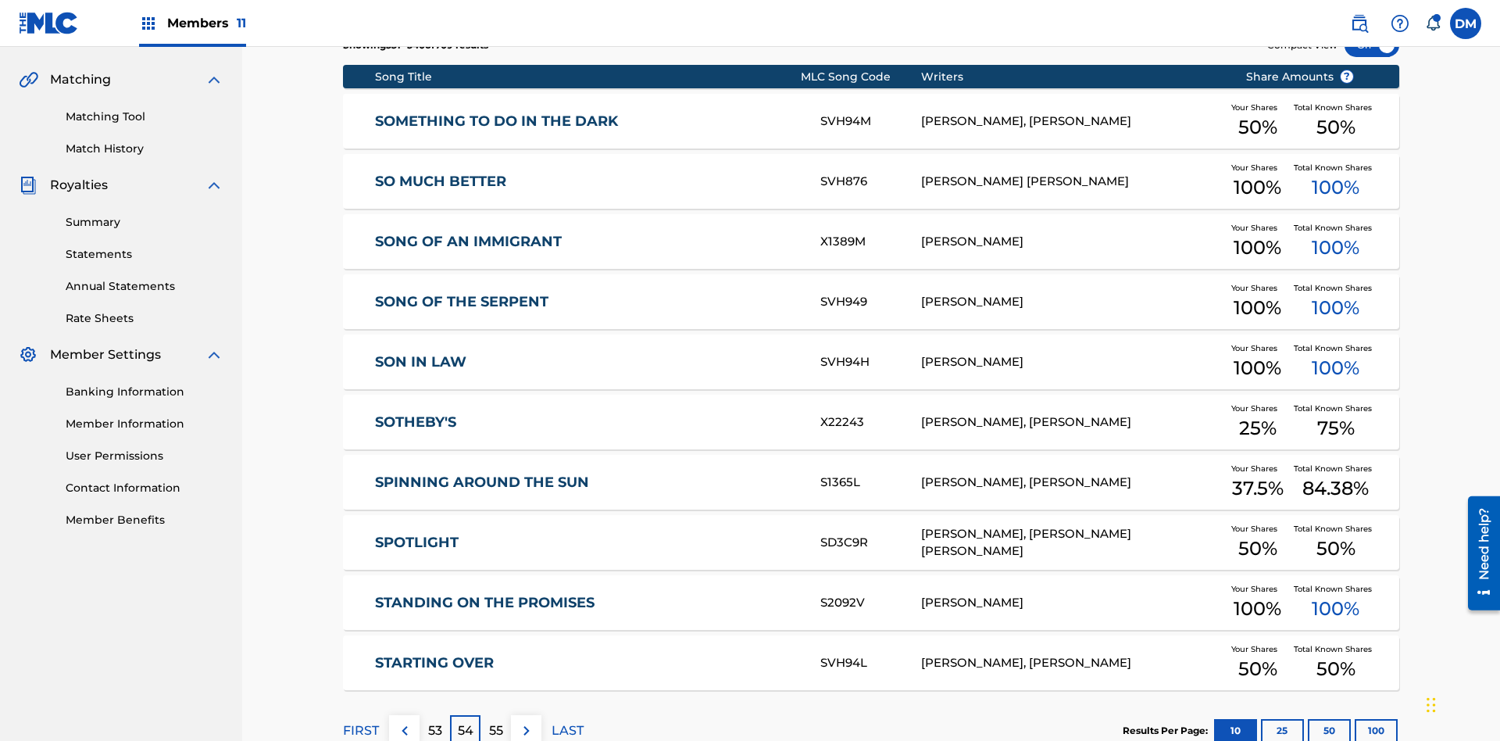
scroll to position [291, 0]
click at [526, 721] on img at bounding box center [526, 730] width 19 height 19
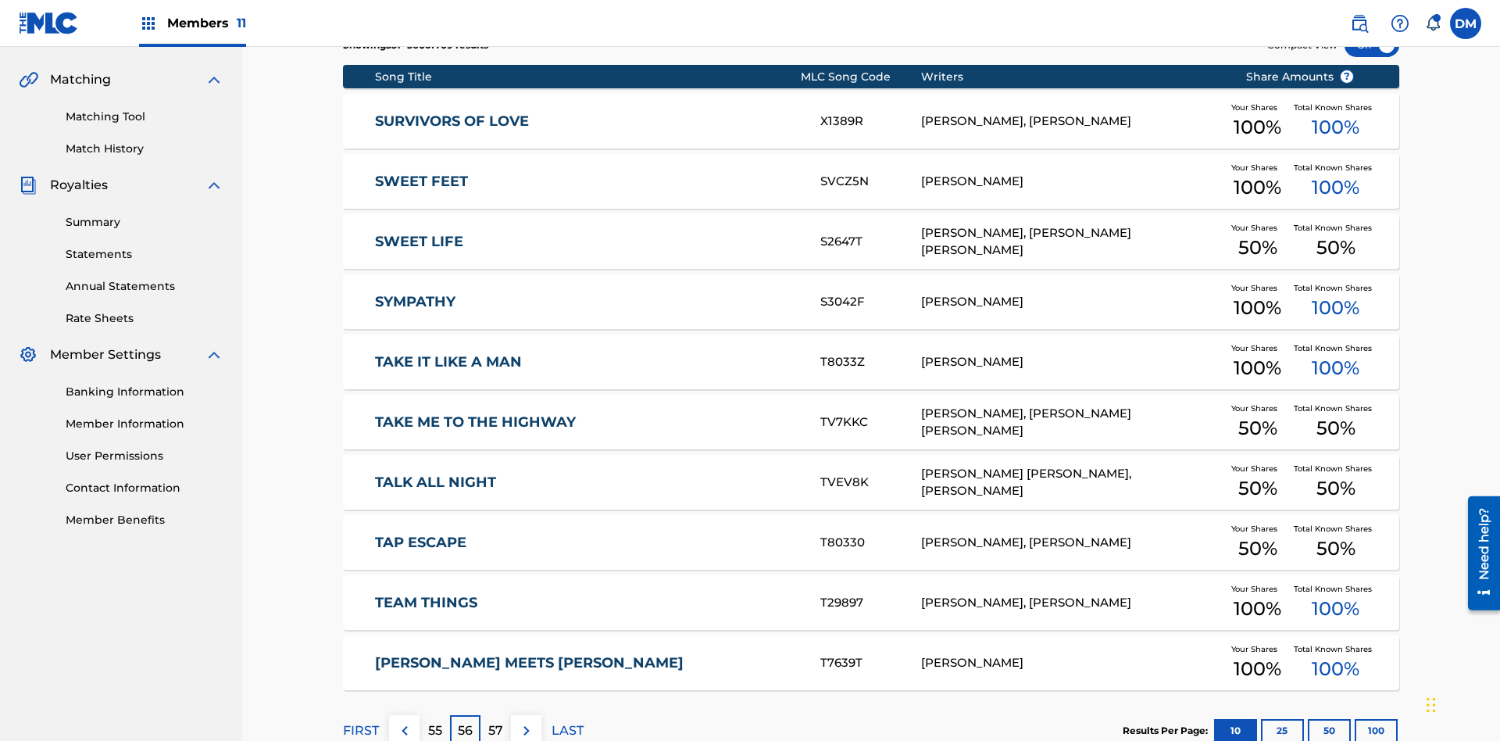
click at [526, 721] on img at bounding box center [526, 730] width 19 height 19
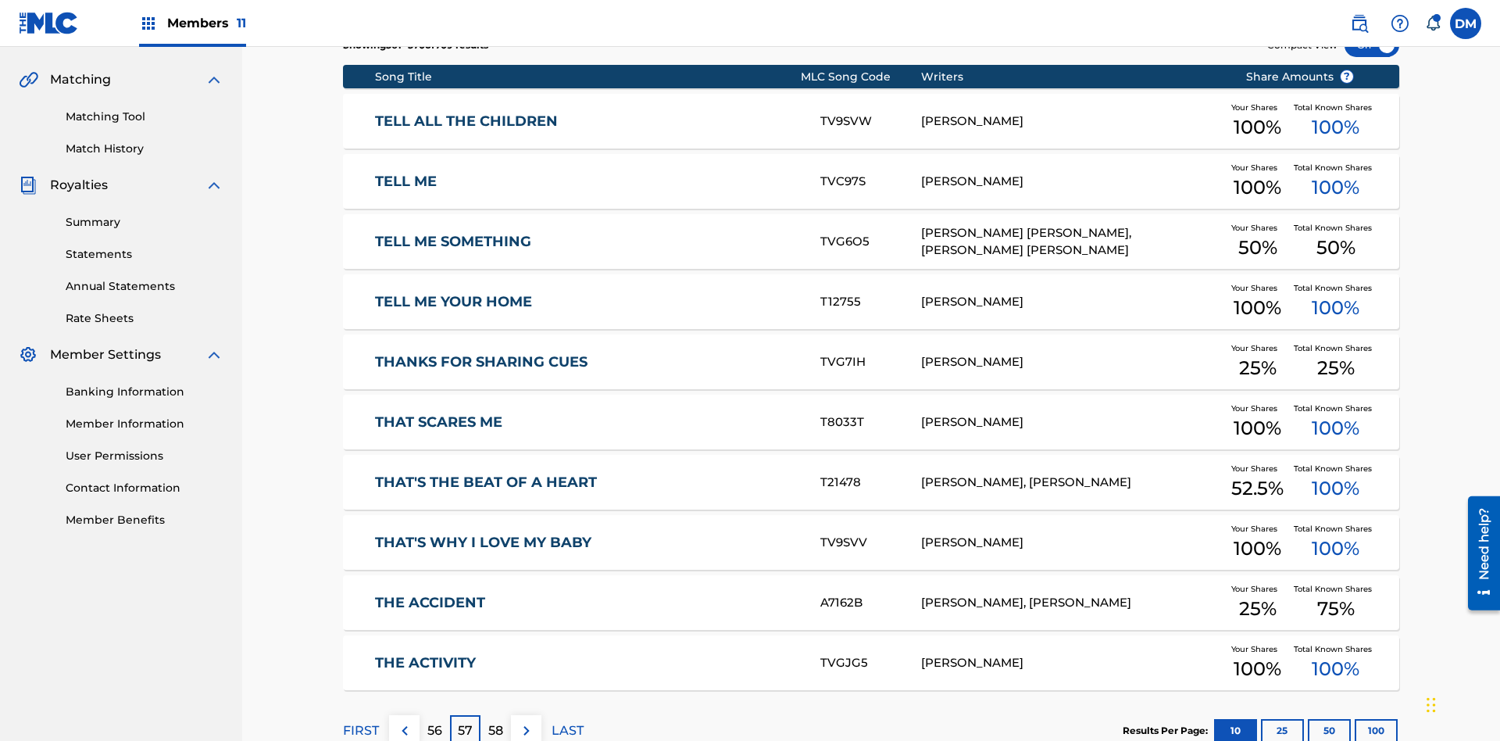
scroll to position [228, 0]
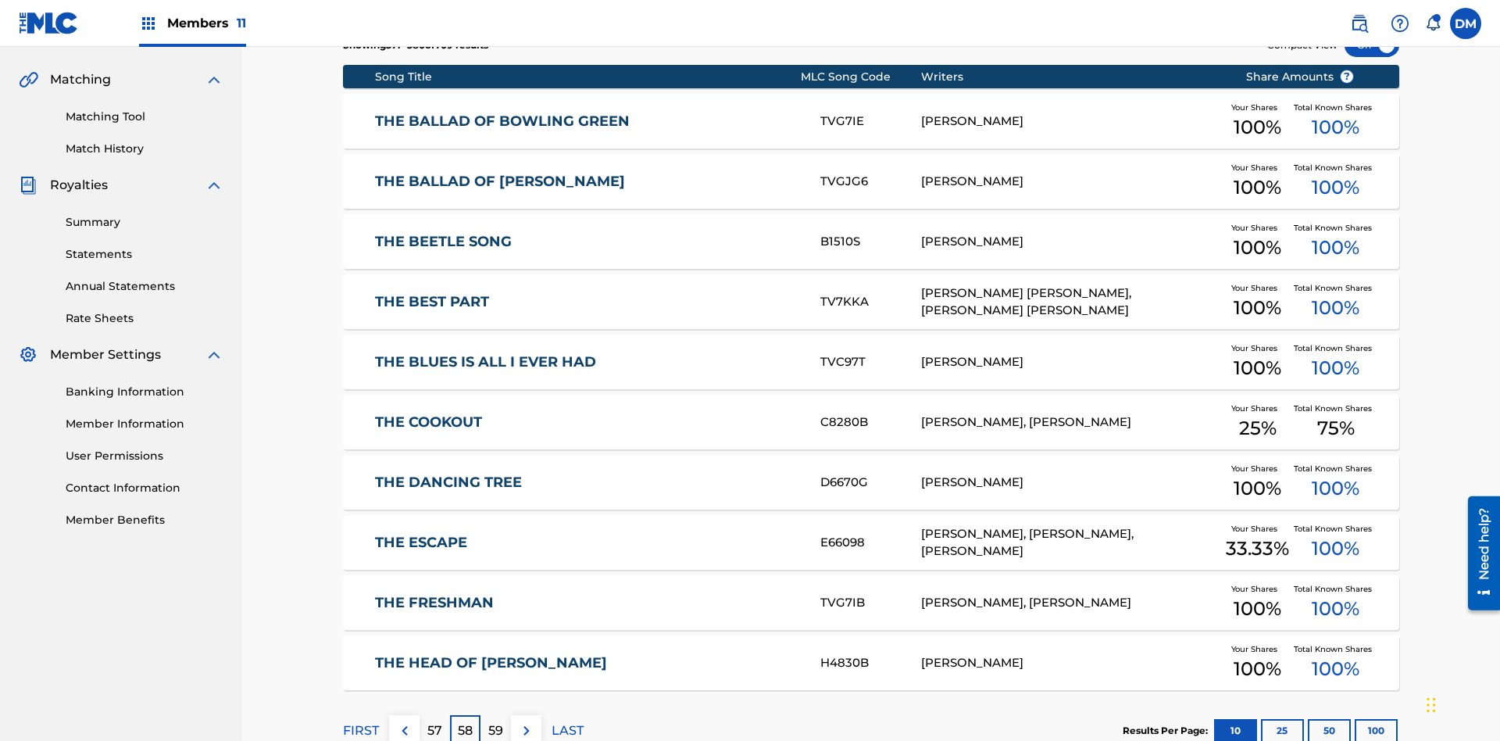
scroll to position [291, 0]
click at [526, 721] on img at bounding box center [526, 730] width 19 height 19
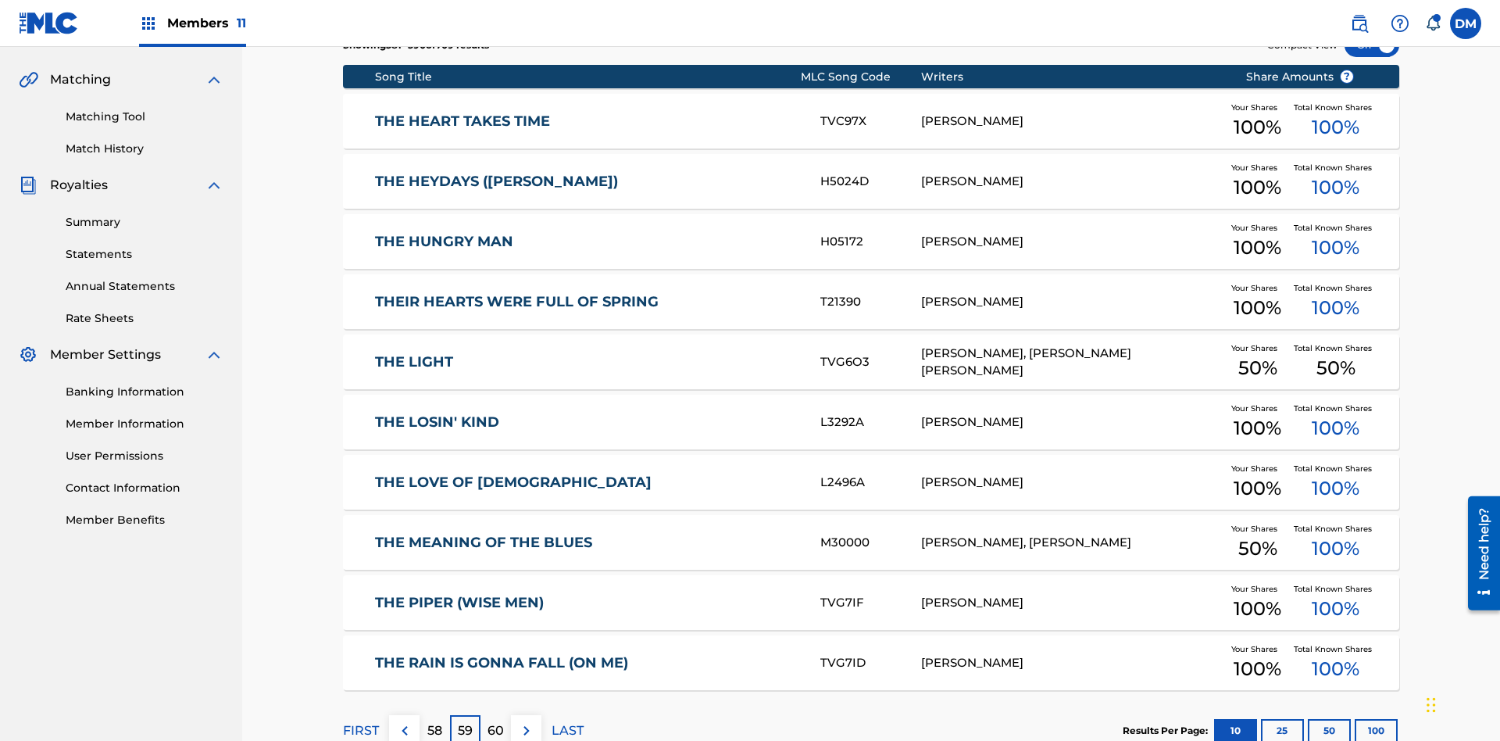
click at [526, 721] on img at bounding box center [526, 730] width 19 height 19
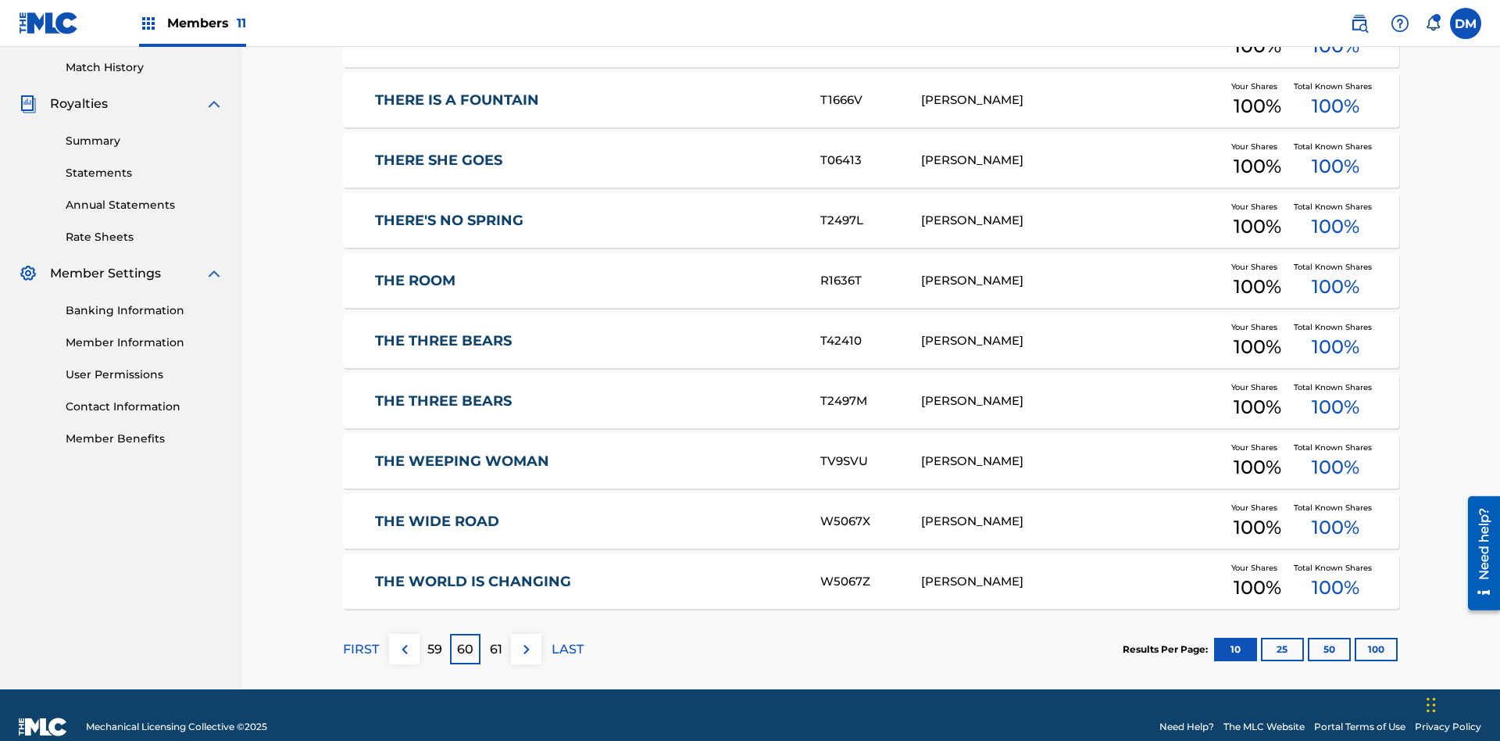
click at [526, 640] on img at bounding box center [526, 649] width 19 height 19
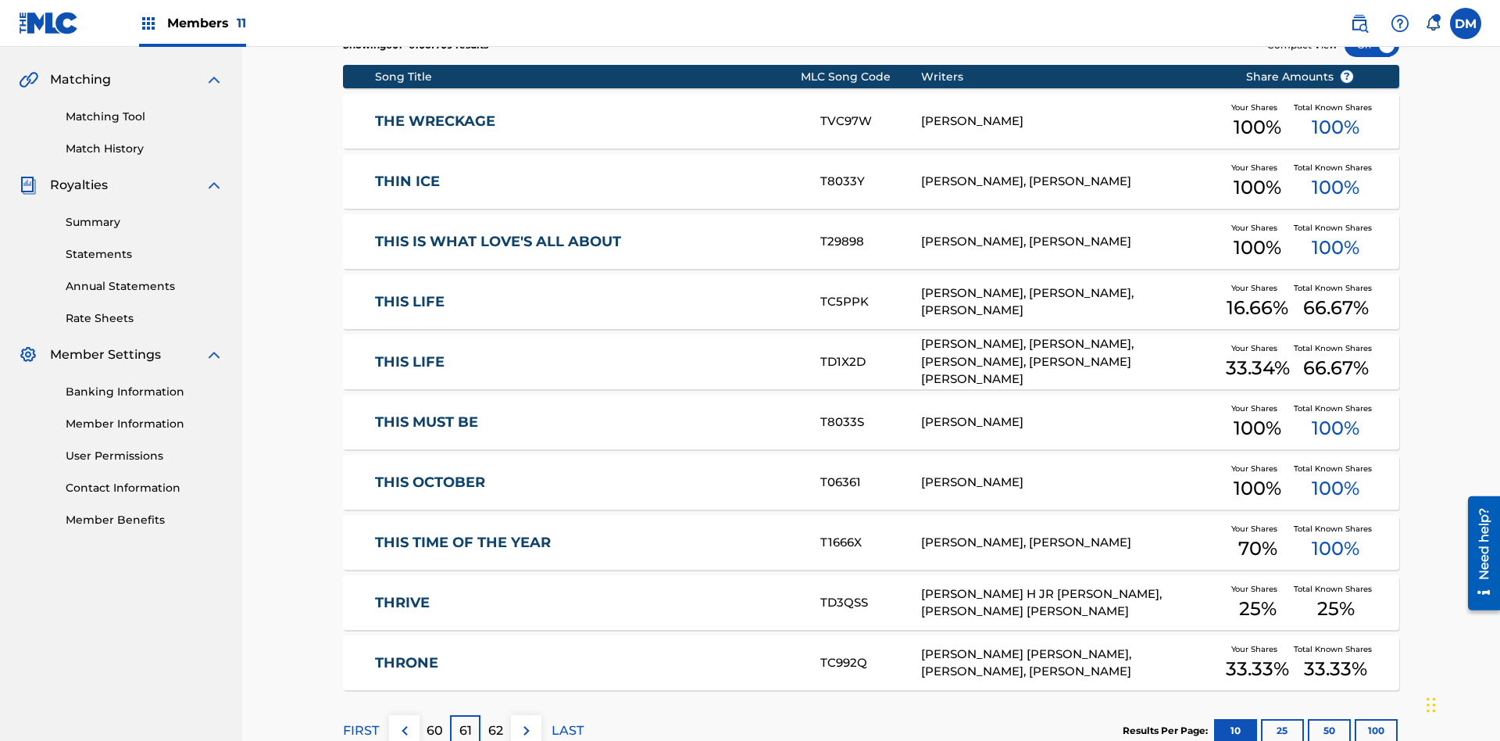
click at [526, 721] on img at bounding box center [526, 730] width 19 height 19
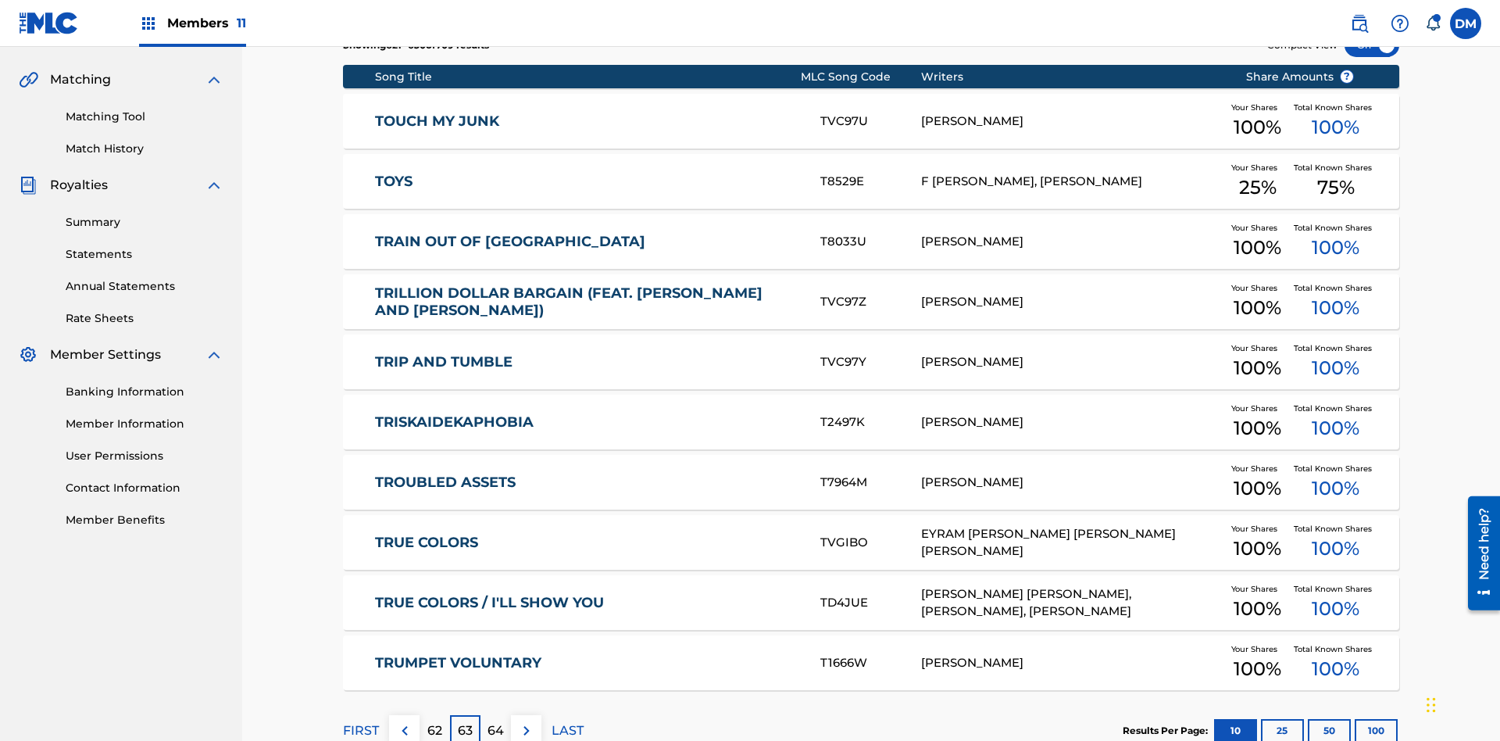
click at [526, 721] on img at bounding box center [526, 730] width 19 height 19
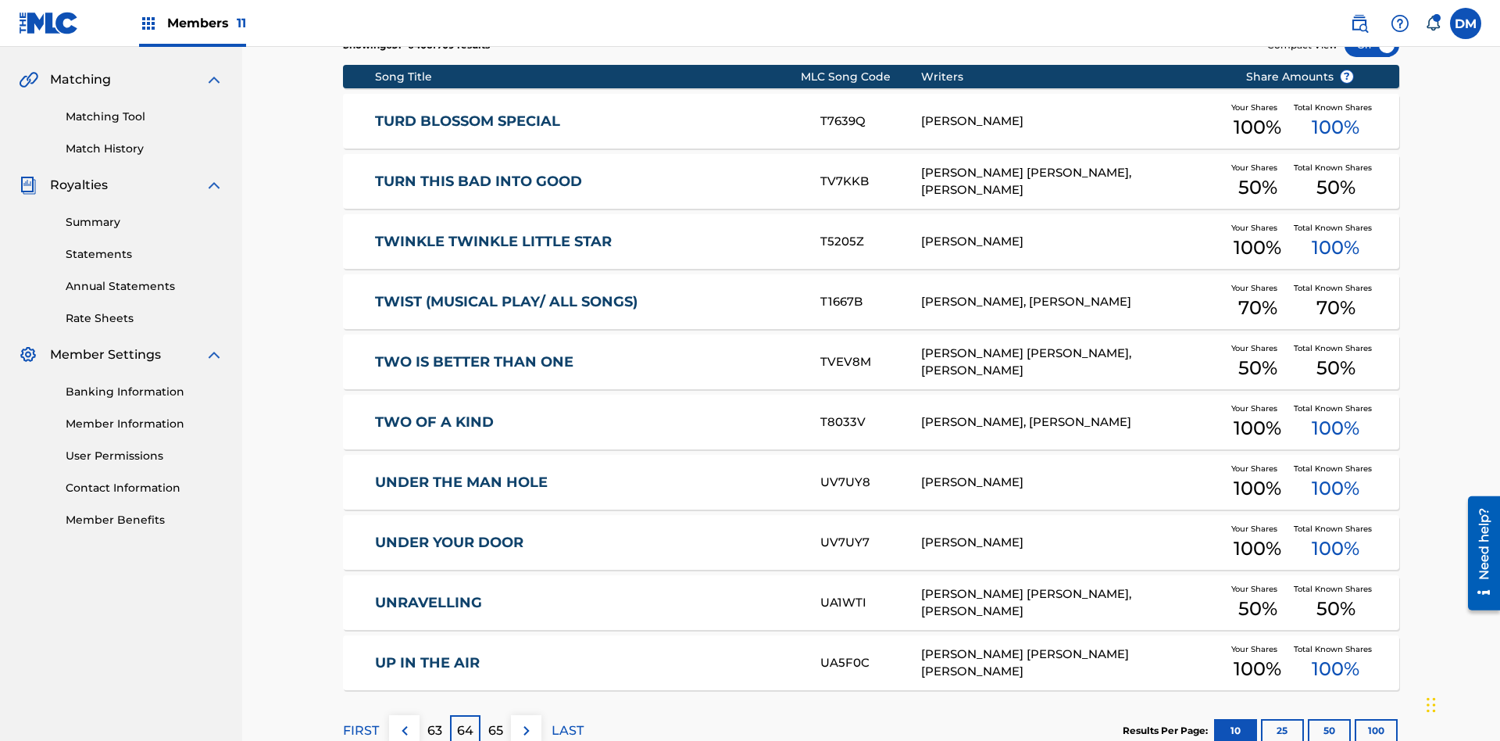
click at [526, 721] on img at bounding box center [526, 730] width 19 height 19
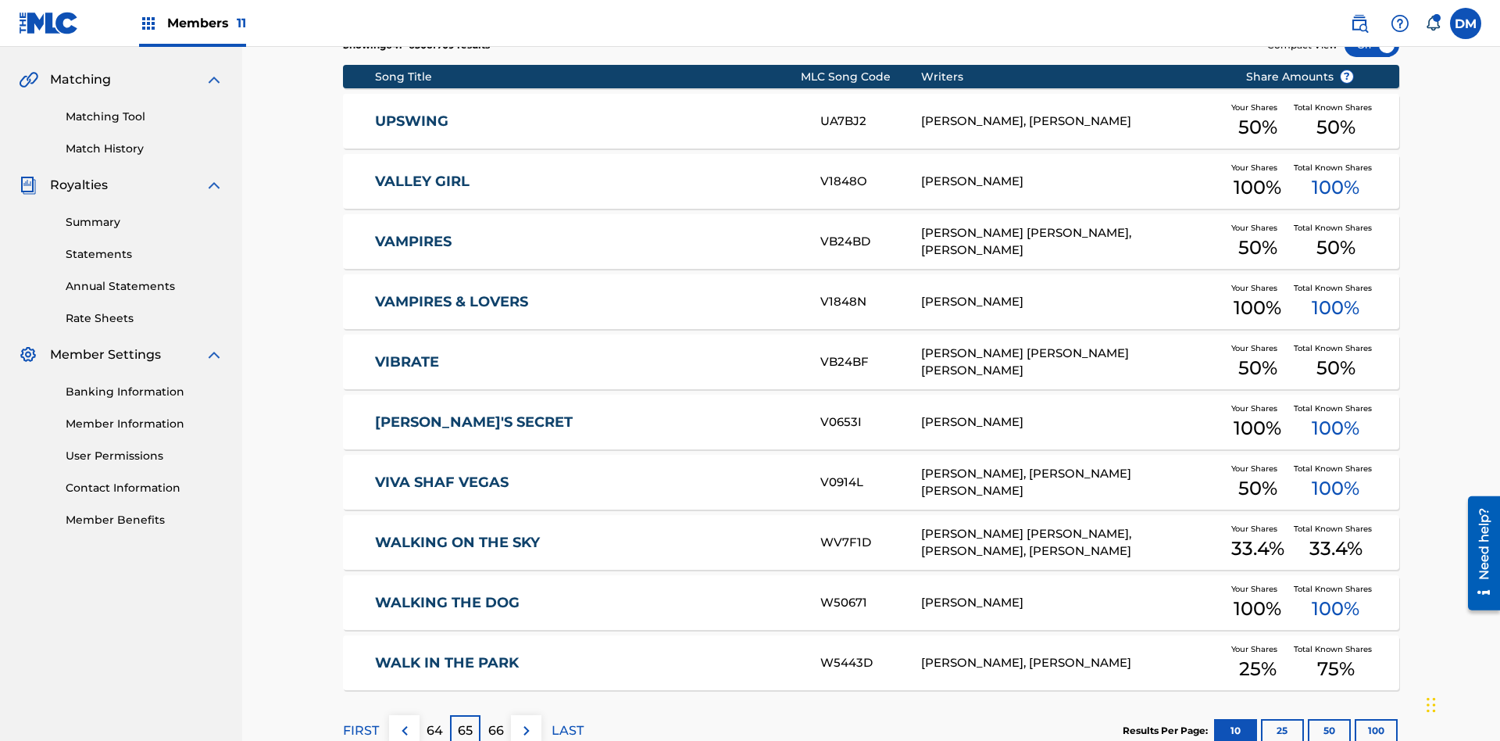
click at [526, 721] on img at bounding box center [526, 730] width 19 height 19
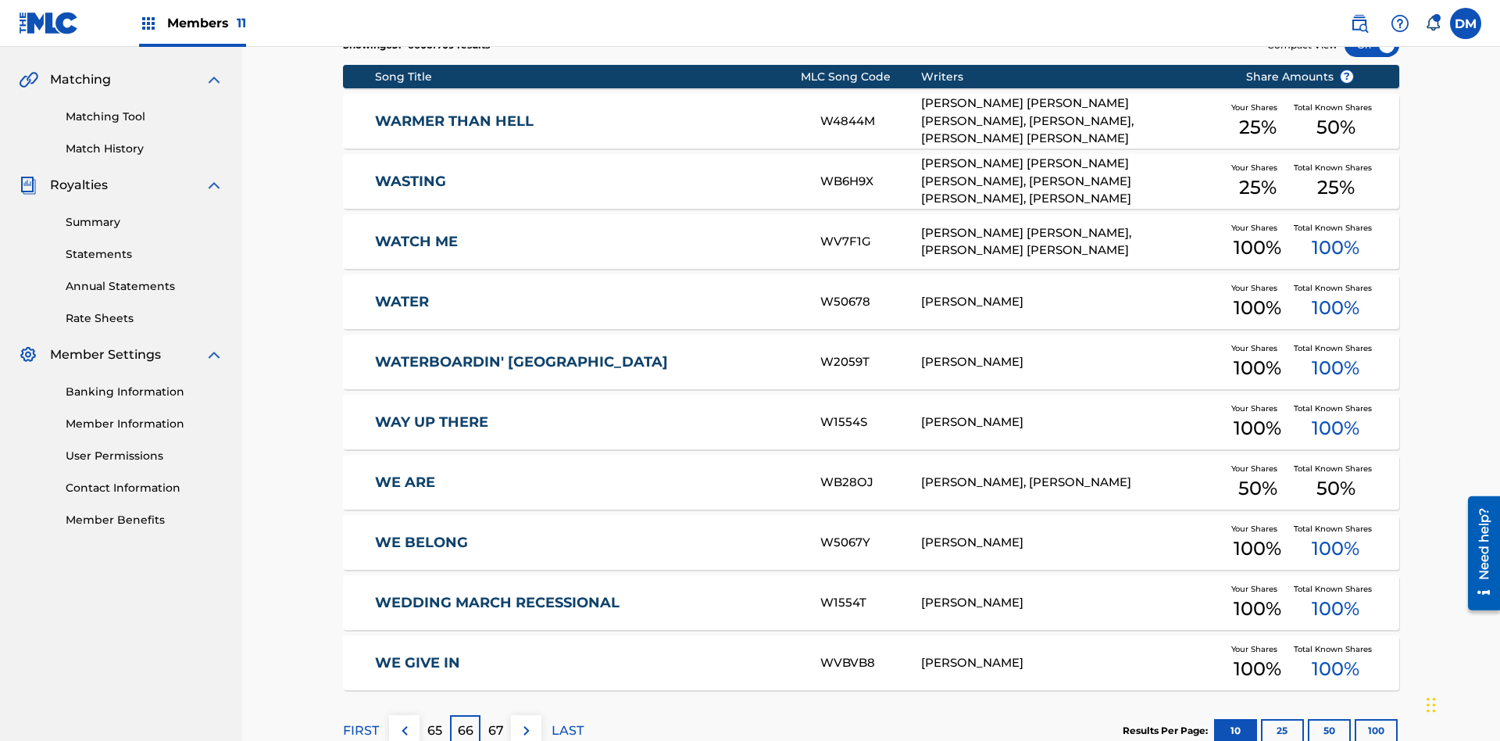
click at [526, 721] on img at bounding box center [526, 730] width 19 height 19
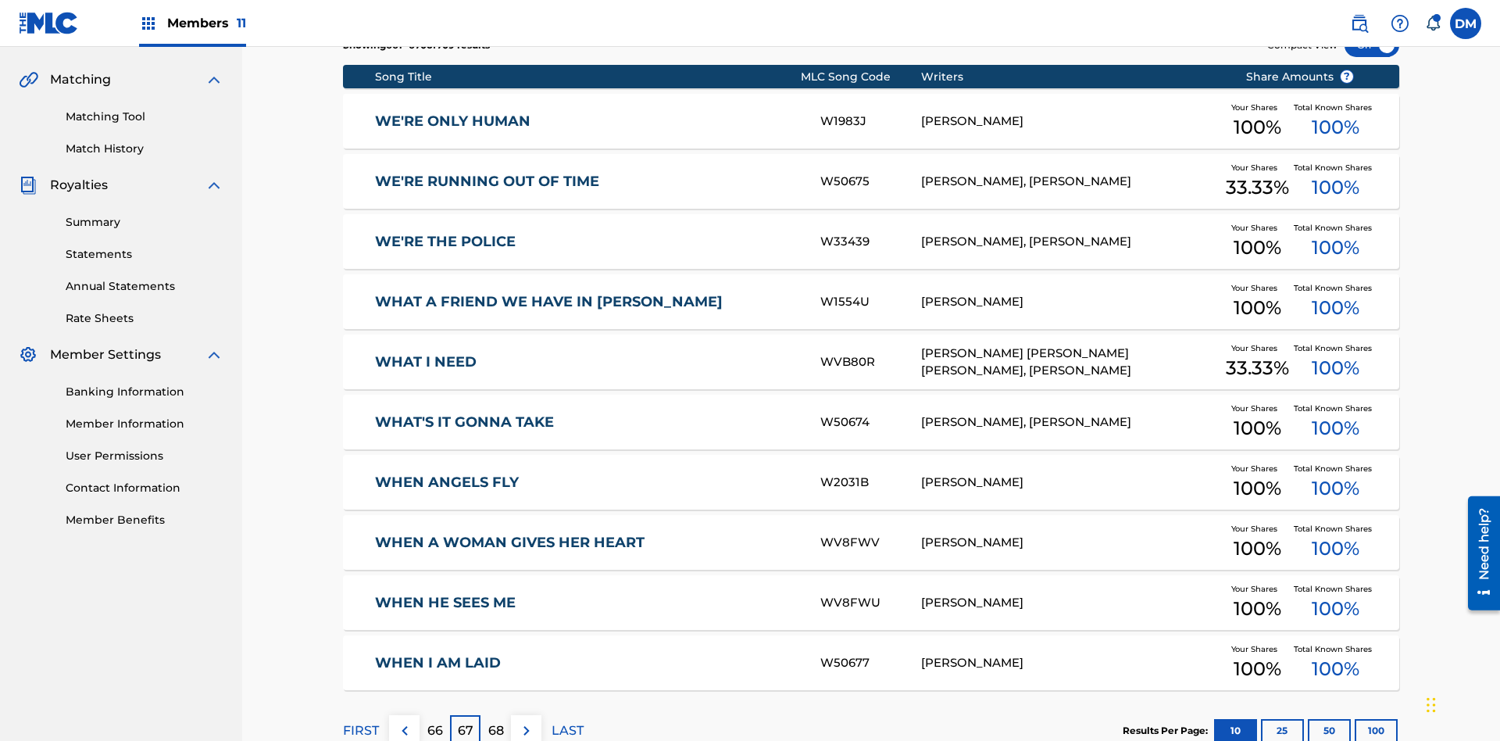
click at [526, 721] on img at bounding box center [526, 730] width 19 height 19
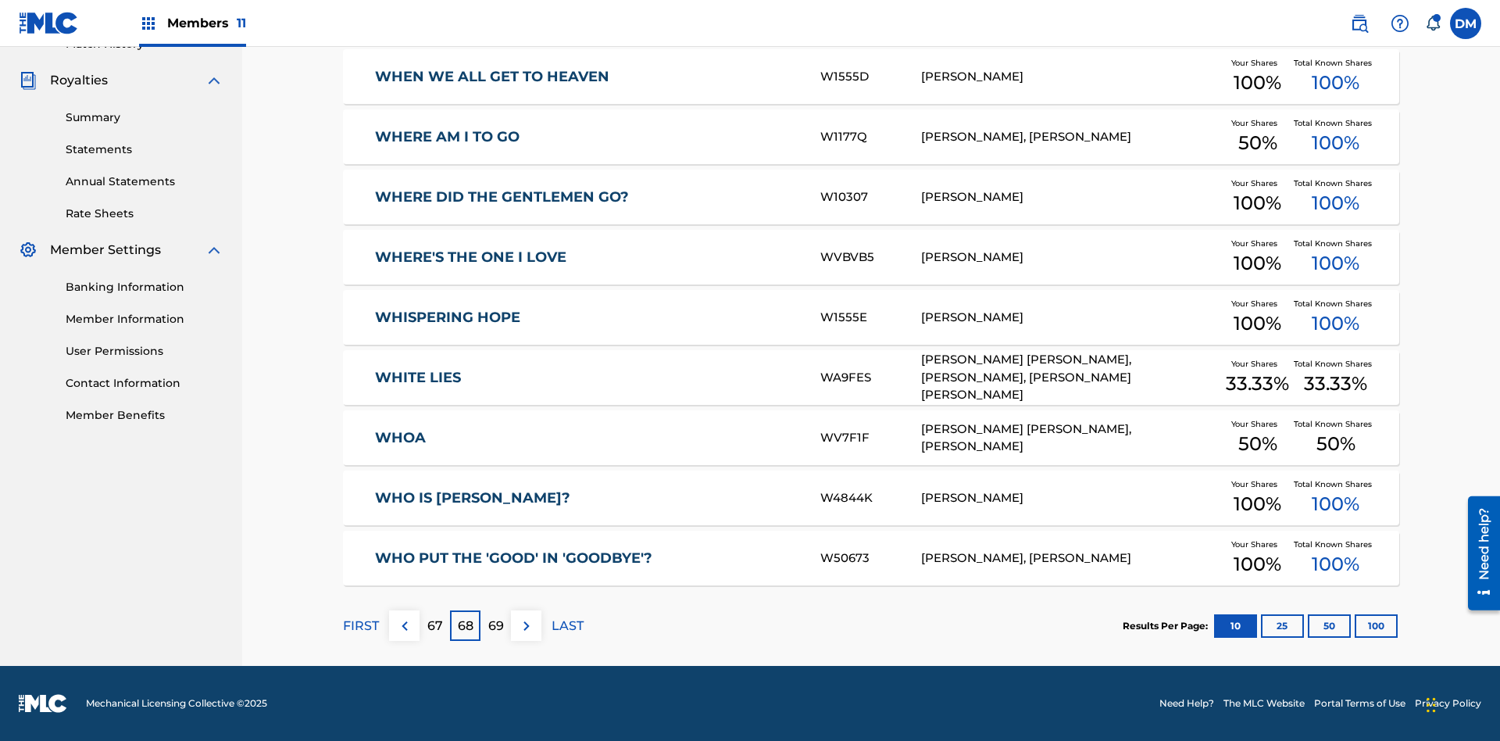
click at [526, 625] on img at bounding box center [526, 625] width 19 height 19
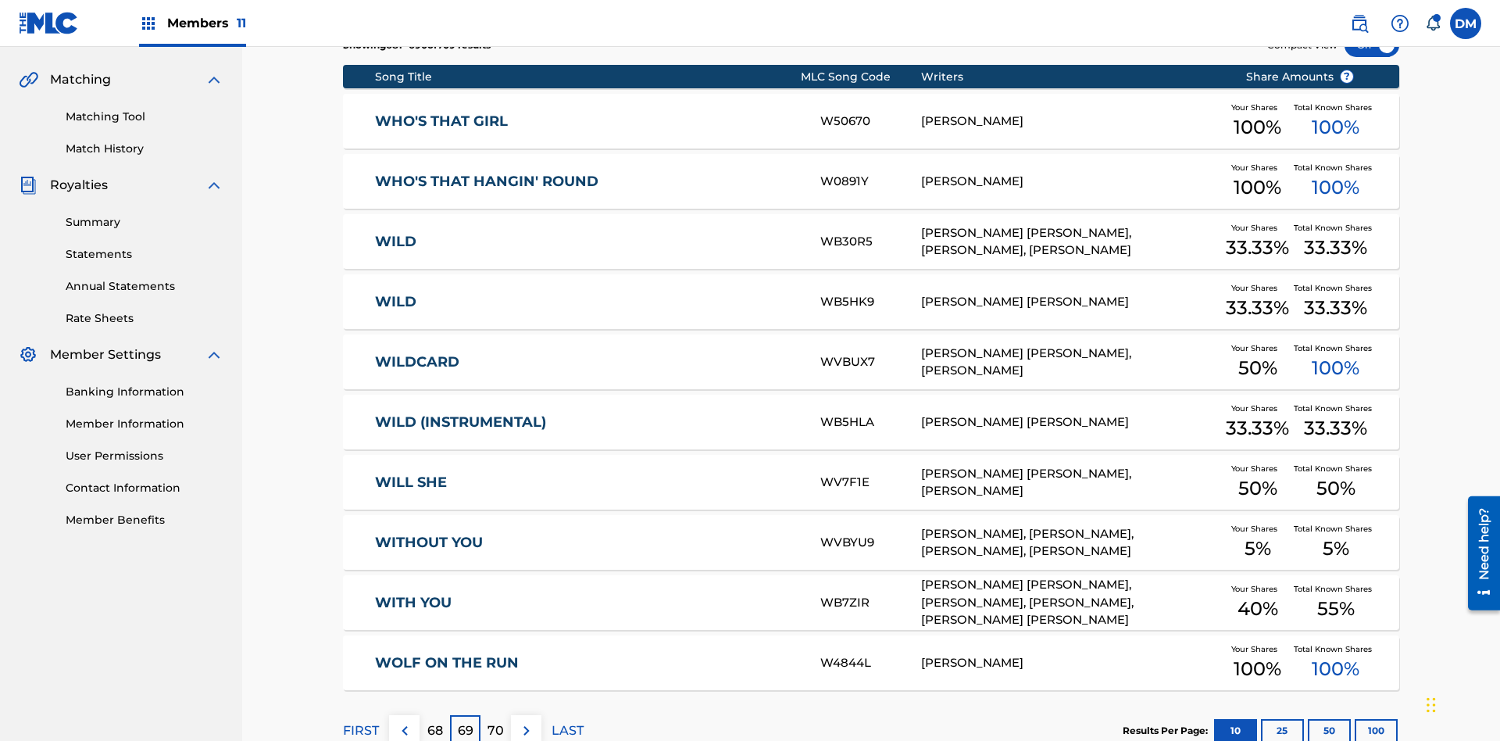
click at [526, 721] on img at bounding box center [526, 730] width 19 height 19
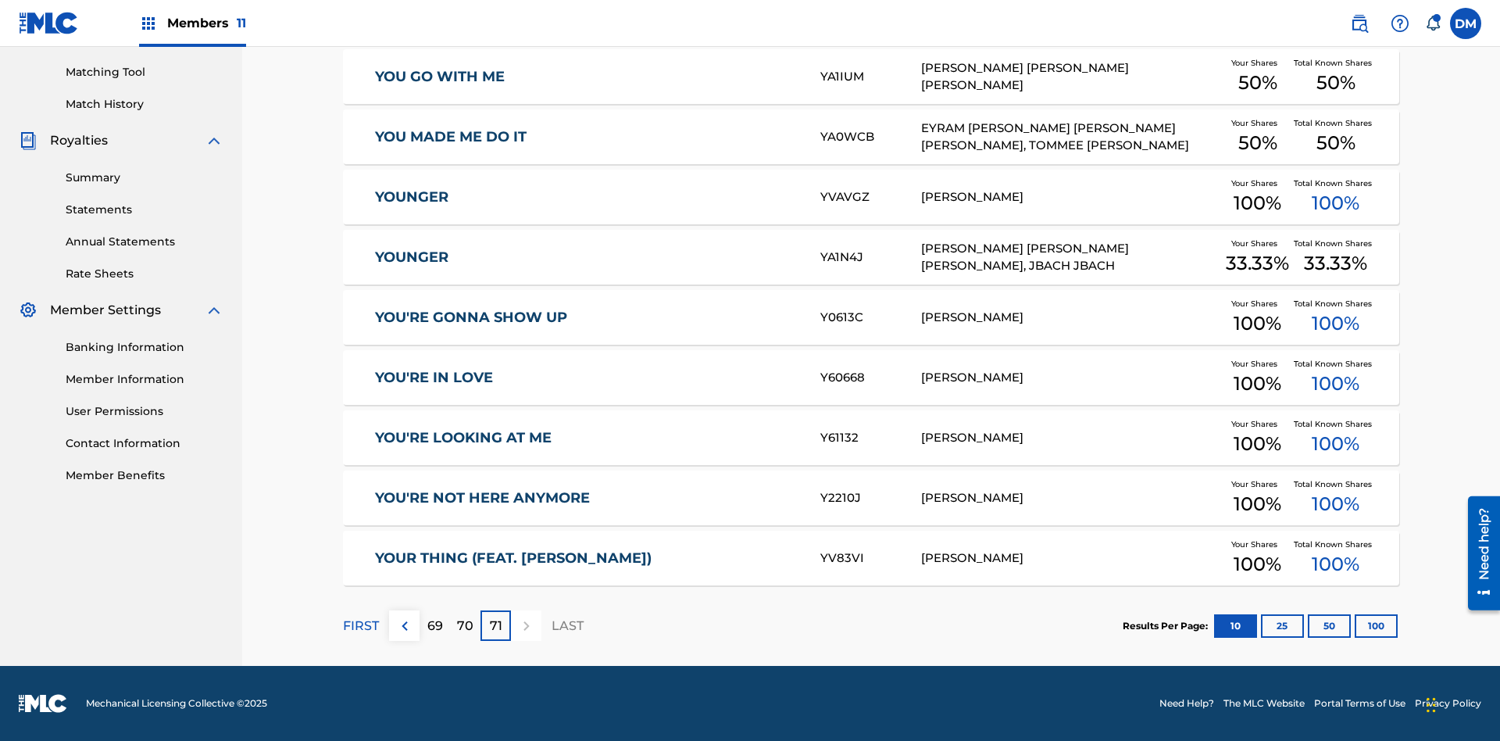
click at [1261, 625] on button "25" at bounding box center [1282, 625] width 43 height 23
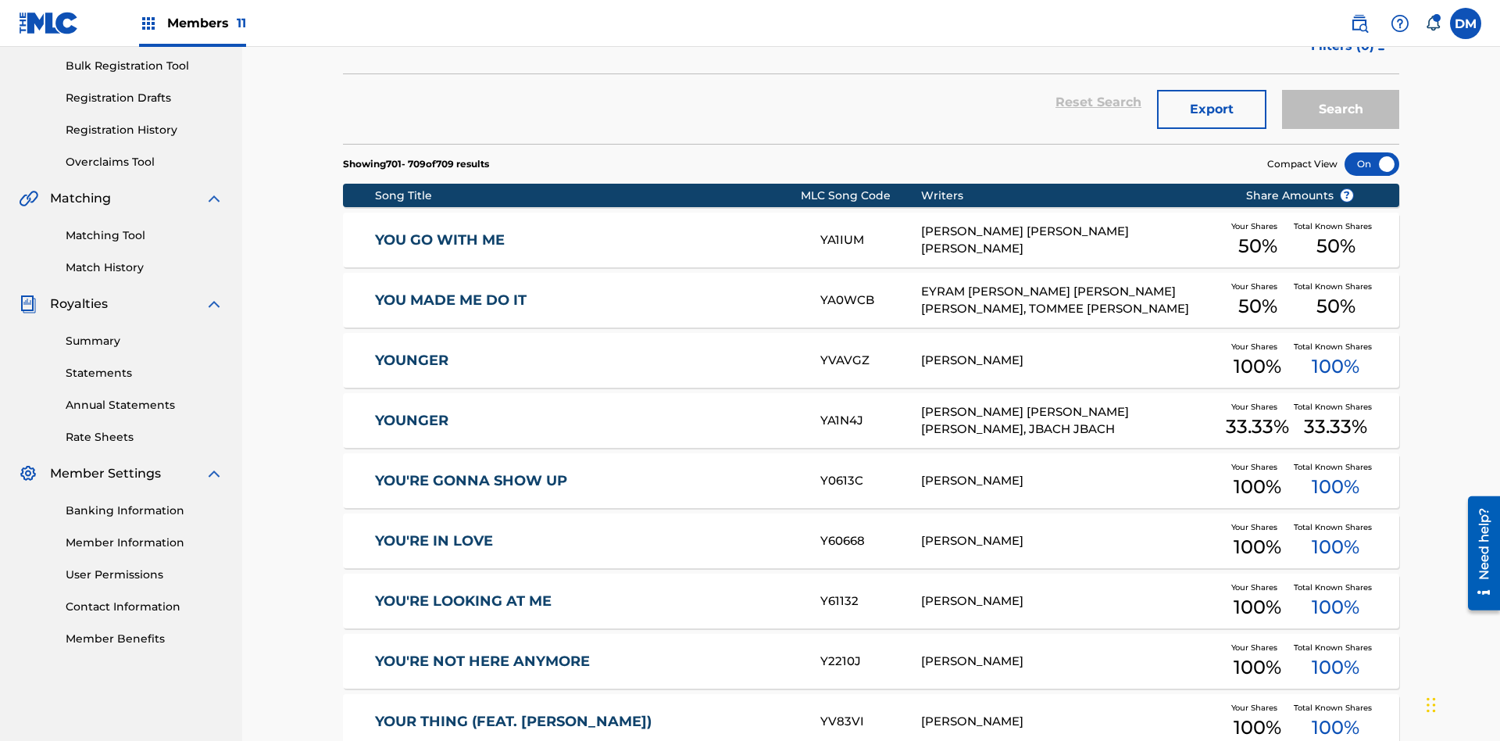
scroll to position [228, 0]
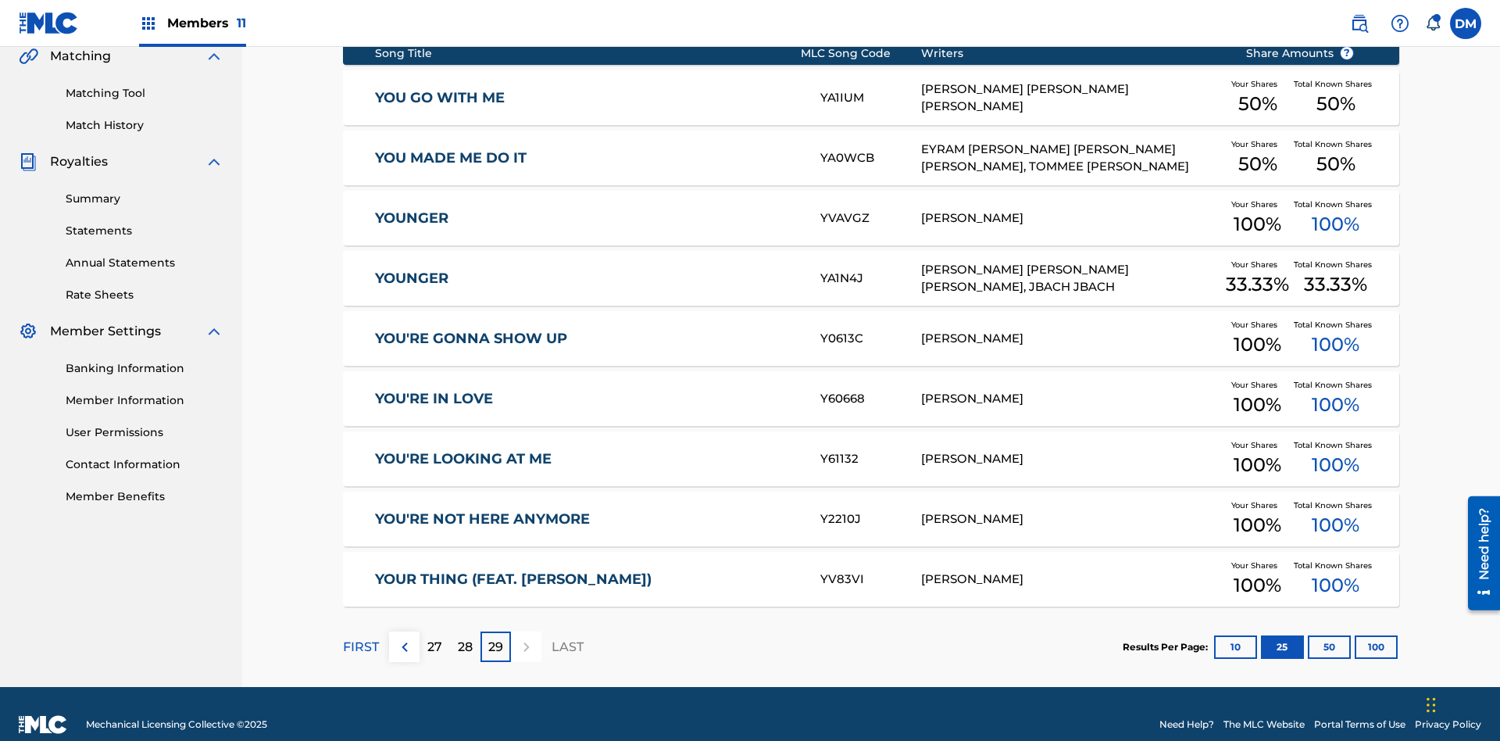
click at [360, 637] on p "FIRST" at bounding box center [361, 646] width 36 height 19
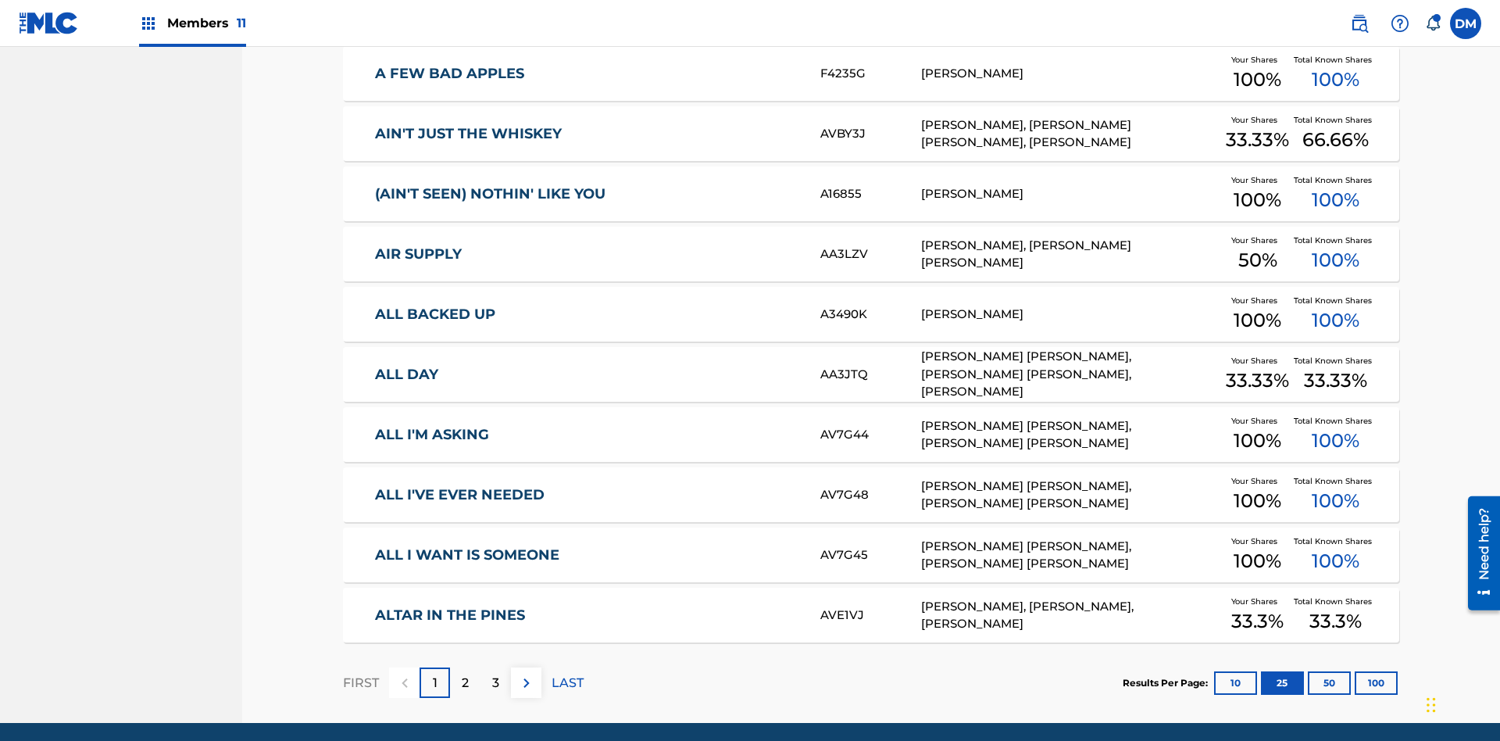
click at [526, 673] on img at bounding box center [526, 682] width 19 height 19
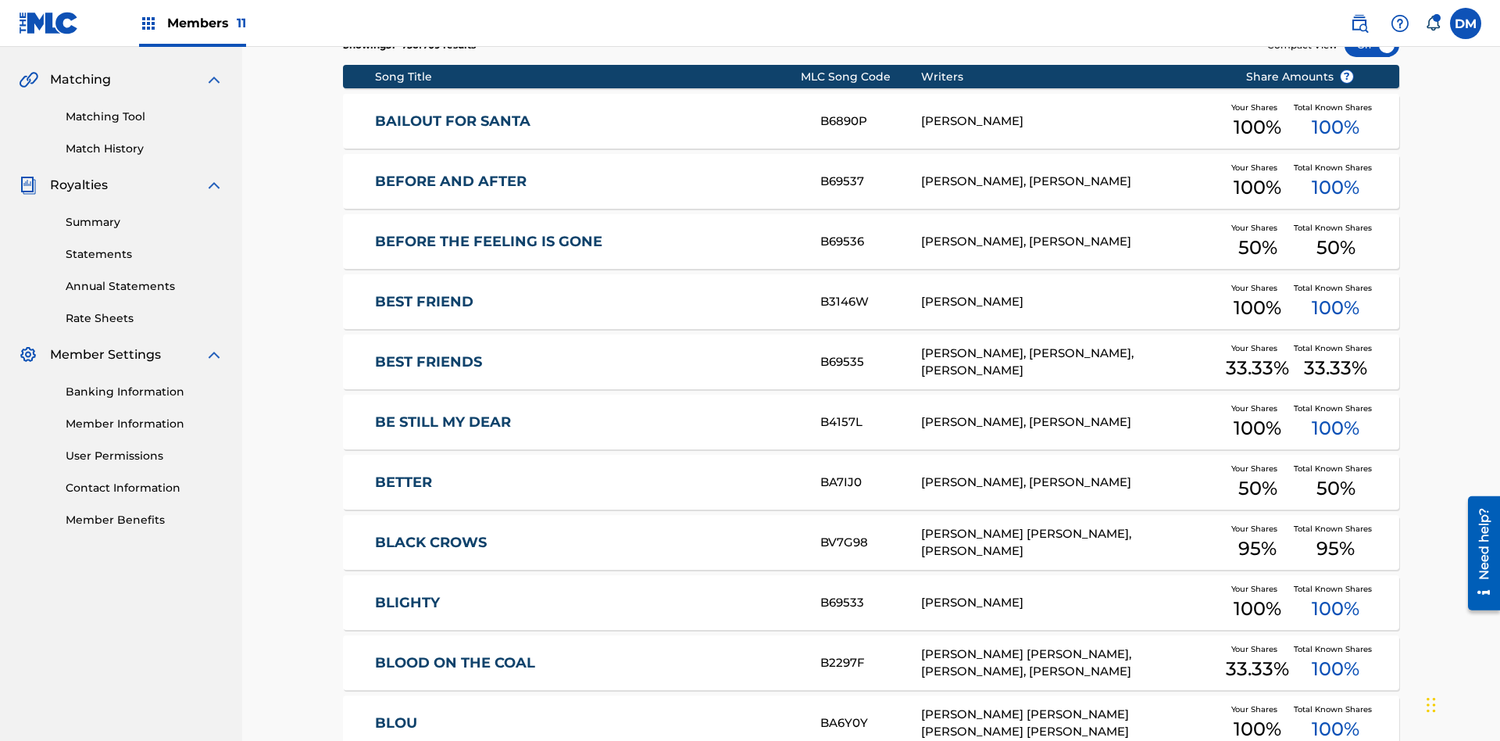
scroll to position [291, 0]
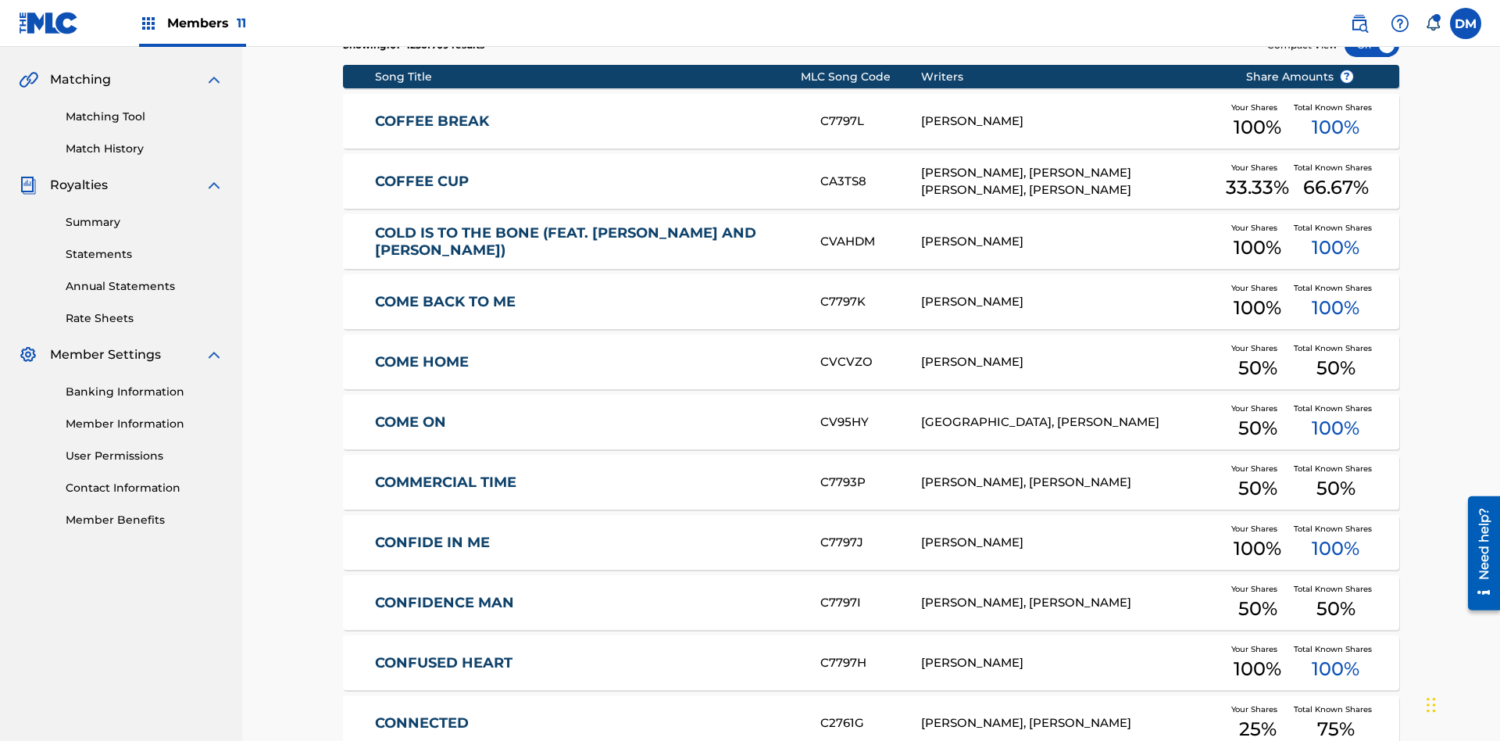
scroll to position [228, 0]
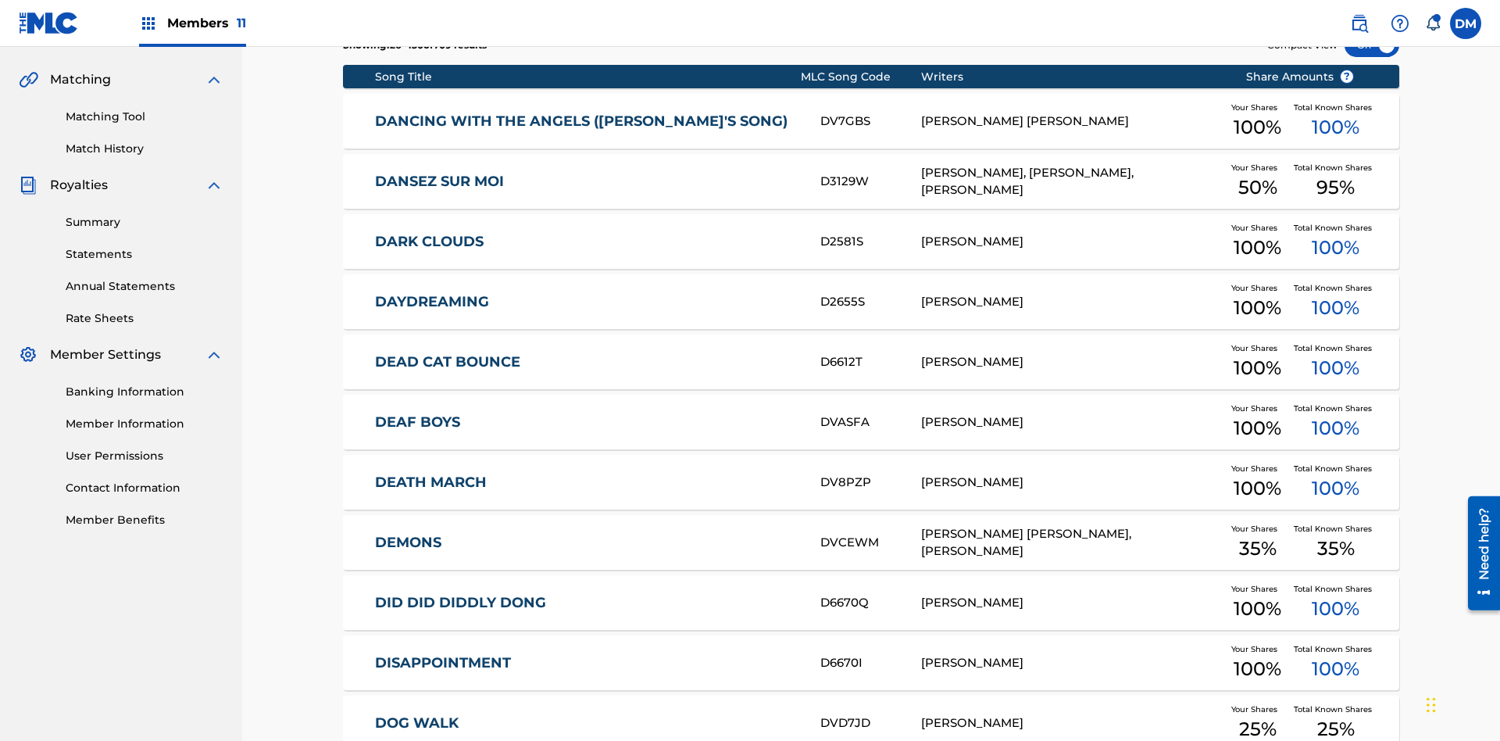
scroll to position [291, 0]
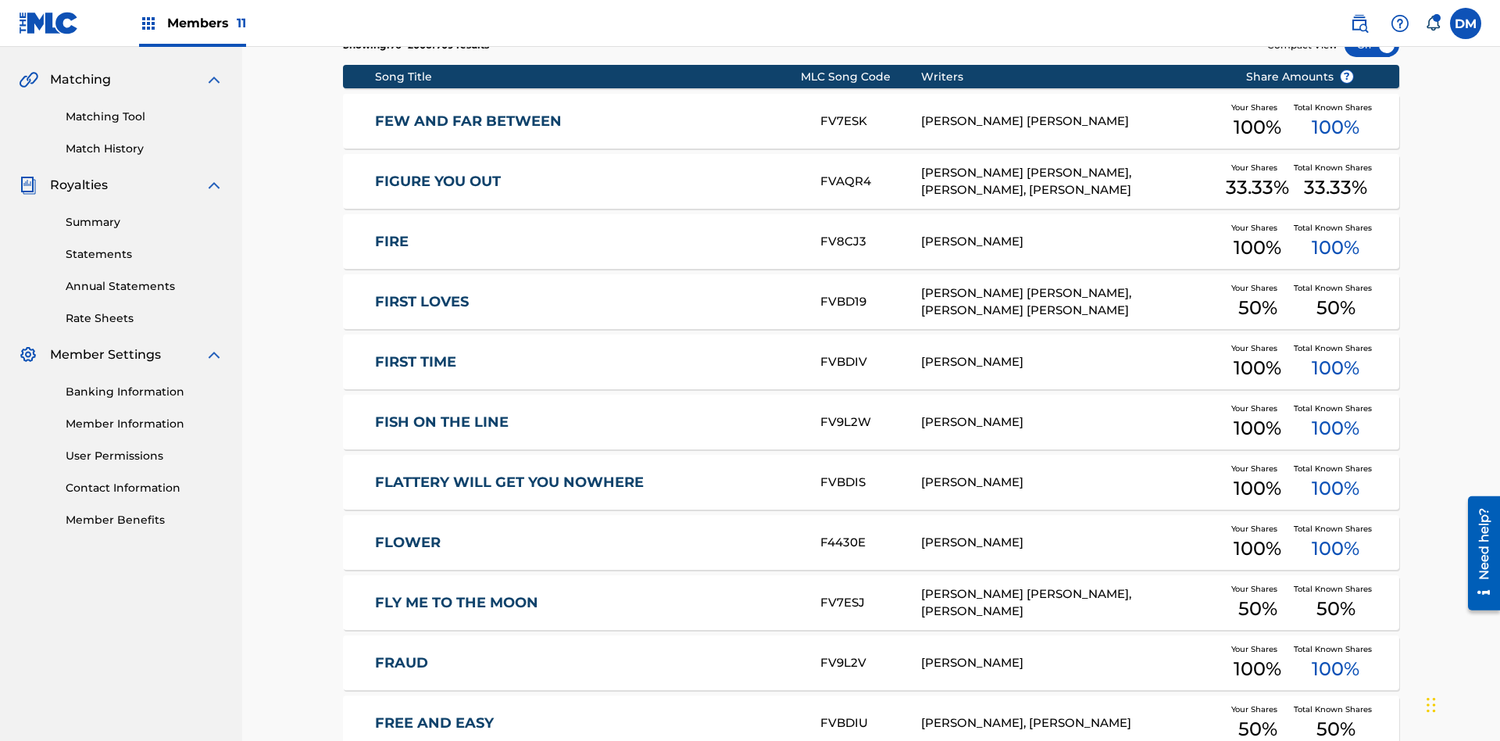
scroll to position [228, 0]
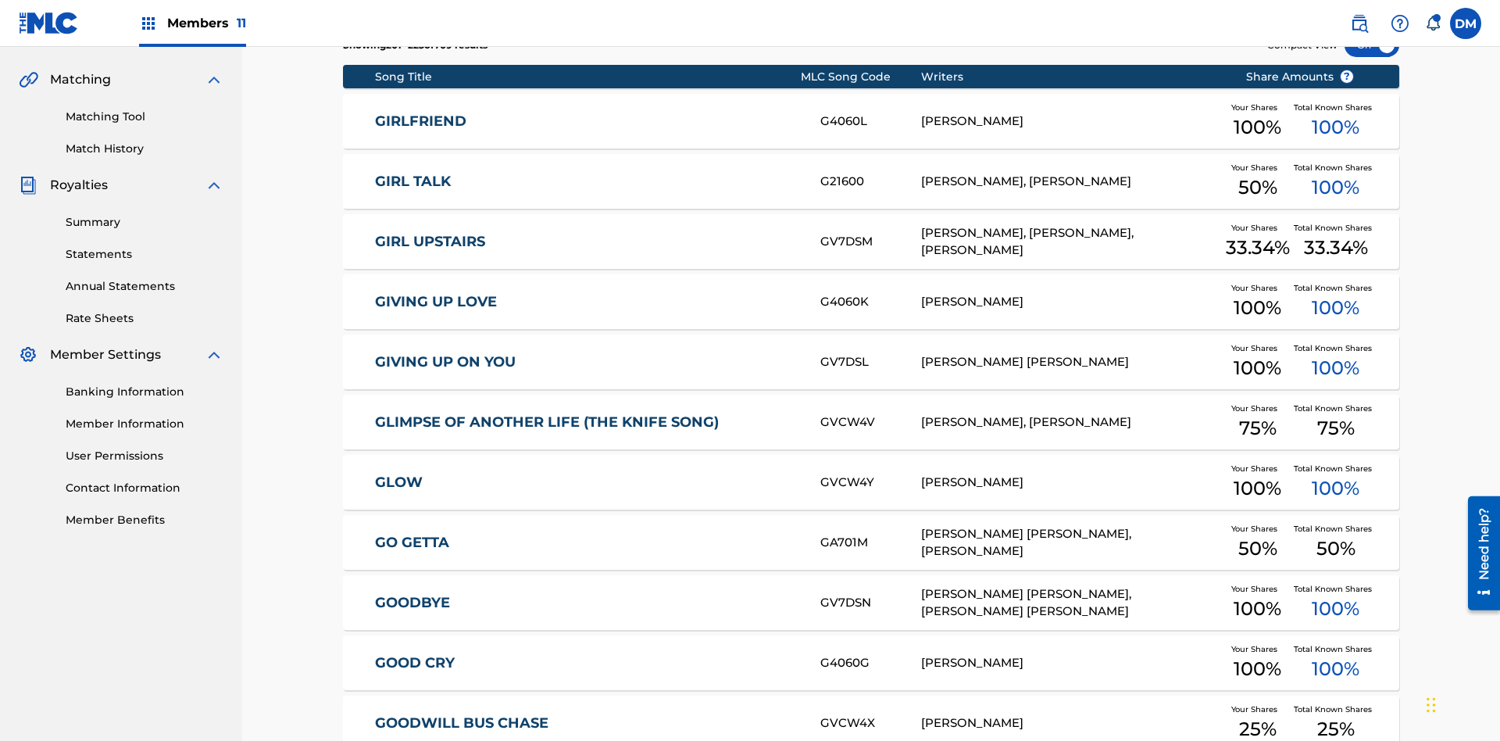
scroll to position [291, 0]
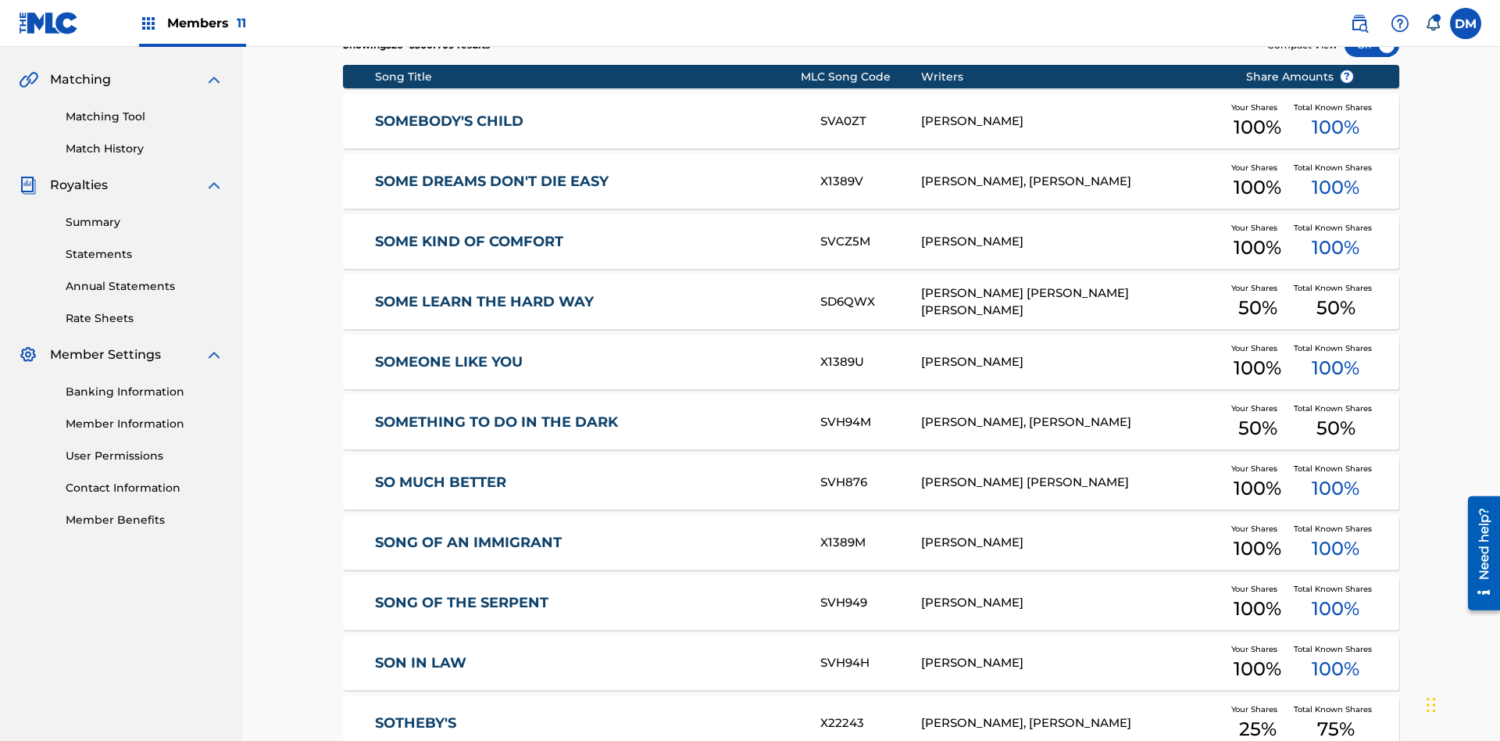
scroll to position [228, 0]
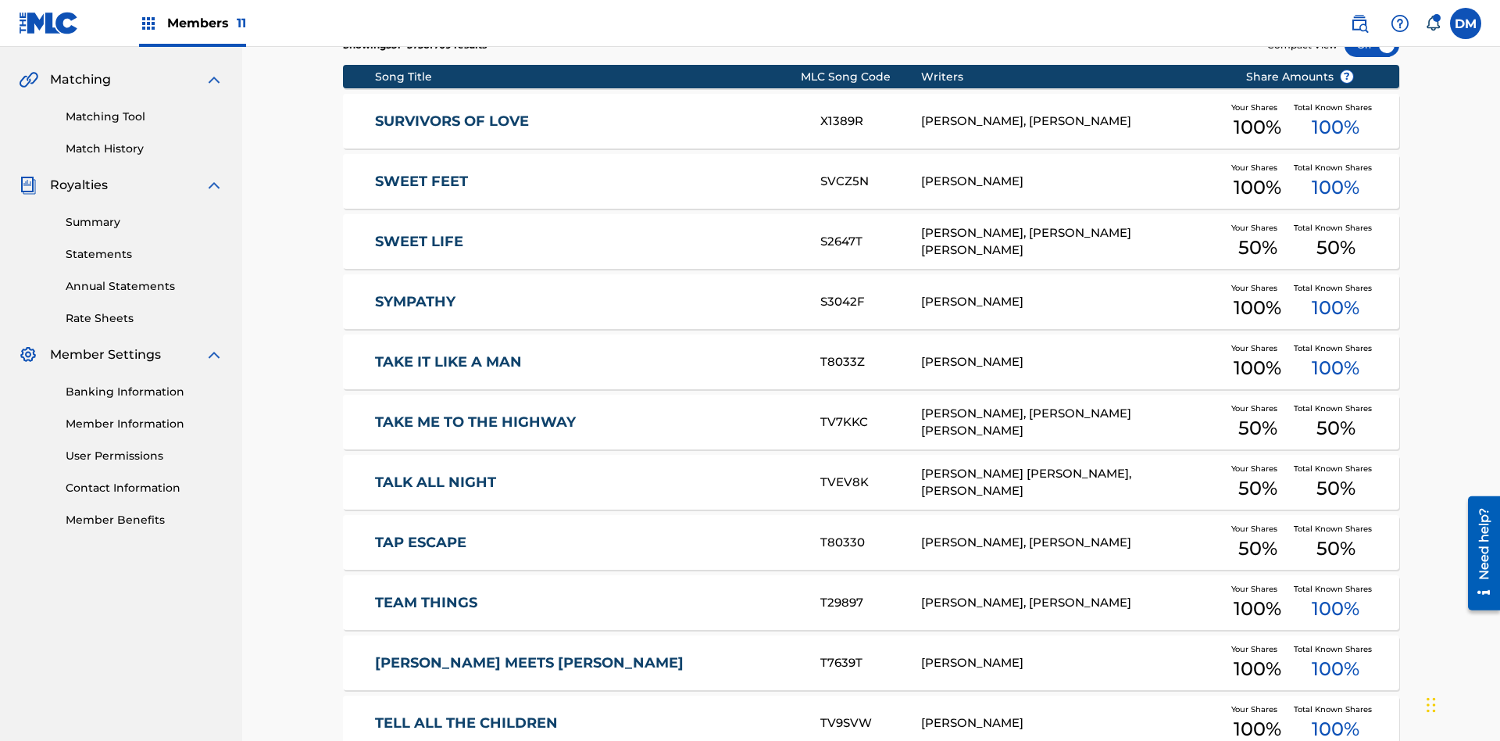
scroll to position [291, 0]
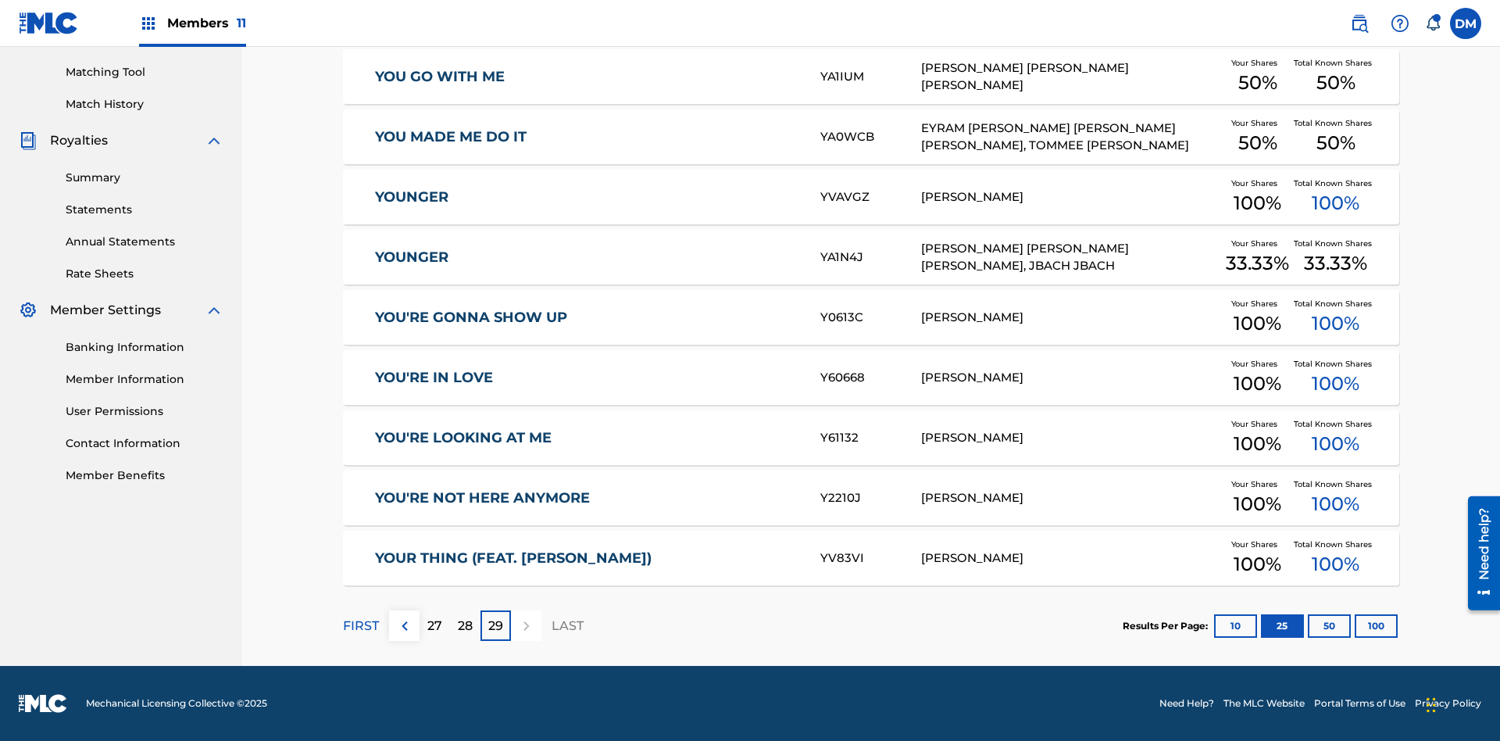
click at [1308, 625] on button "50" at bounding box center [1329, 625] width 43 height 23
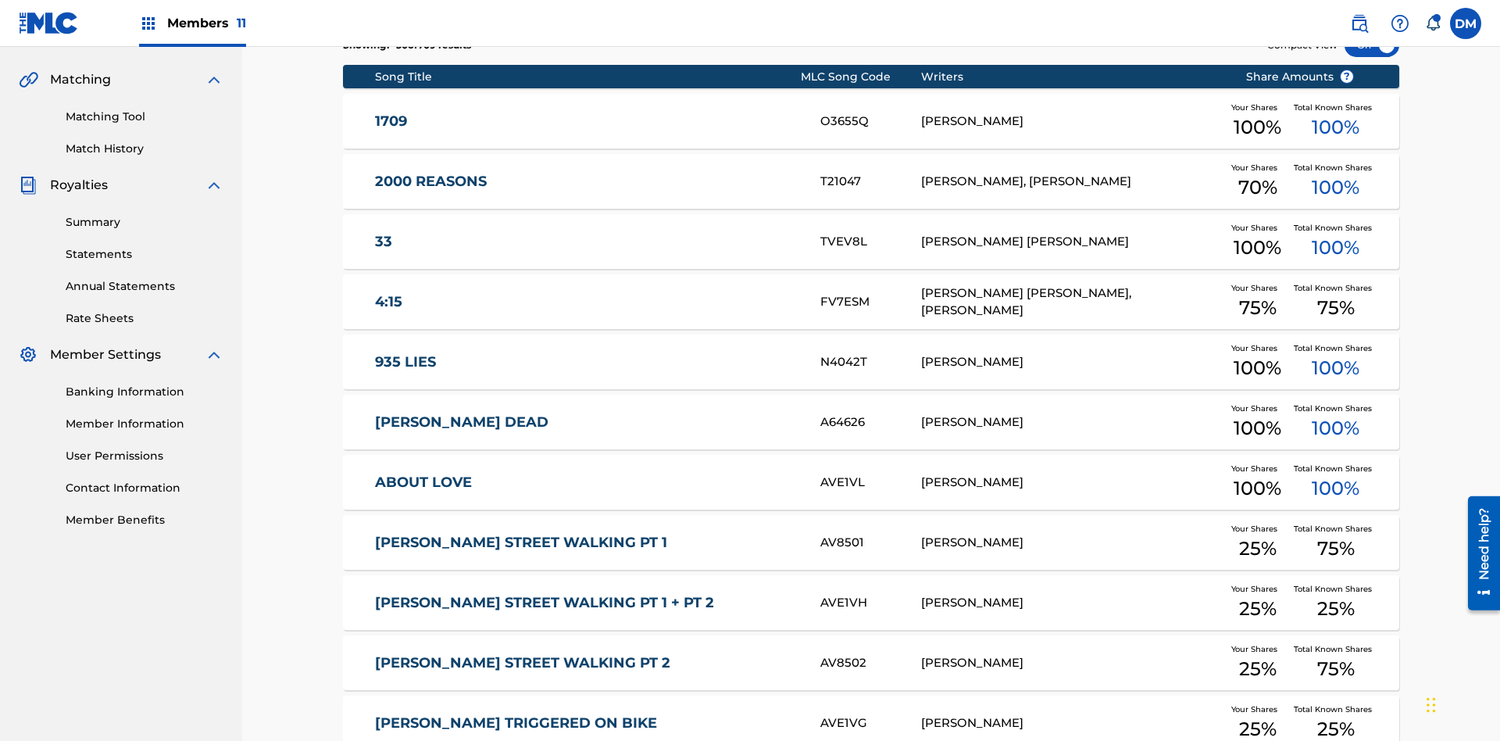
scroll to position [291, 0]
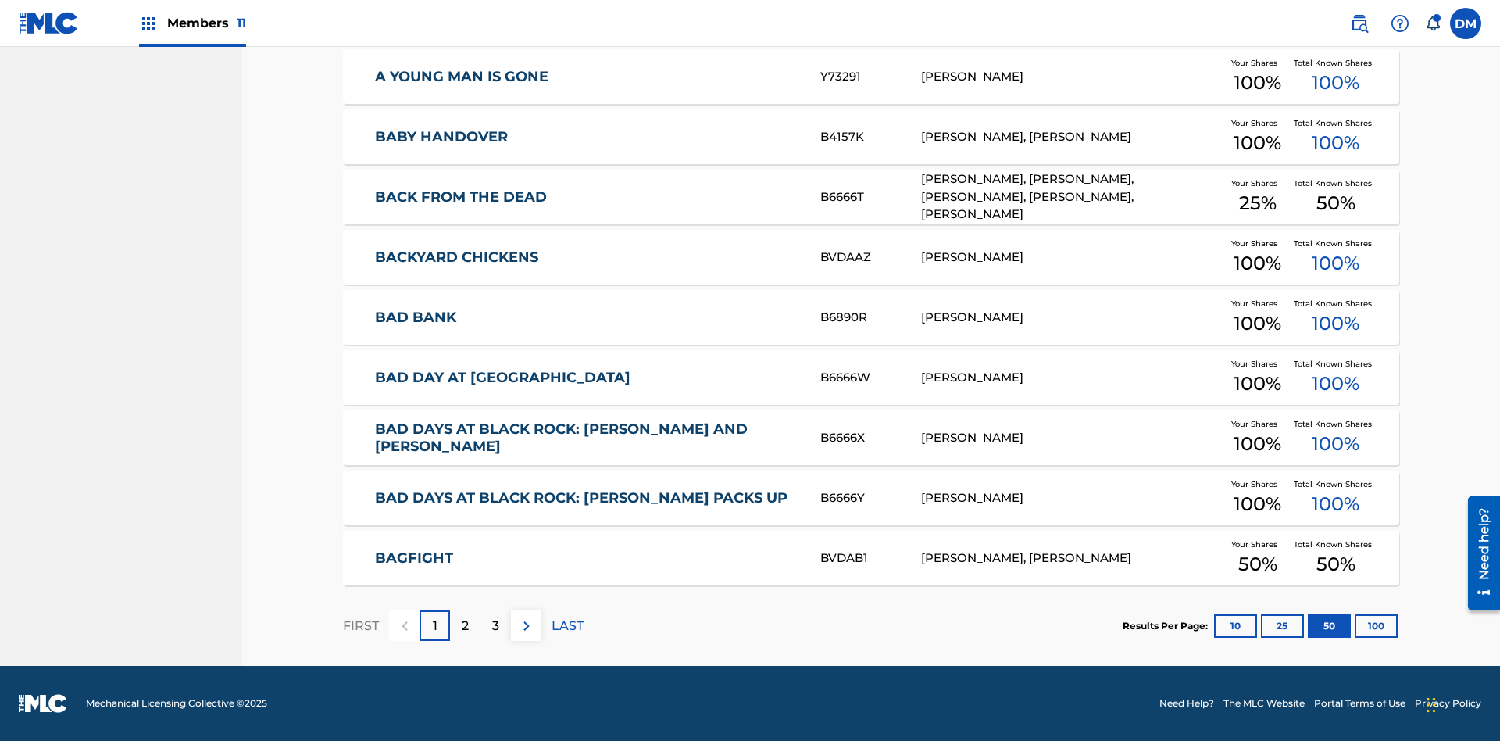
click at [526, 625] on img at bounding box center [526, 625] width 19 height 19
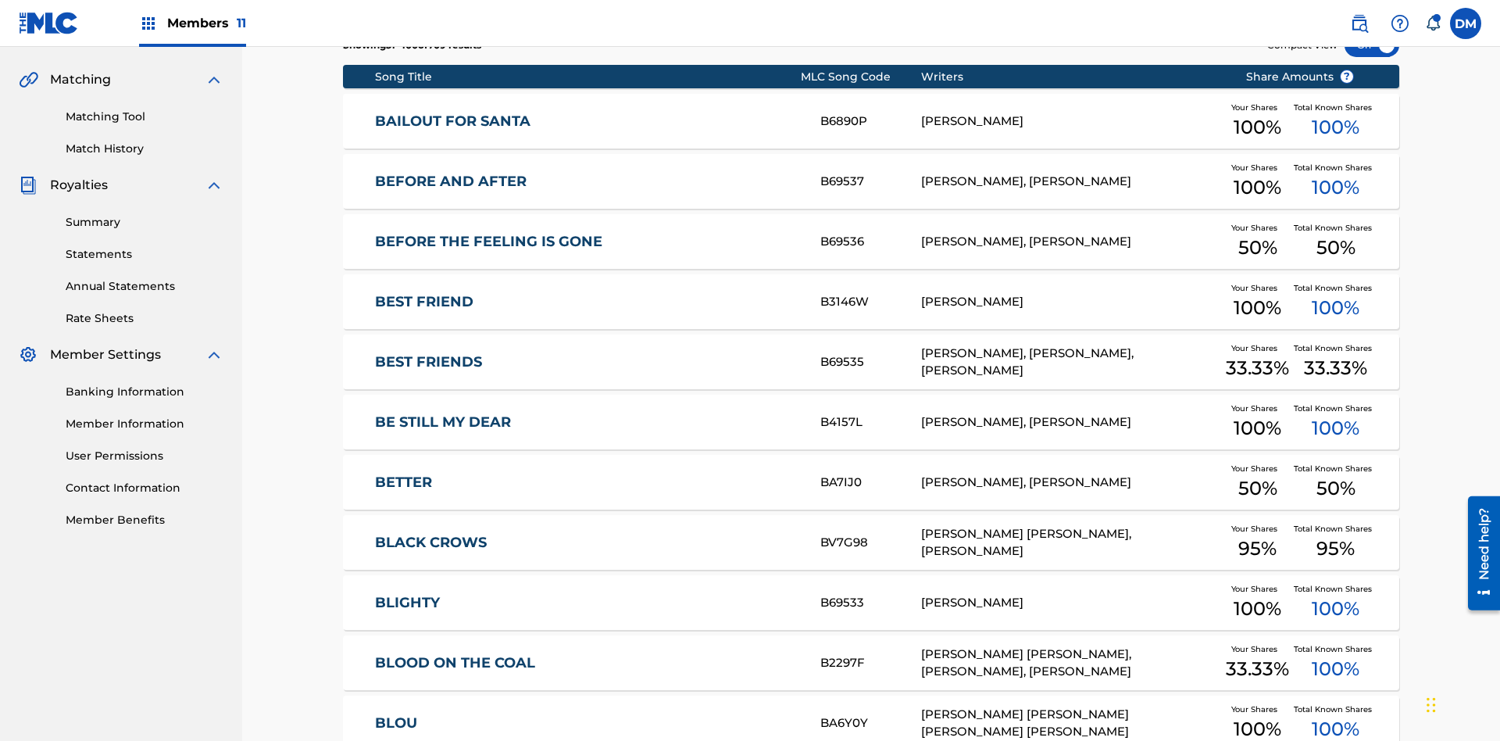
scroll to position [228, 0]
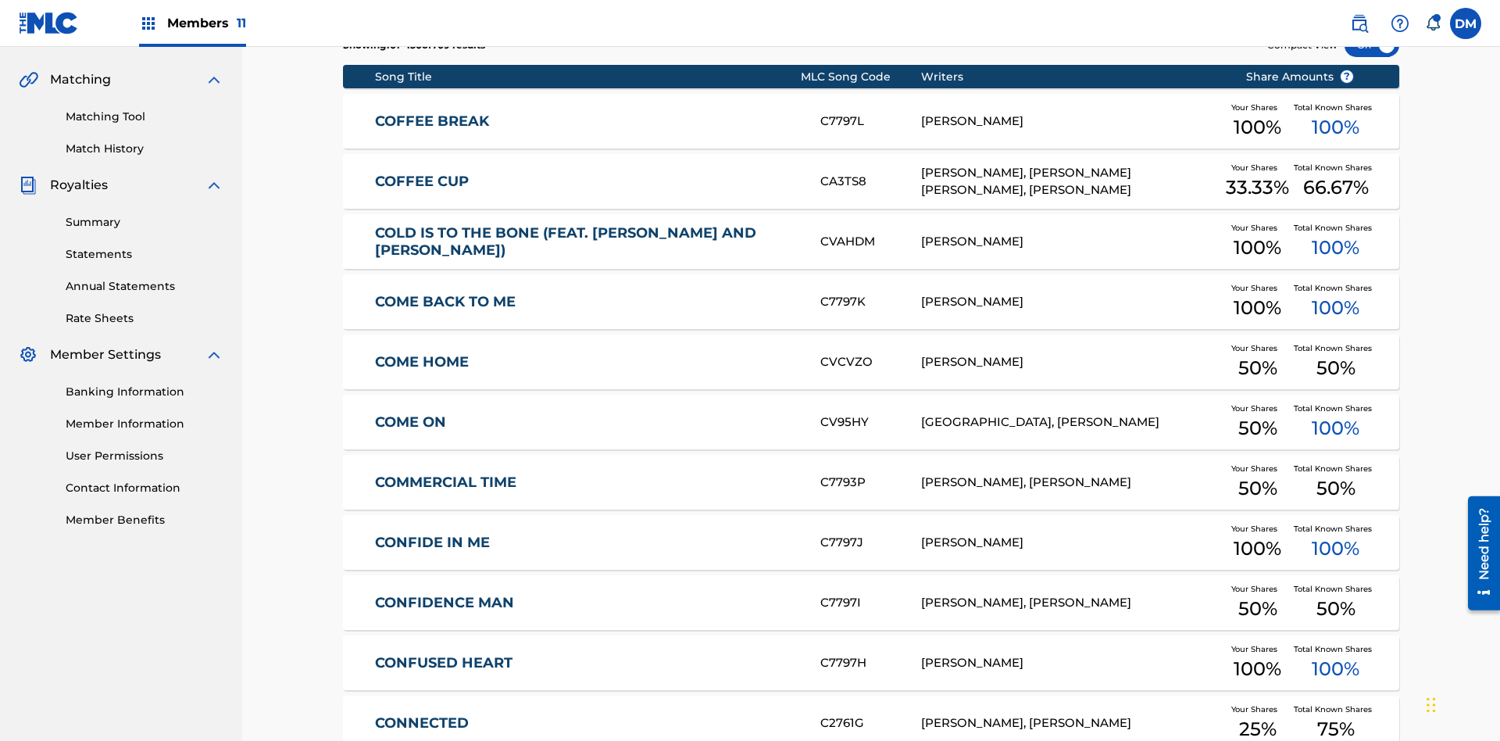
scroll to position [291, 0]
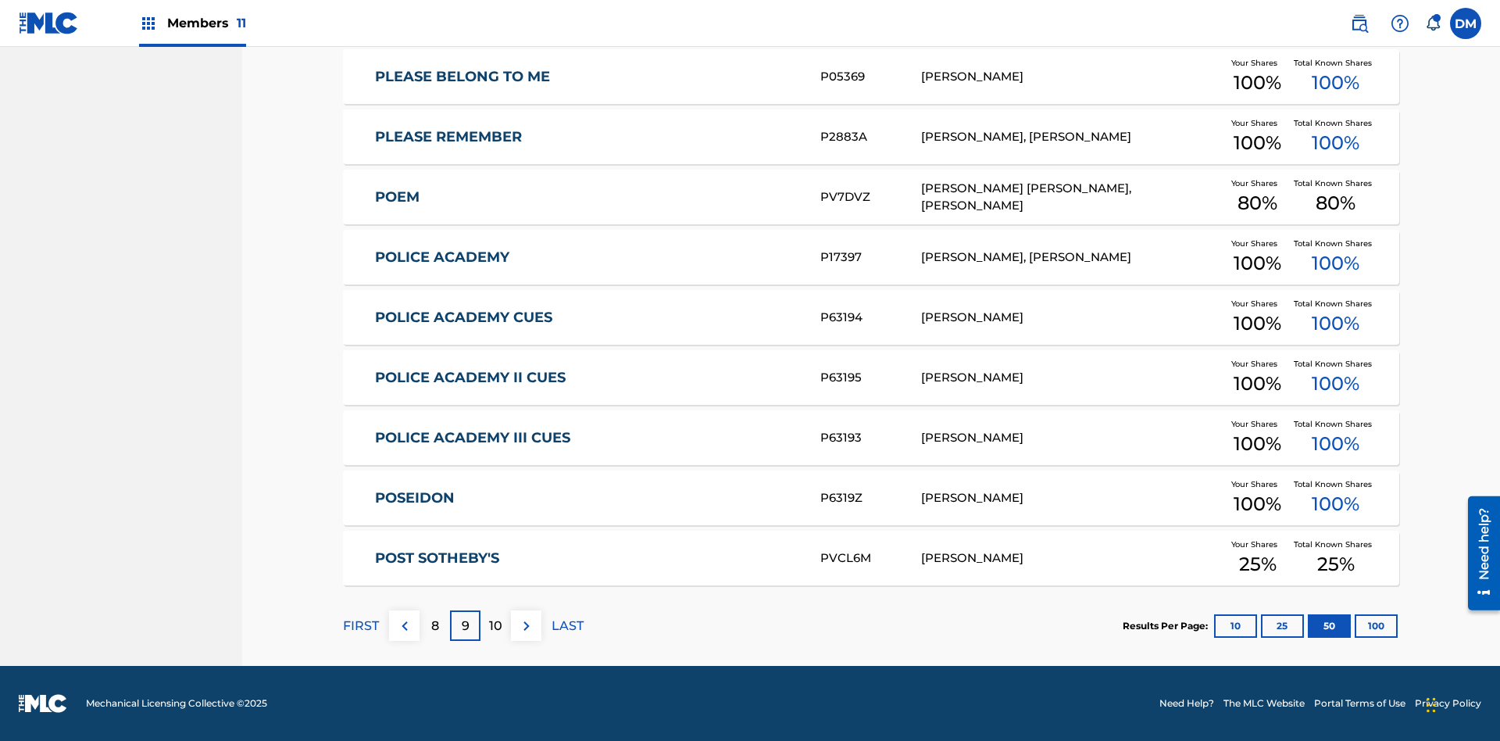
click at [526, 625] on img at bounding box center [526, 625] width 19 height 19
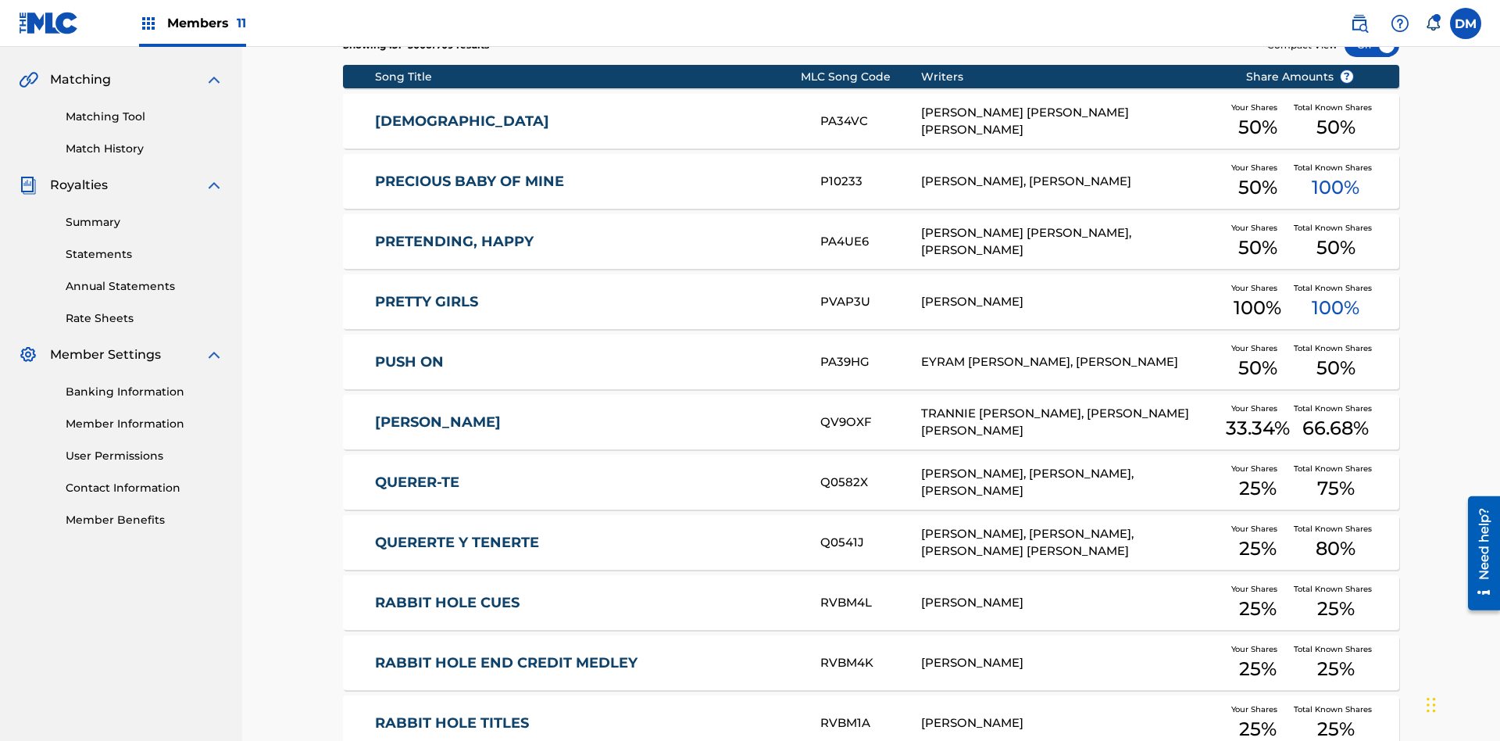
scroll to position [228, 0]
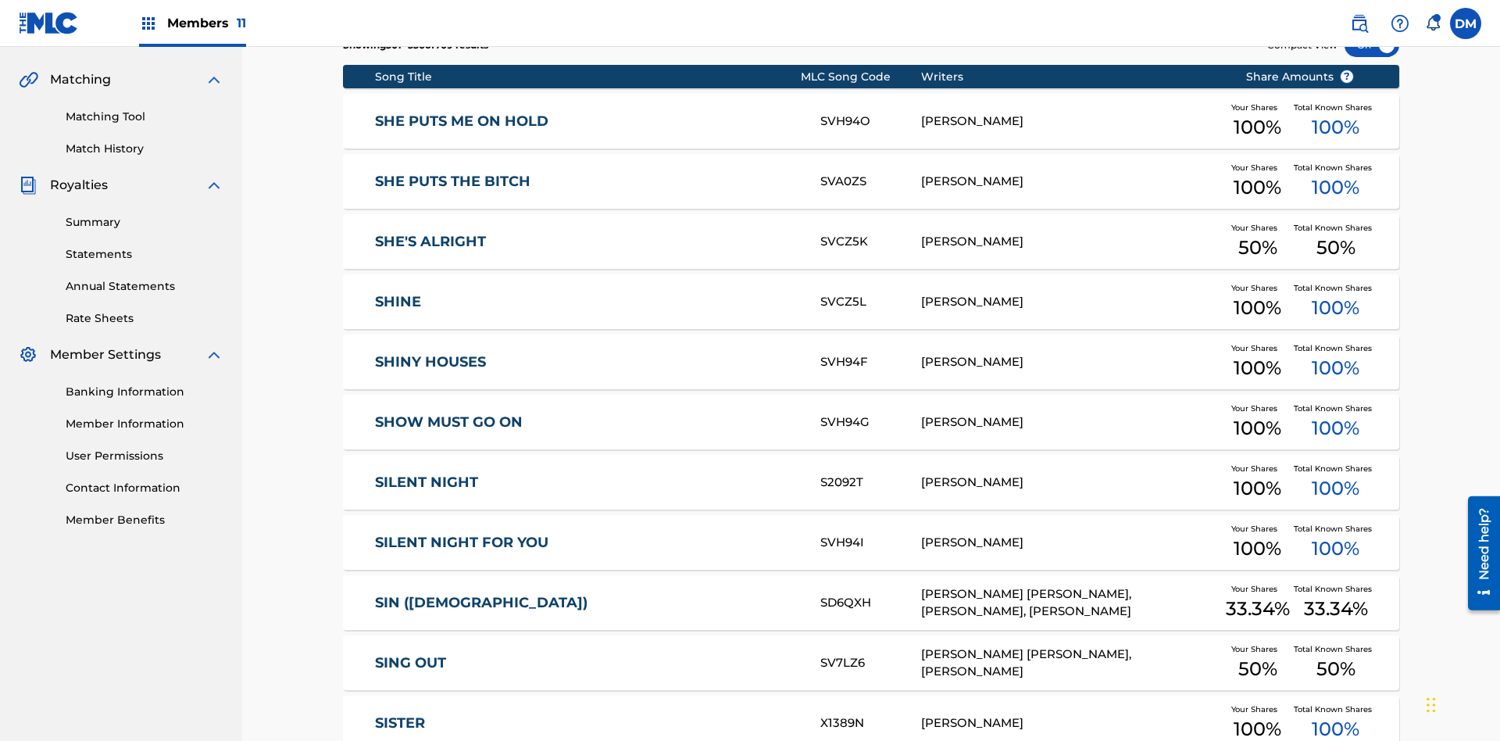
scroll to position [291, 0]
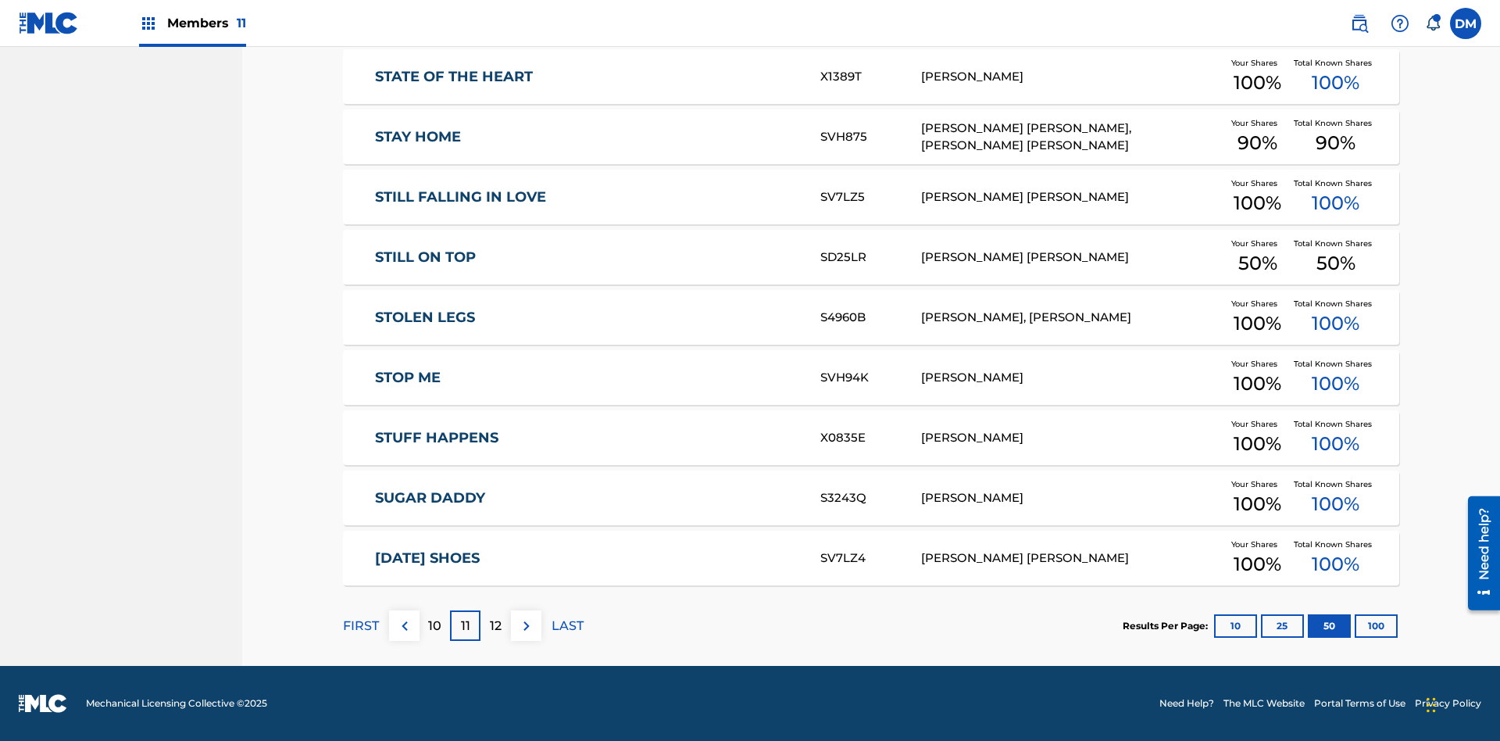
click at [526, 625] on img at bounding box center [526, 625] width 19 height 19
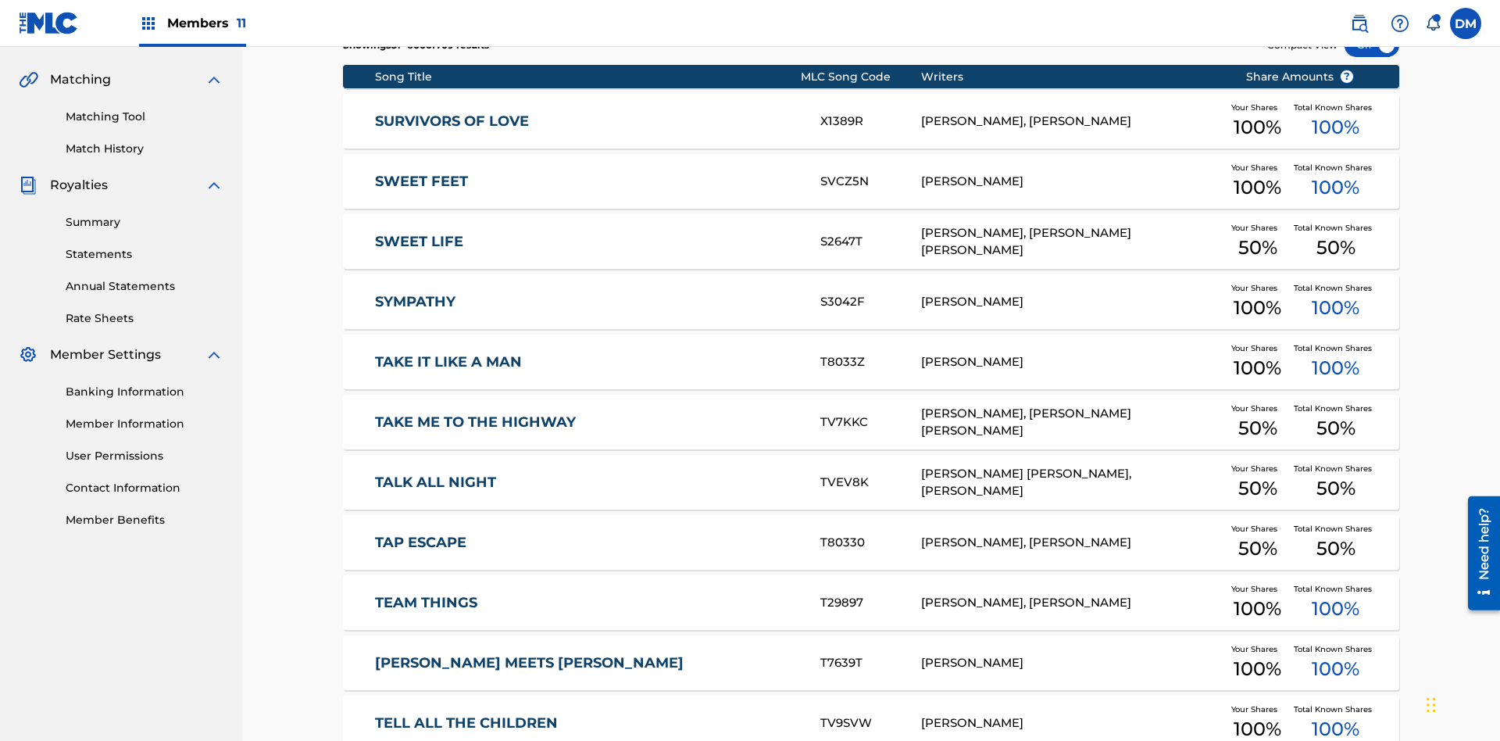
scroll to position [228, 0]
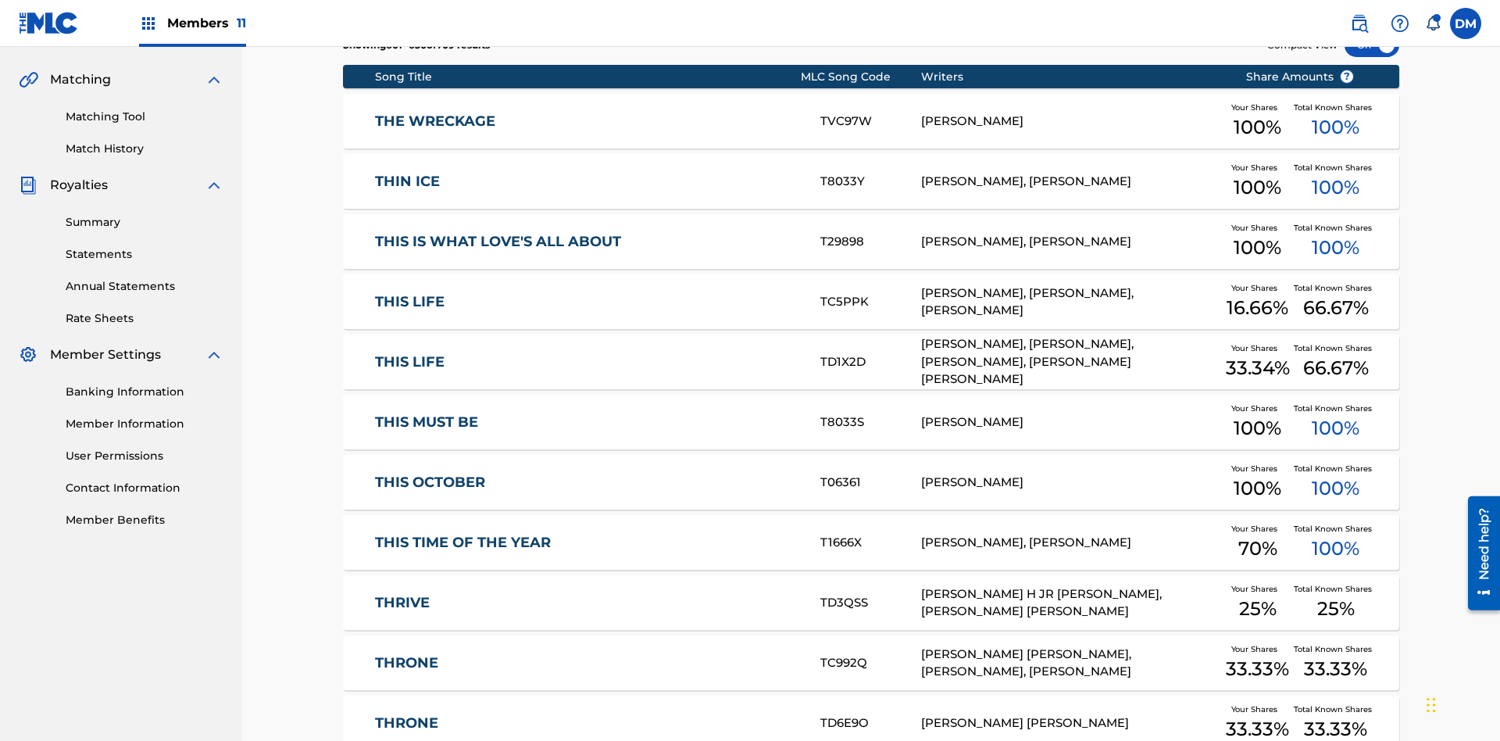
scroll to position [291, 0]
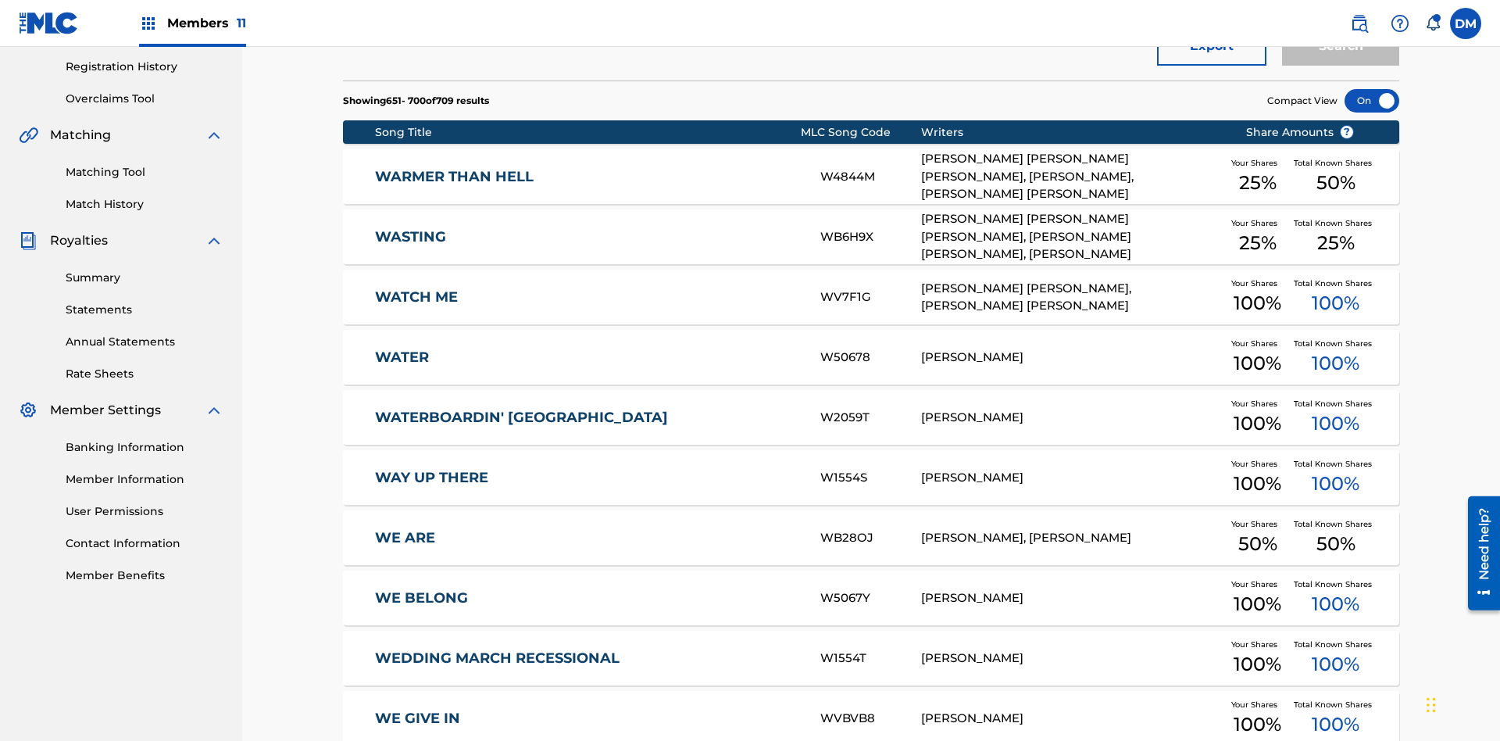
scroll to position [347, 0]
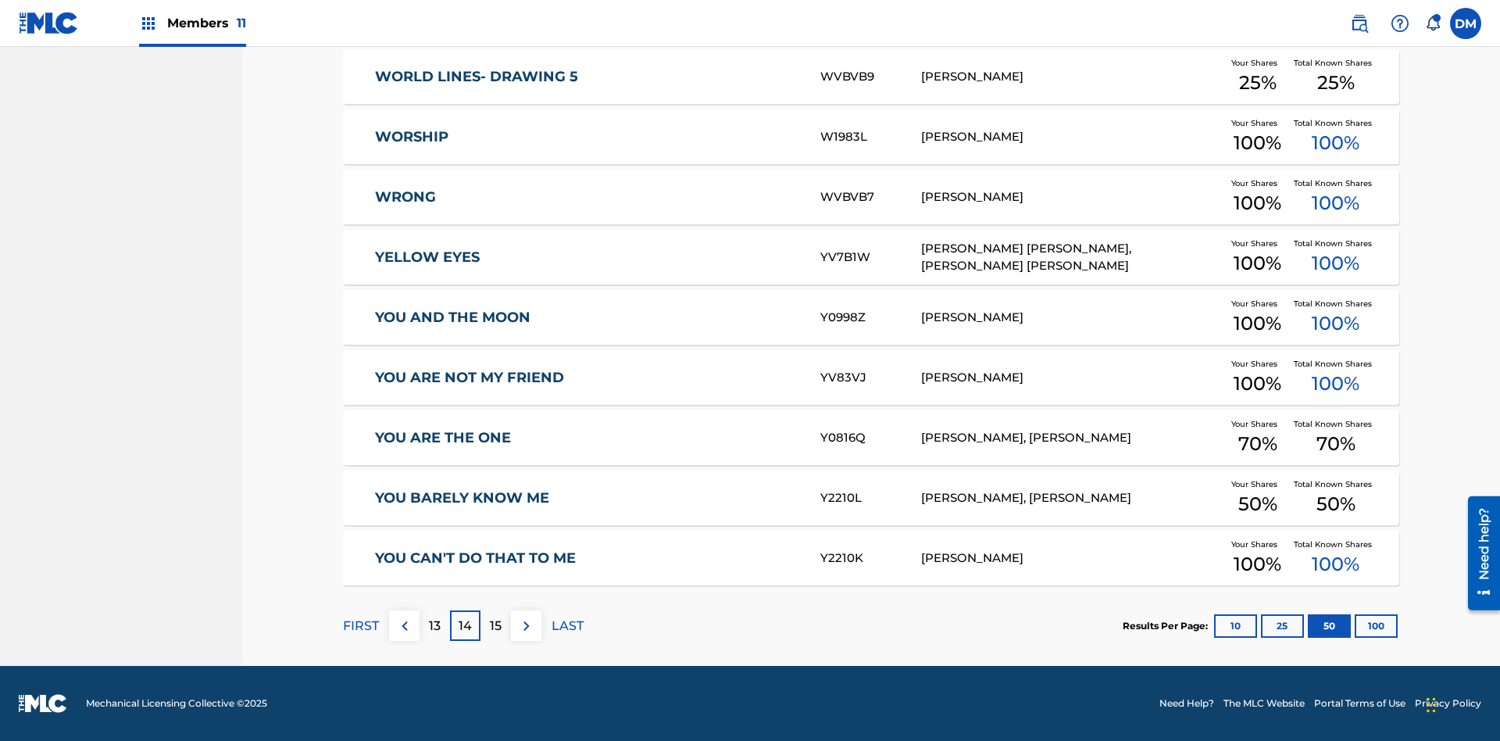
click at [1354, 625] on button "100" at bounding box center [1375, 625] width 43 height 23
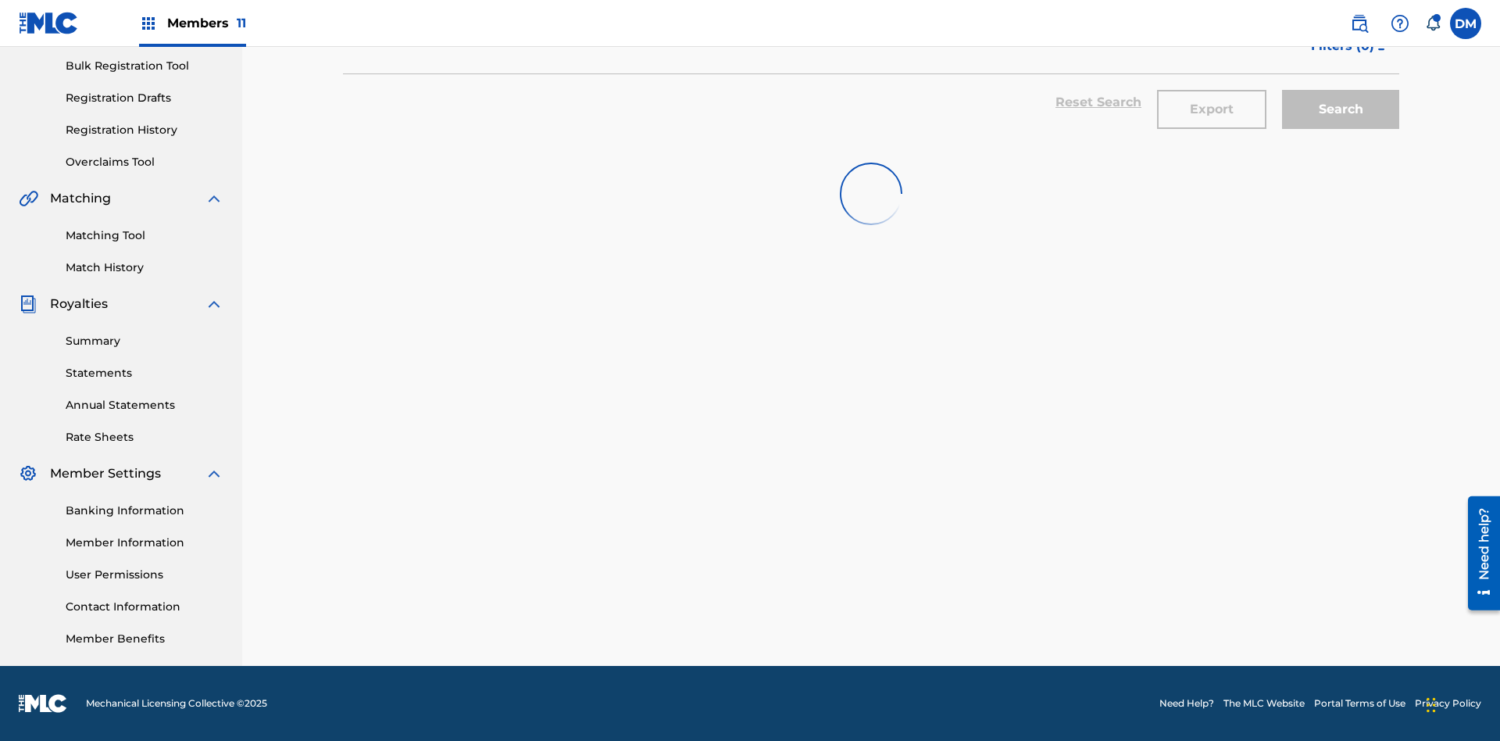
scroll to position [228, 0]
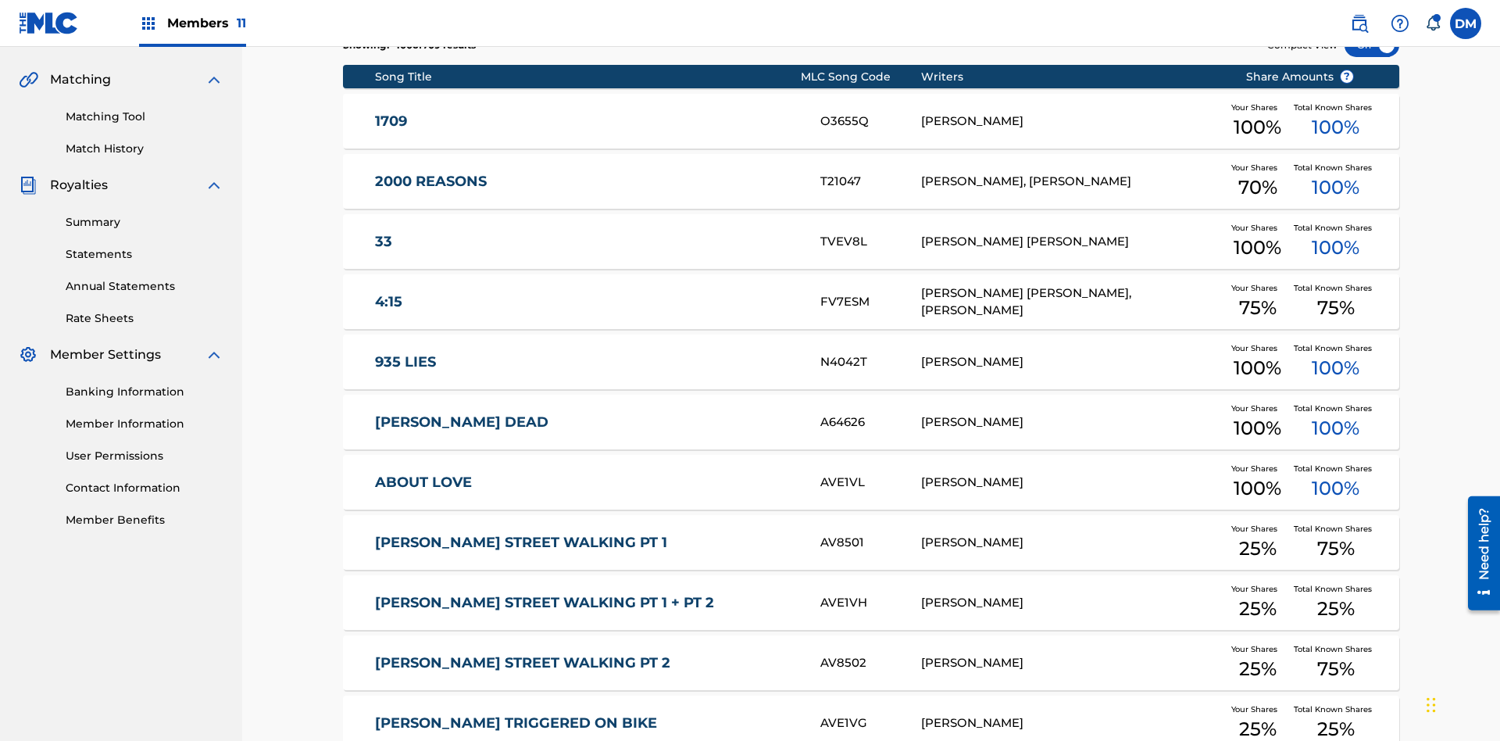
scroll to position [291, 0]
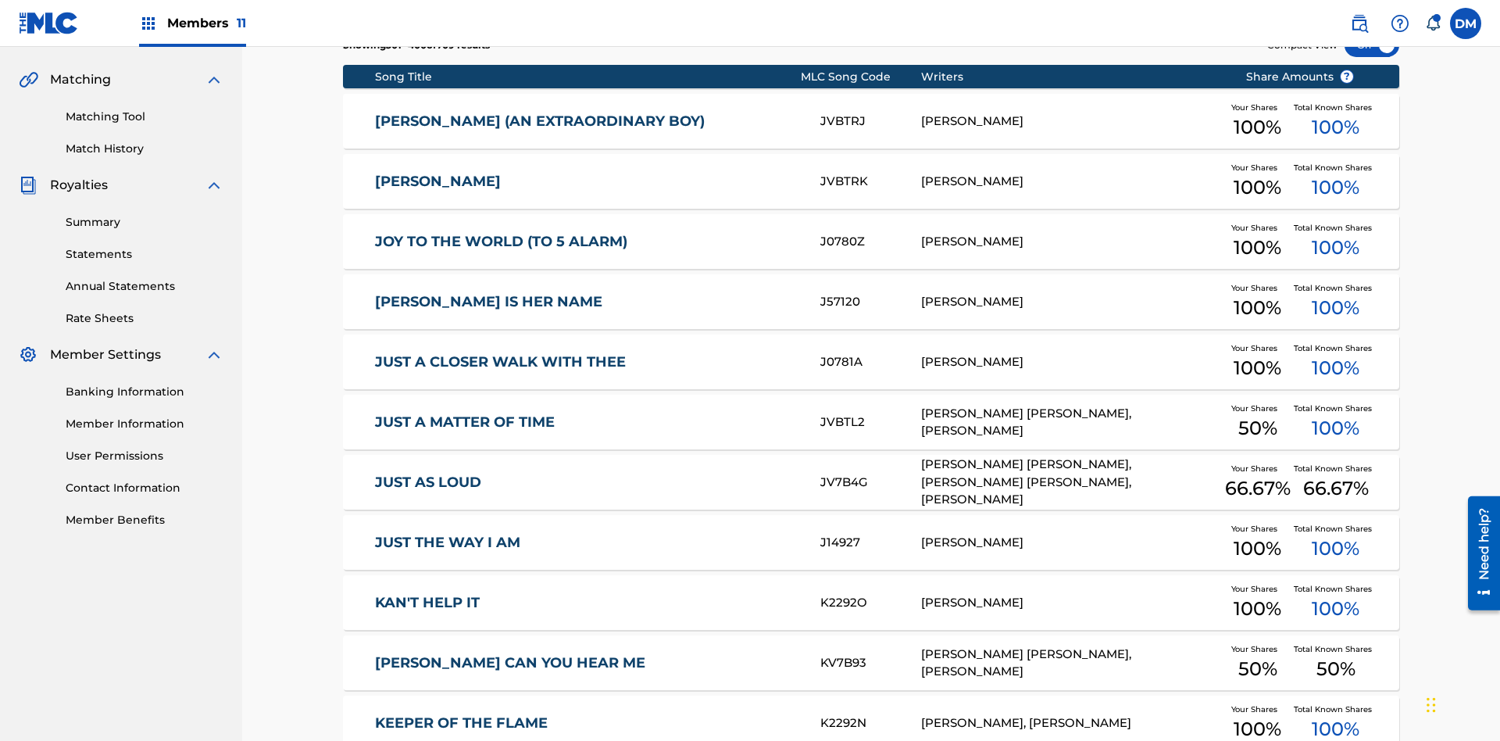
scroll to position [228, 0]
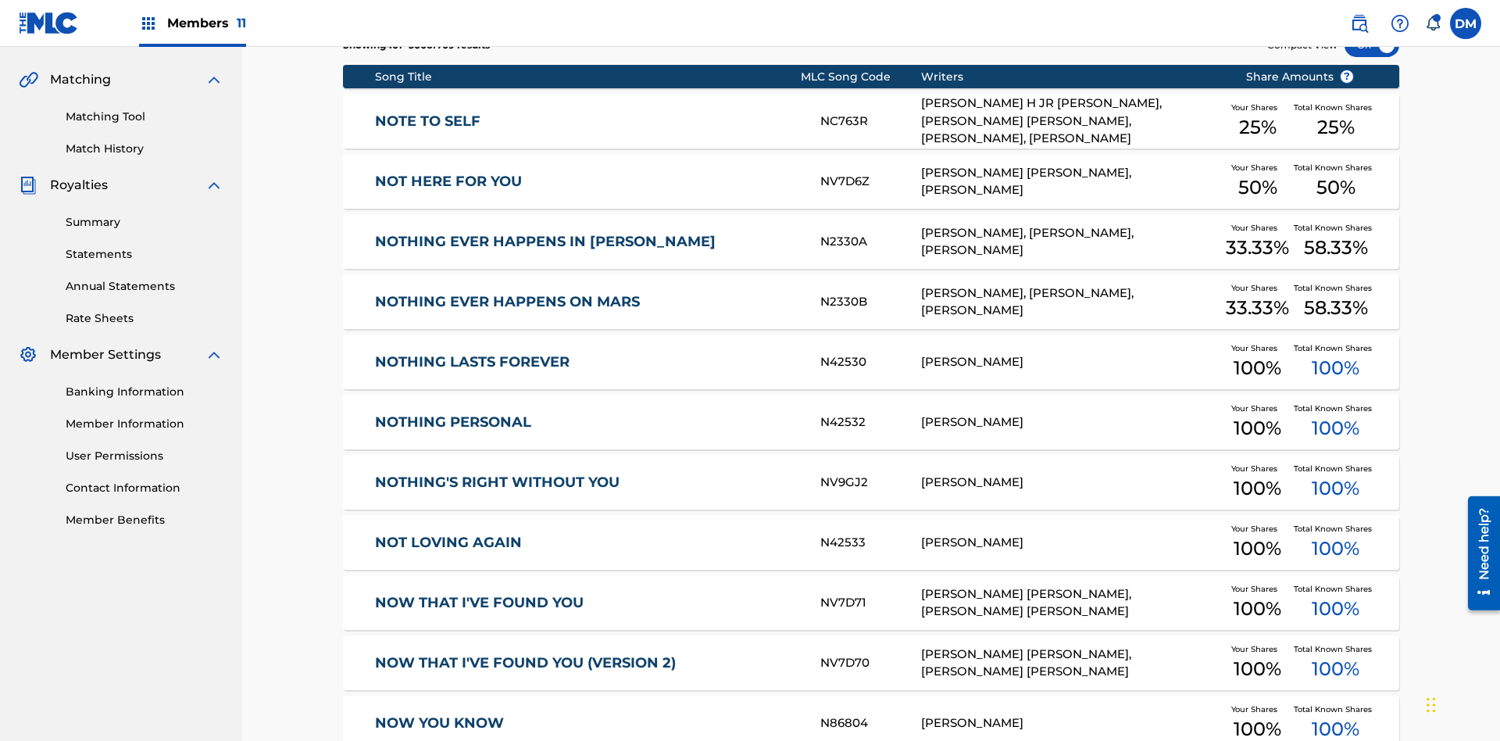
scroll to position [291, 0]
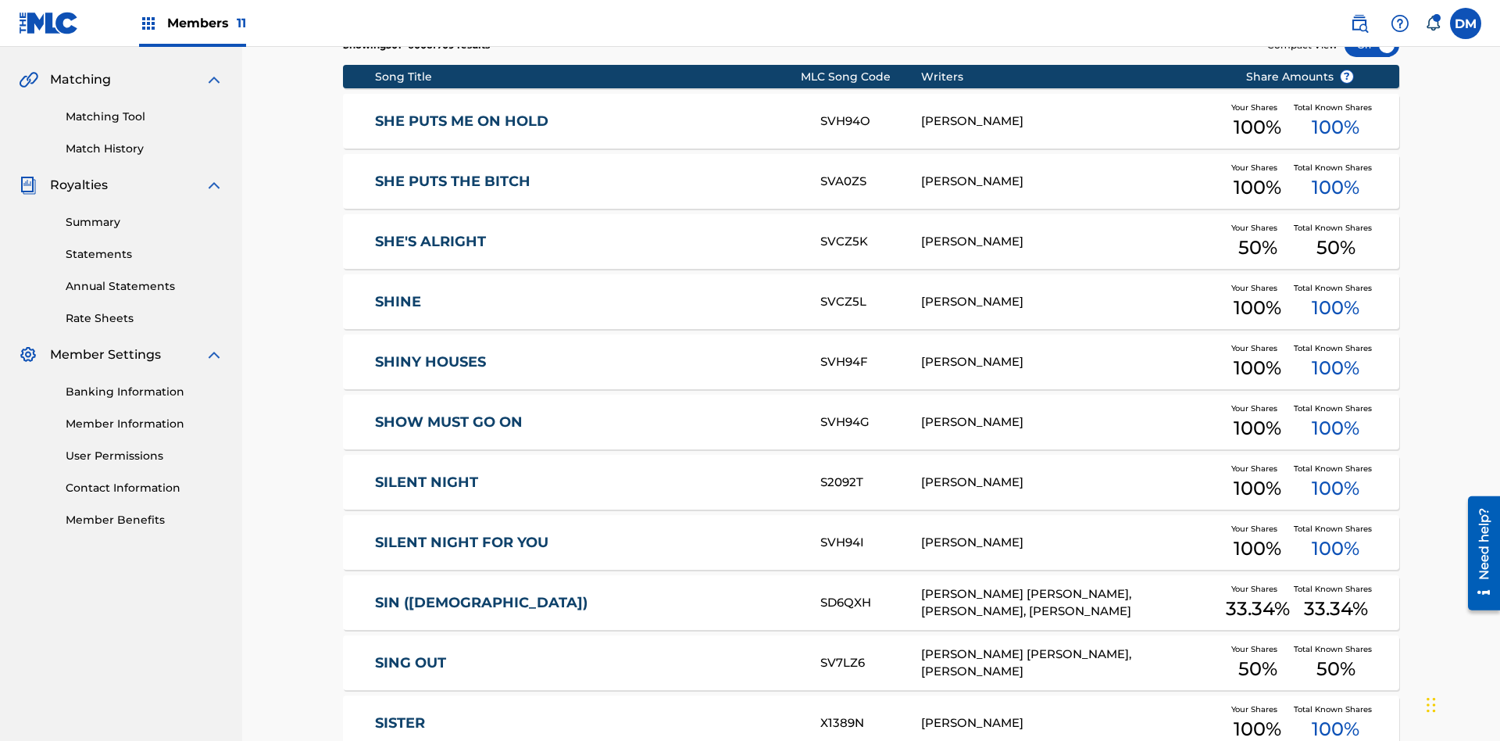
scroll to position [228, 0]
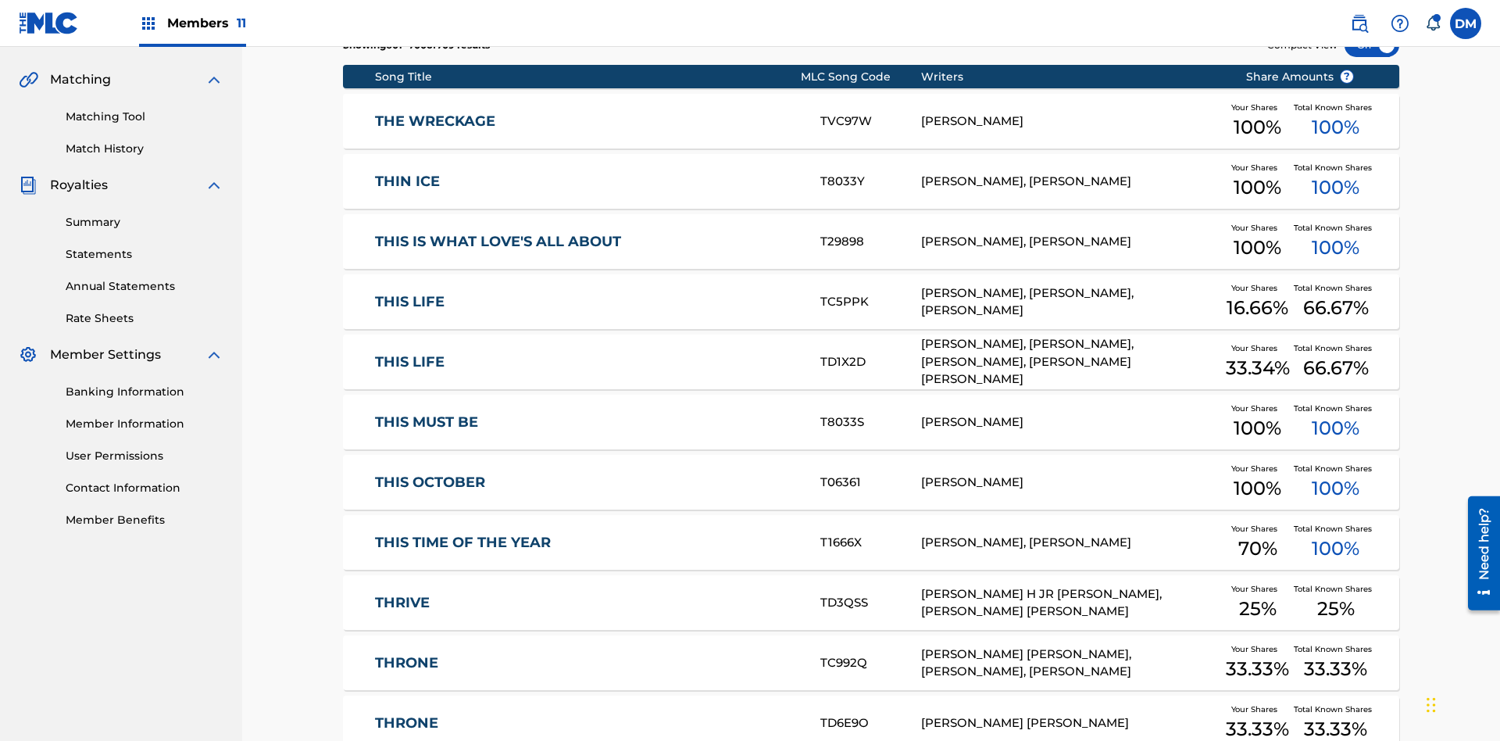
scroll to position [291, 0]
